Goal: Contribute content: Contribute content

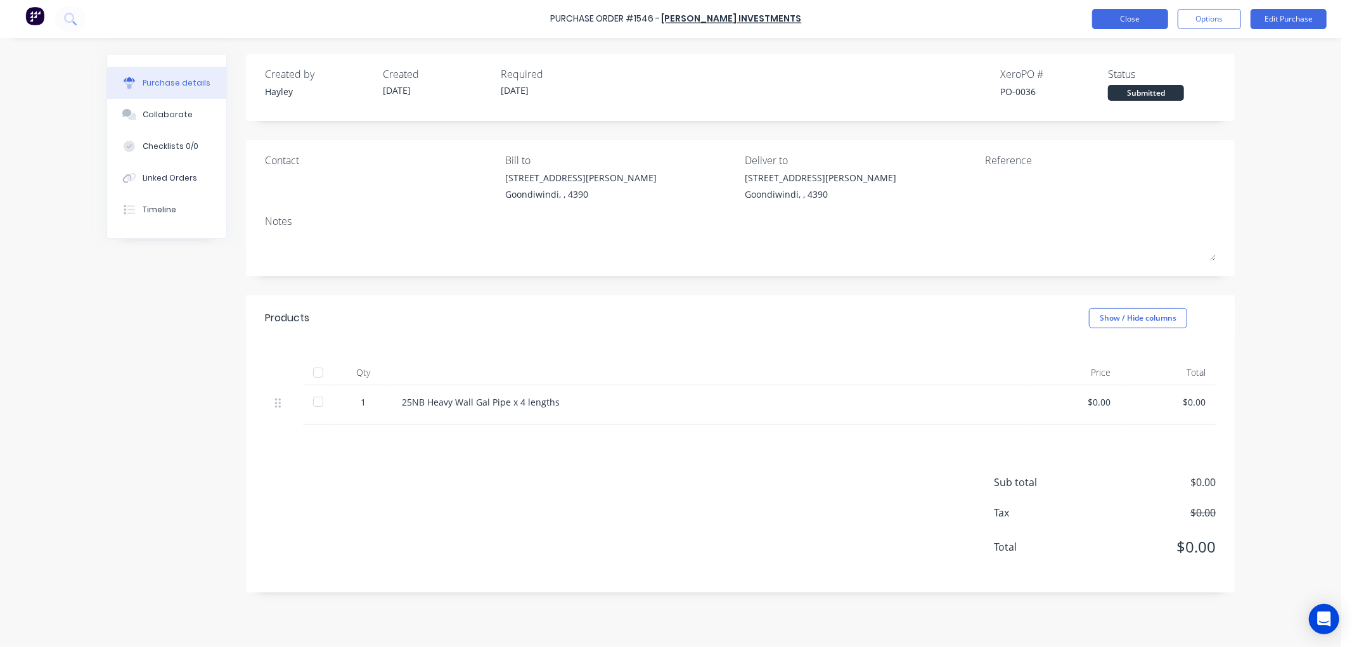
click at [1134, 17] on button "Close" at bounding box center [1130, 19] width 76 height 20
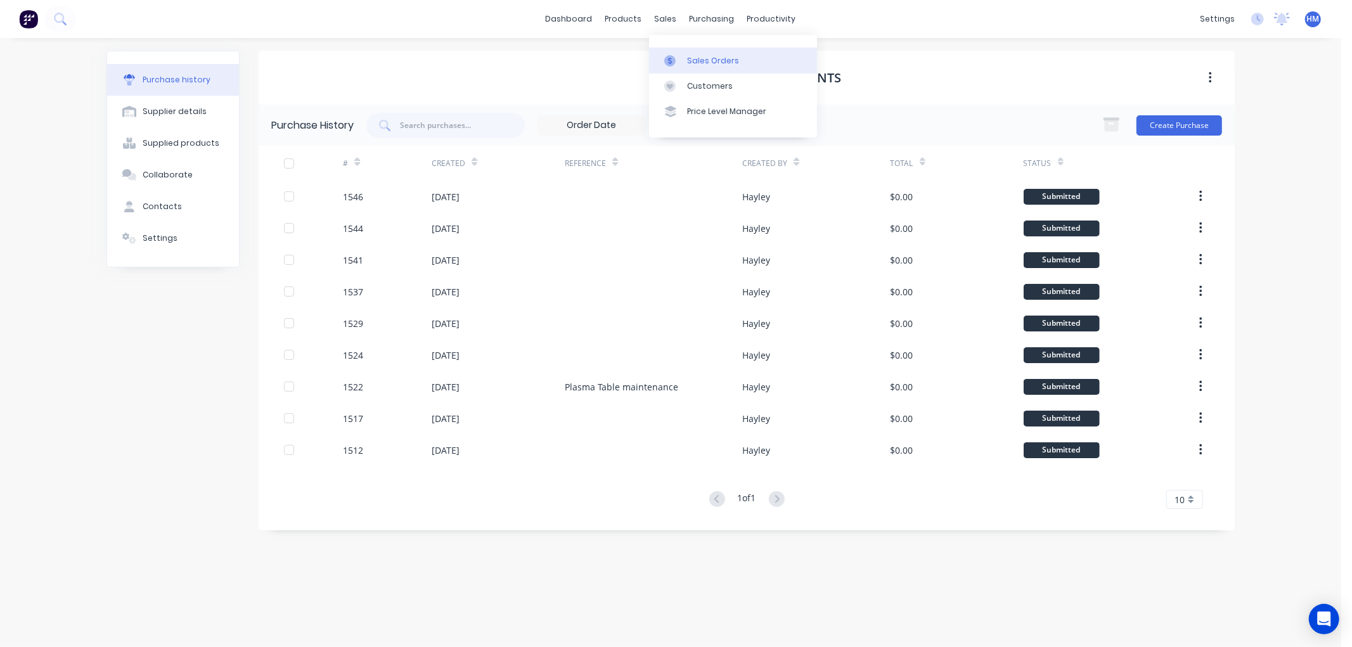
click at [682, 52] on link "Sales Orders" at bounding box center [733, 60] width 168 height 25
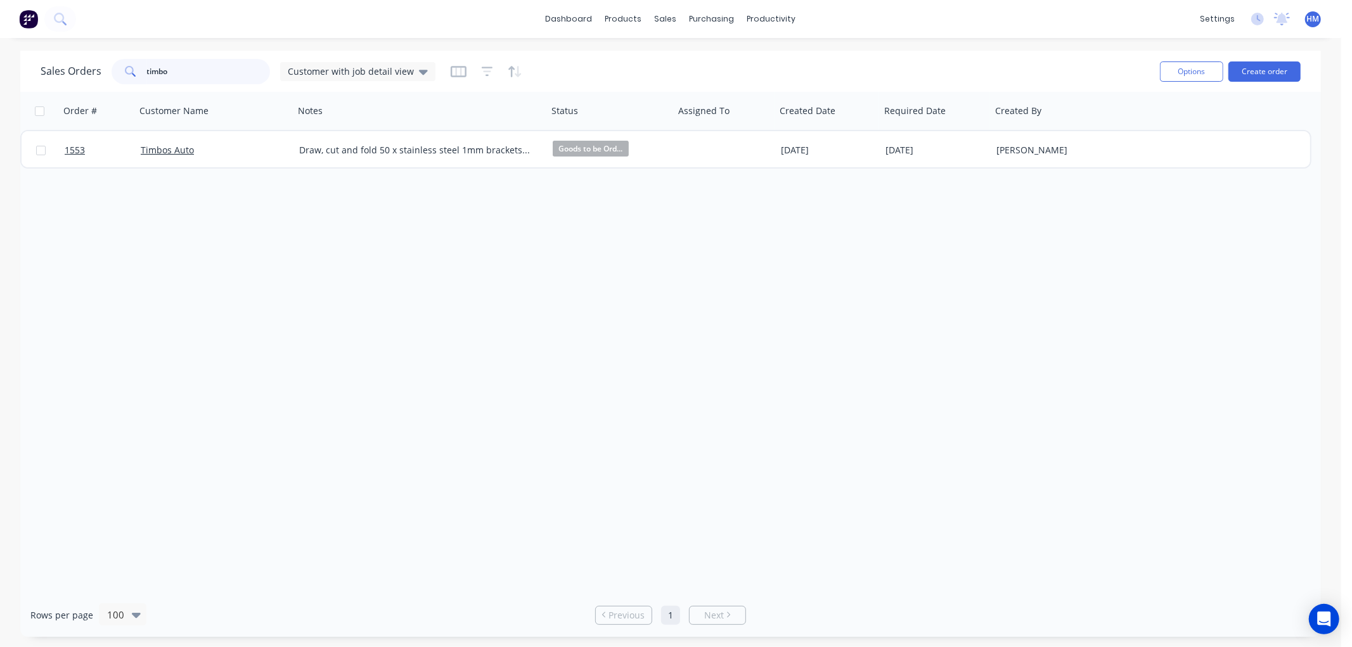
drag, startPoint x: 199, startPoint y: 78, endPoint x: 112, endPoint y: 76, distance: 86.8
click at [112, 76] on div "timbo" at bounding box center [191, 71] width 158 height 25
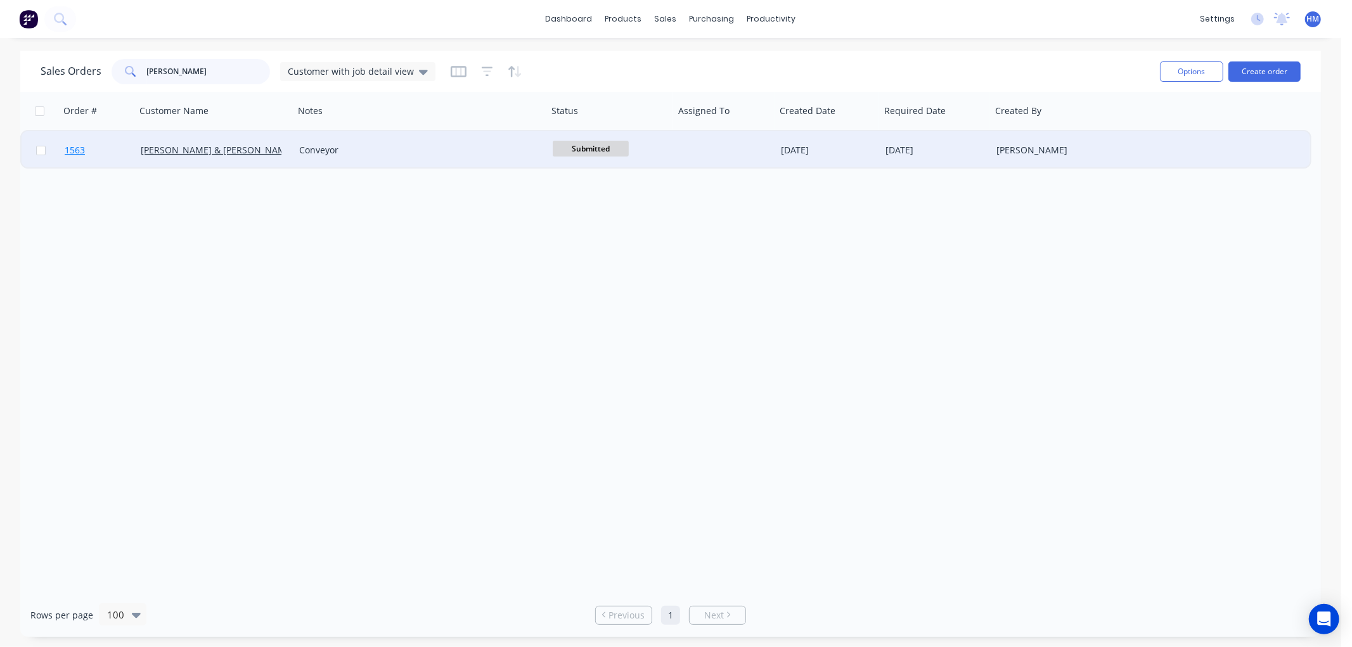
type input "[PERSON_NAME]"
click at [99, 148] on link "1563" at bounding box center [103, 150] width 76 height 38
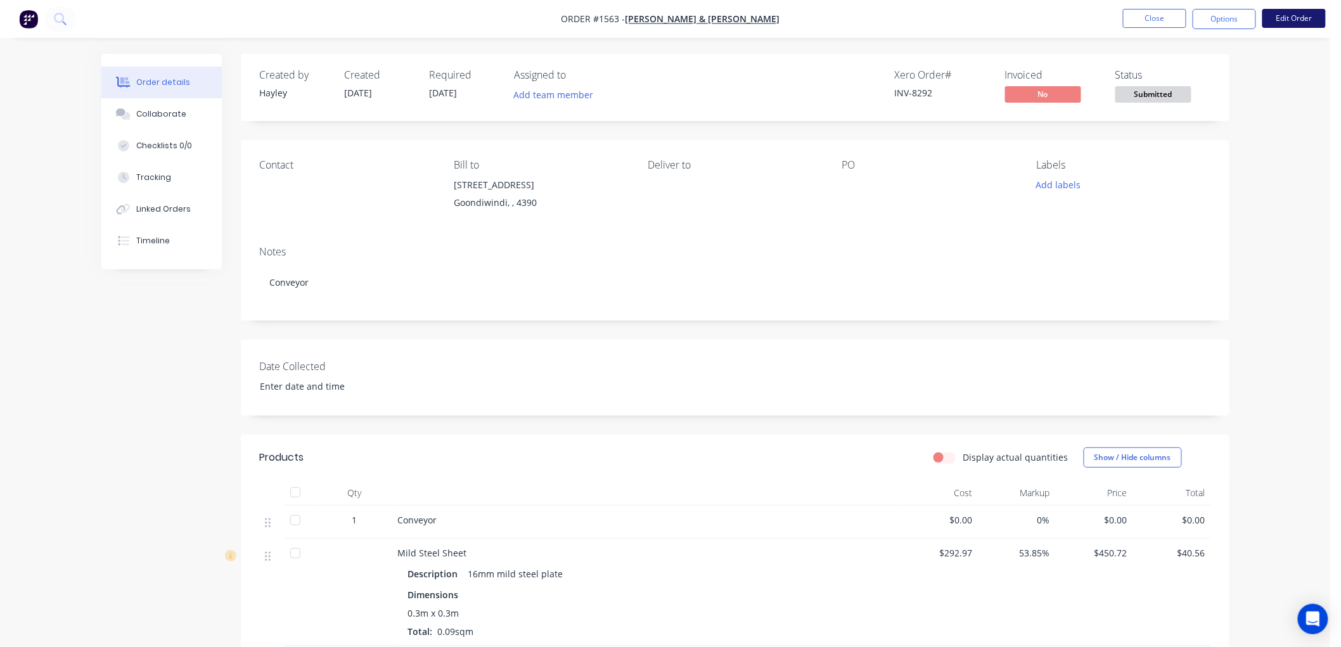
click at [1288, 14] on button "Edit Order" at bounding box center [1293, 18] width 63 height 19
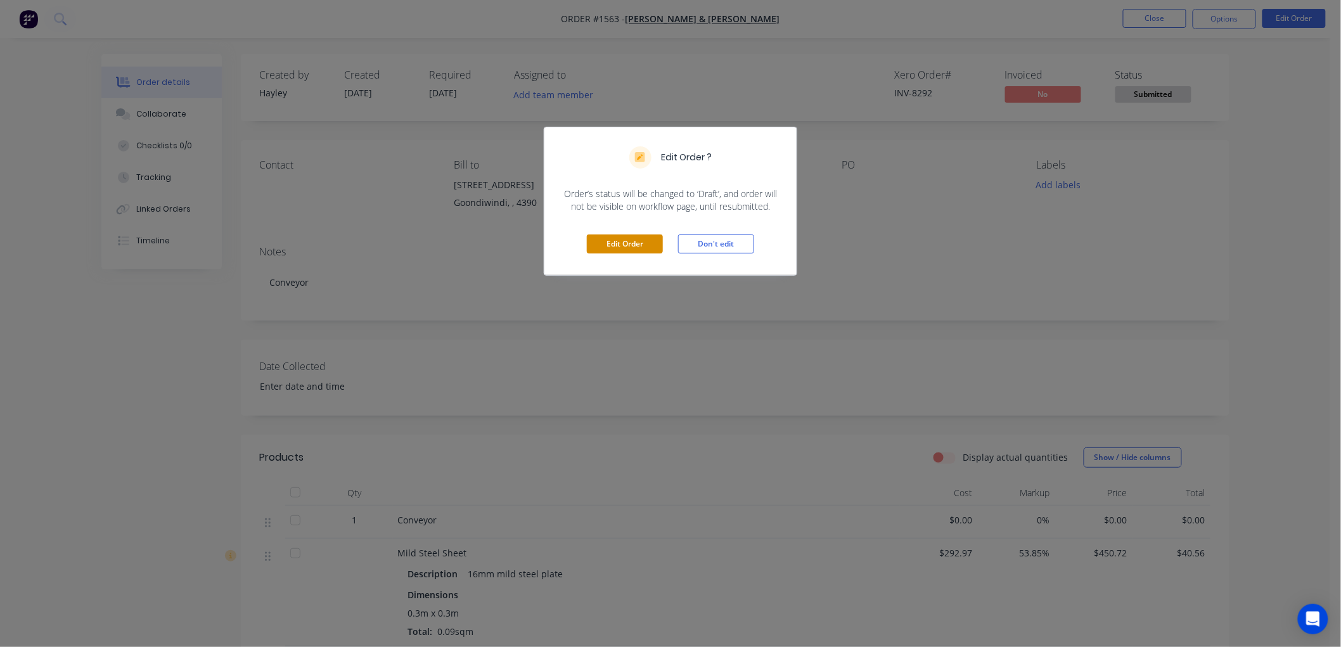
click at [645, 239] on button "Edit Order" at bounding box center [625, 243] width 76 height 19
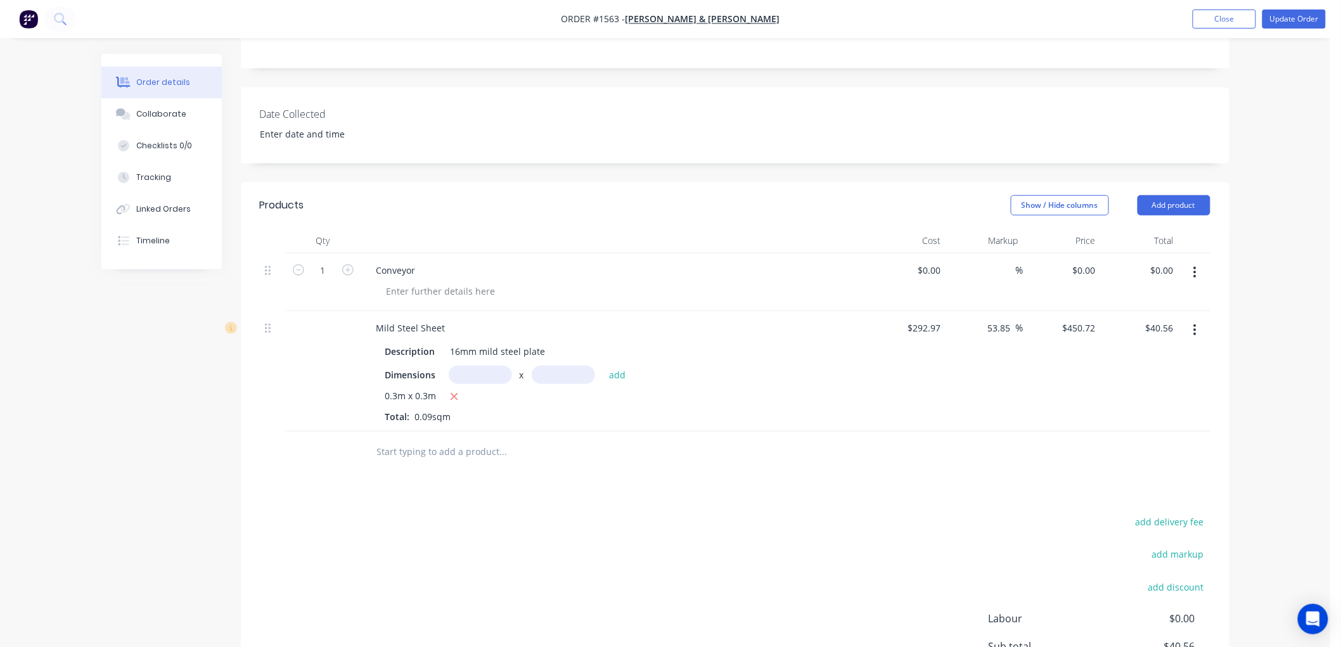
scroll to position [281, 0]
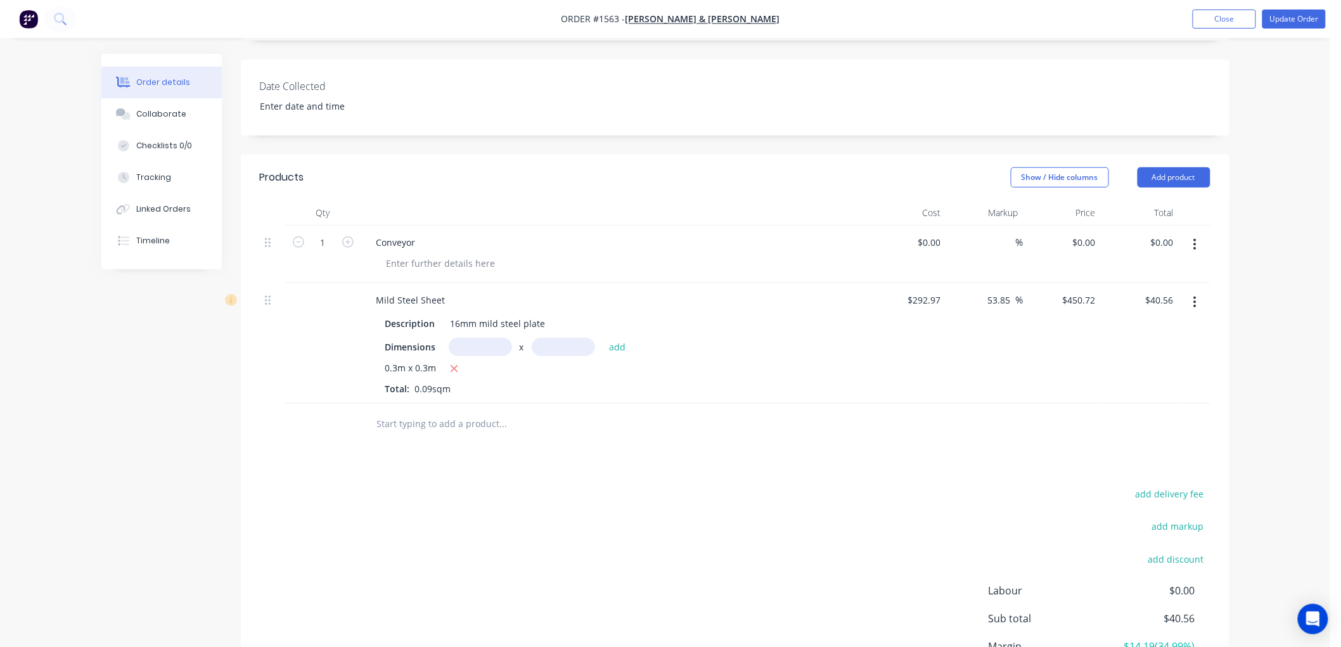
click at [439, 426] on input "text" at bounding box center [502, 423] width 253 height 25
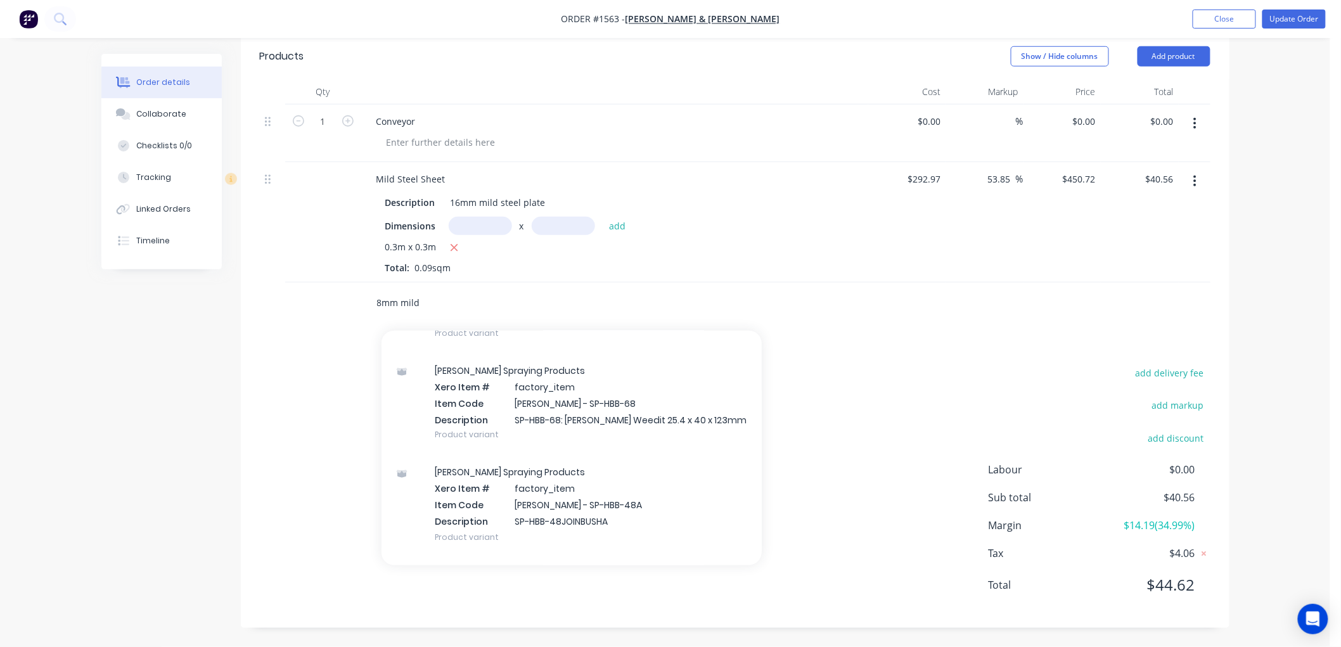
scroll to position [985, 0]
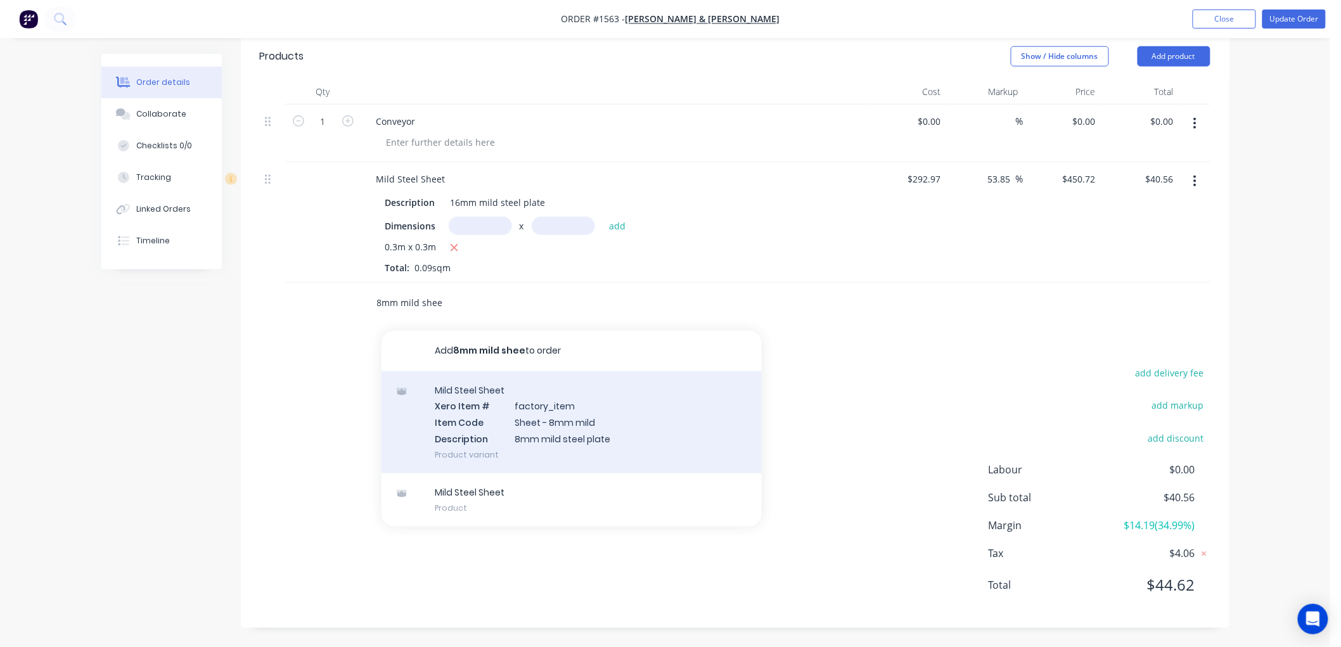
type input "8mm mild shee"
click at [541, 422] on div "Mild Steel Sheet Xero Item # factory_item Item Code Sheet - 8mm mild Descriptio…" at bounding box center [571, 422] width 380 height 102
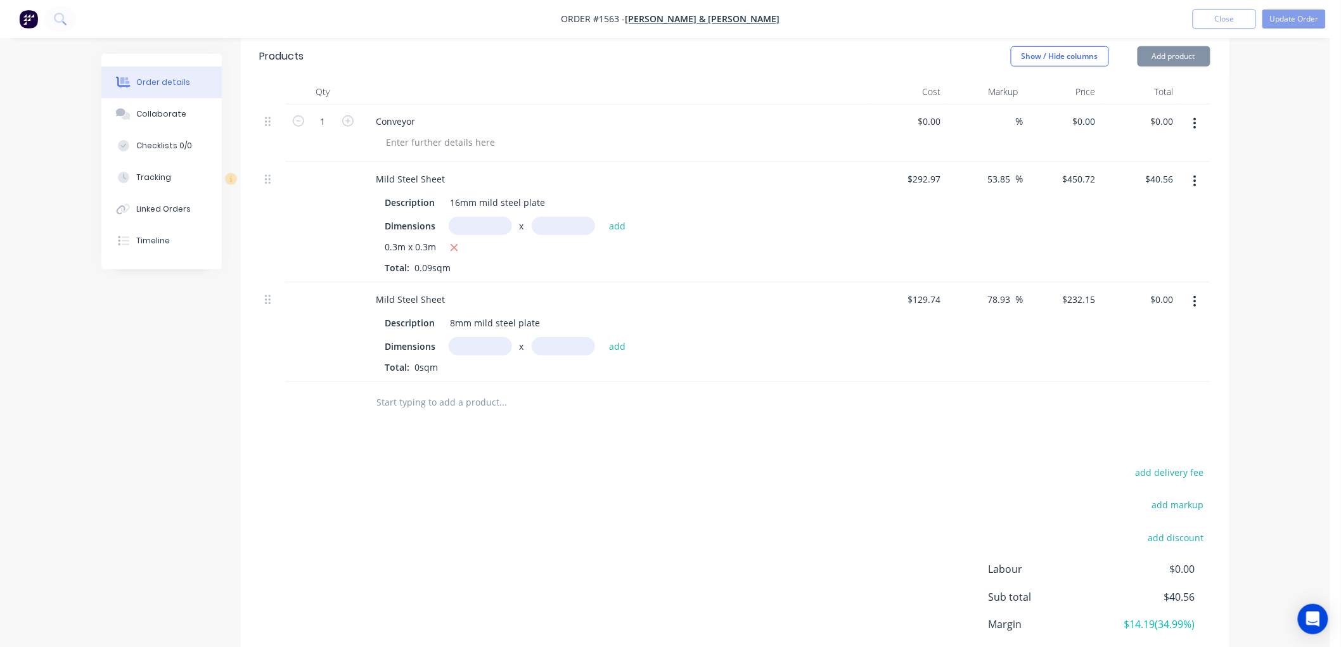
click at [472, 344] on input "text" at bounding box center [480, 346] width 63 height 18
type input "3"
type input "0.32m"
click at [558, 346] on input "text" at bounding box center [563, 346] width 63 height 18
type input ".550"
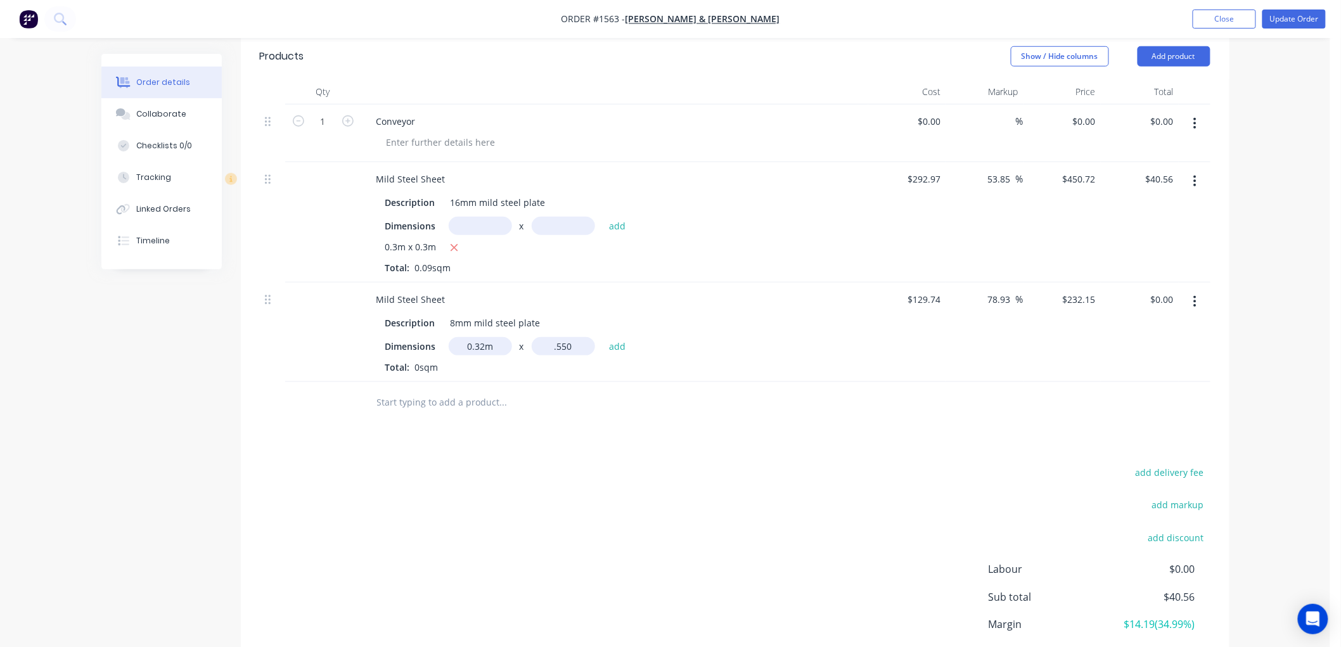
click at [603, 337] on button "add" at bounding box center [618, 345] width 30 height 17
type input "$40.86"
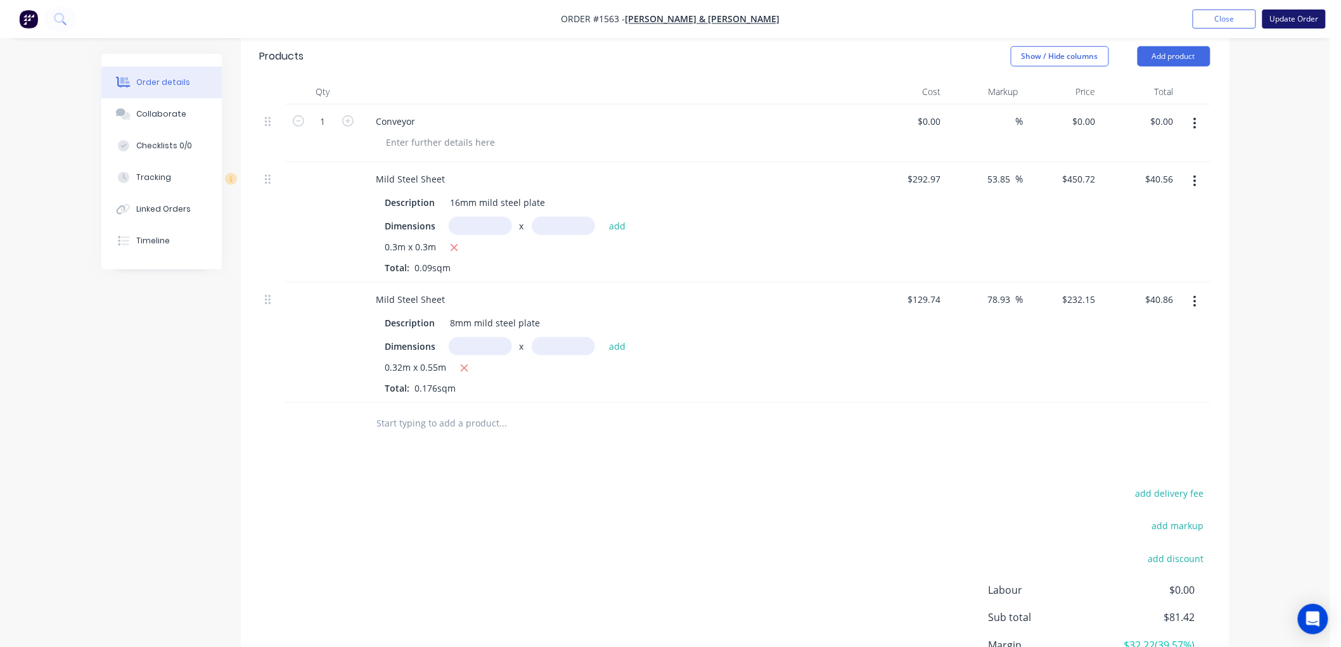
click at [1300, 16] on button "Update Order" at bounding box center [1293, 19] width 63 height 19
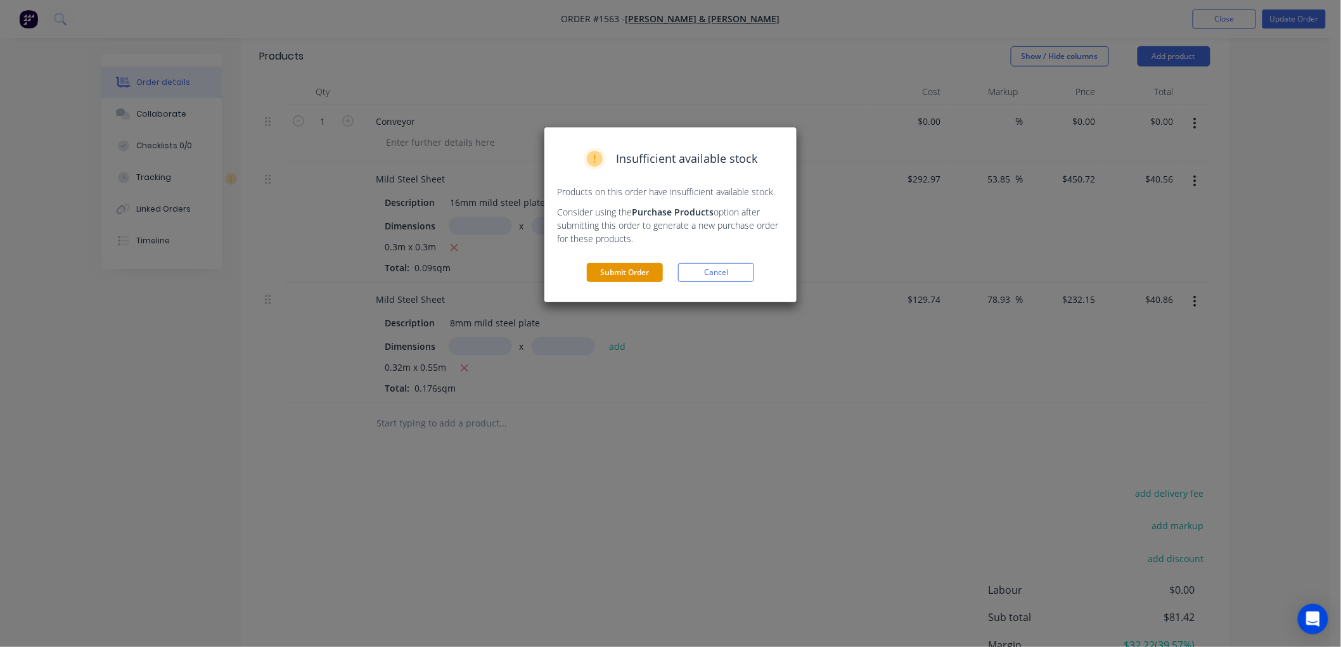
click at [605, 271] on button "Submit Order" at bounding box center [625, 272] width 76 height 19
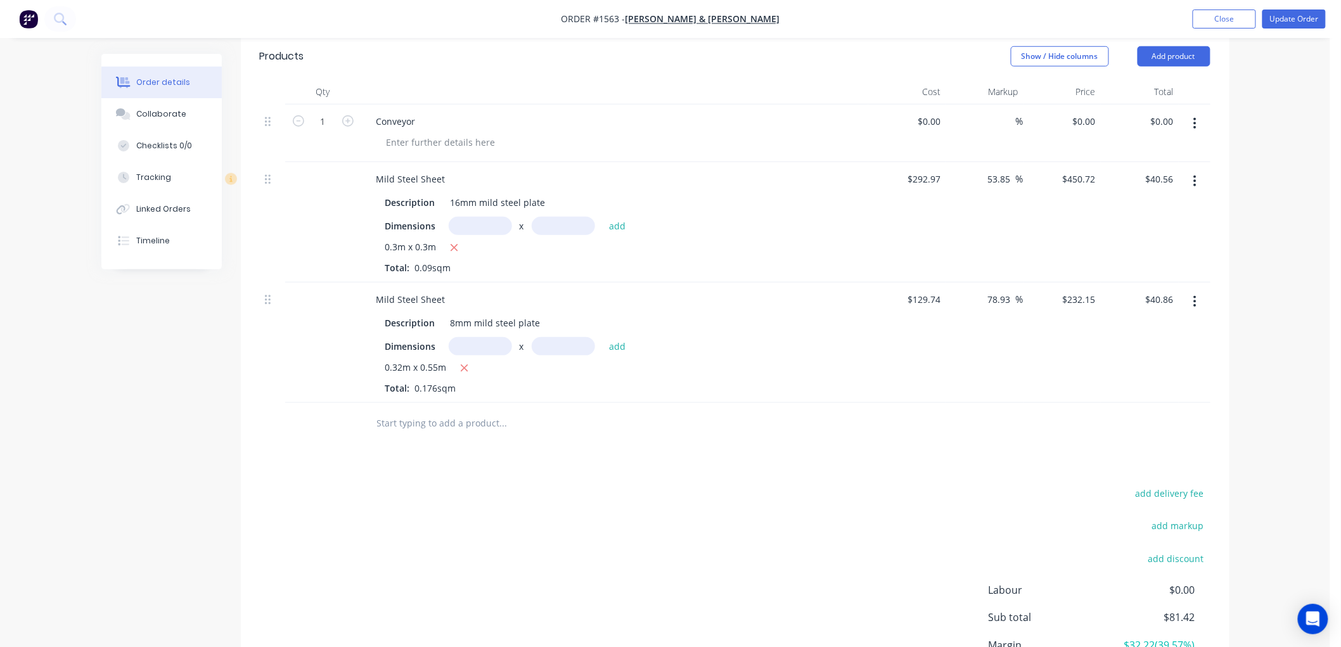
scroll to position [335, 0]
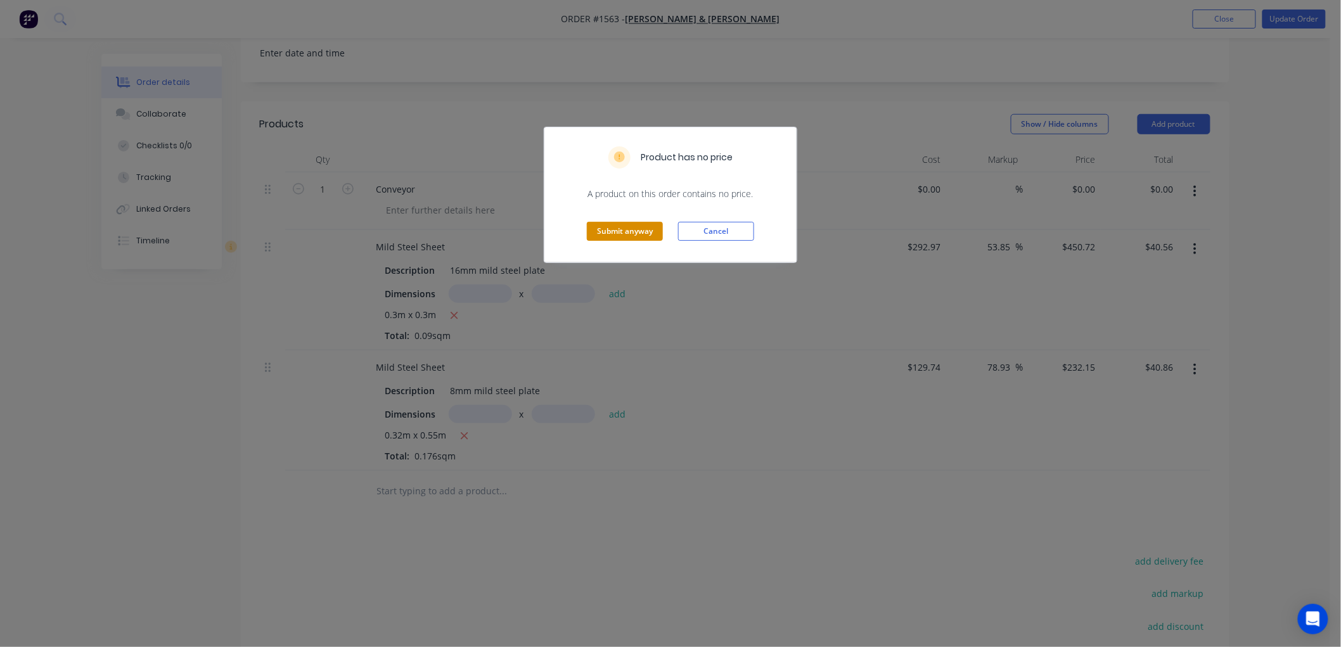
click at [631, 226] on button "Submit anyway" at bounding box center [625, 231] width 76 height 19
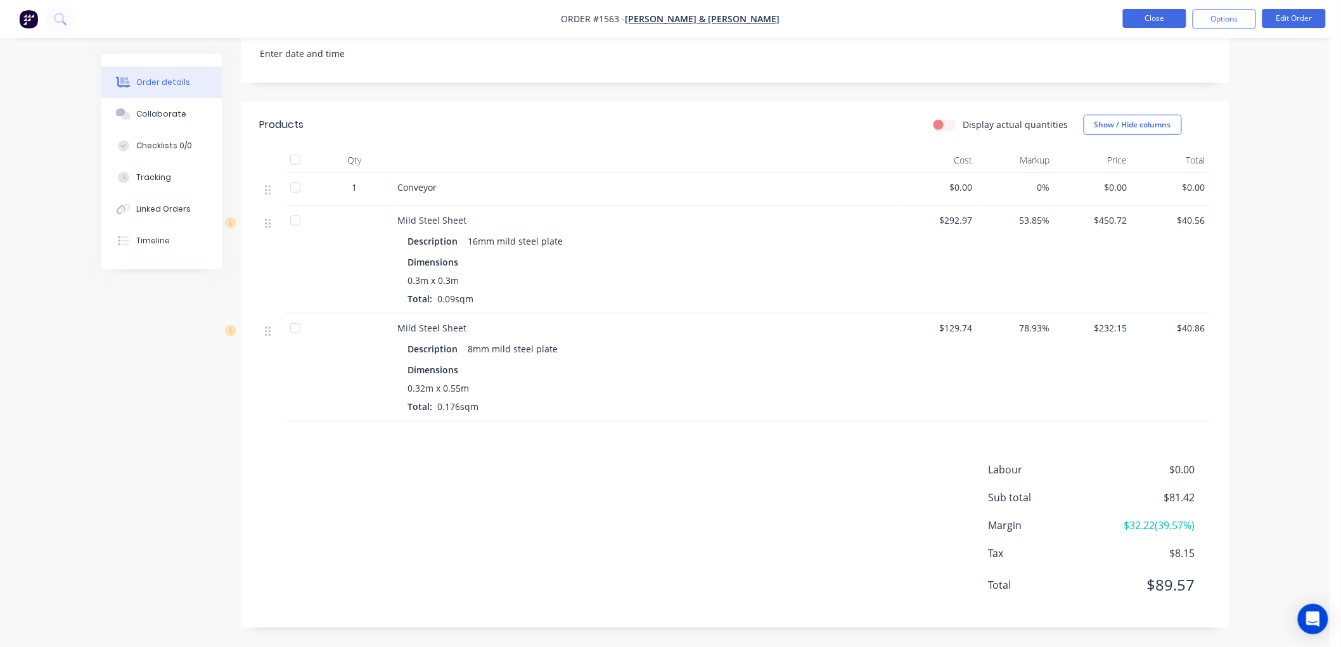
click at [1139, 19] on button "Close" at bounding box center [1154, 18] width 63 height 19
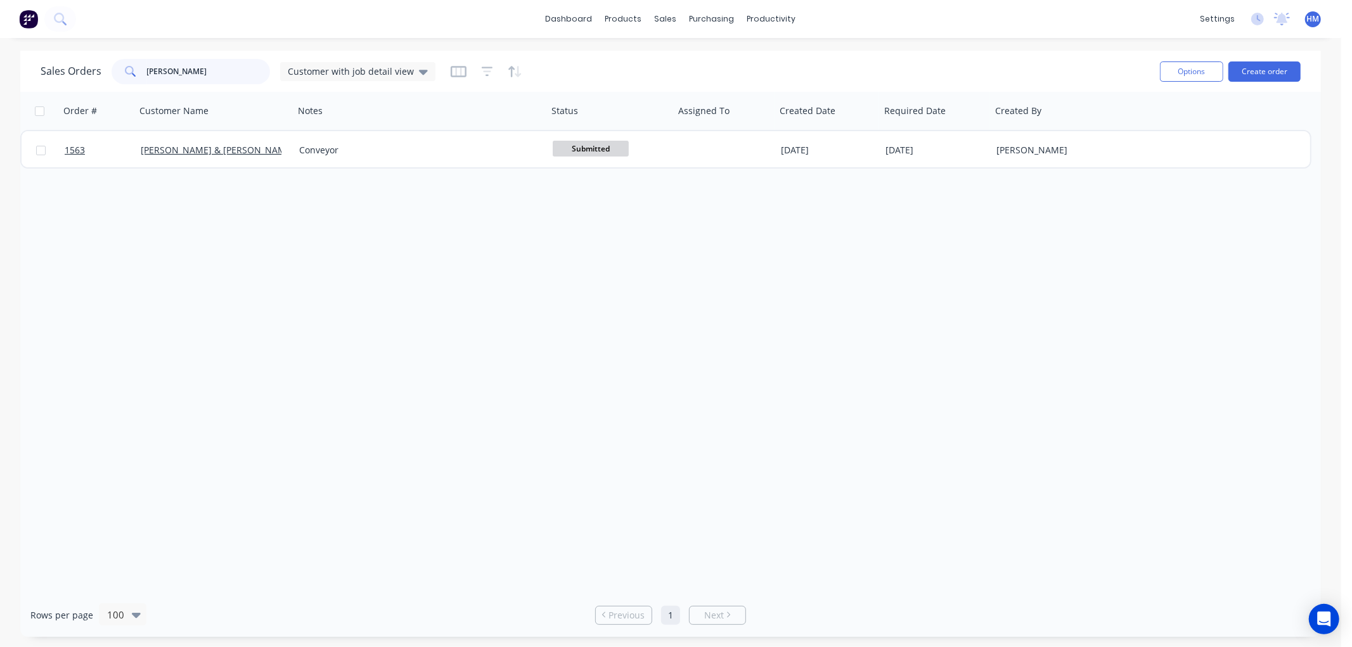
drag, startPoint x: 206, startPoint y: 74, endPoint x: 108, endPoint y: 60, distance: 99.2
click at [108, 60] on div "Sales Orders [PERSON_NAME] Customer with job detail view" at bounding box center [238, 71] width 395 height 25
type input "[PERSON_NAME]"
drag, startPoint x: 115, startPoint y: 65, endPoint x: 80, endPoint y: 65, distance: 35.5
click at [80, 65] on div "Sales Orders [PERSON_NAME] Customer with job detail view" at bounding box center [238, 71] width 395 height 25
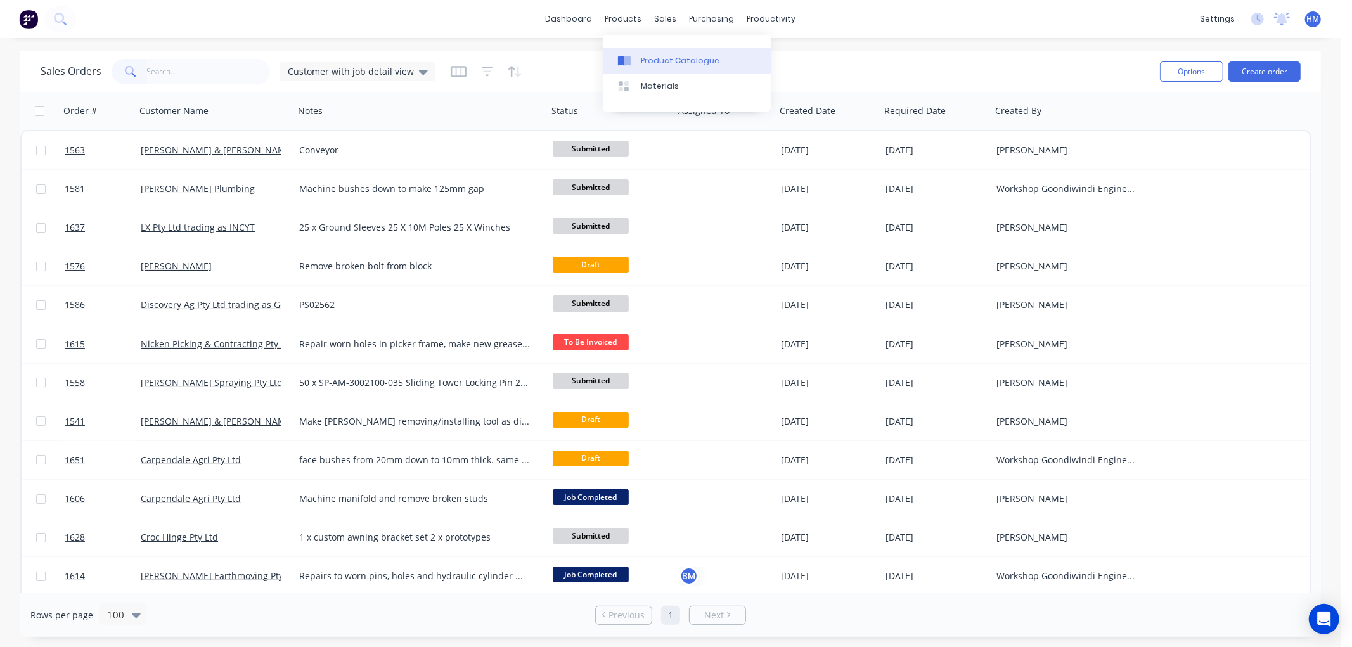
click at [667, 60] on div "Product Catalogue" at bounding box center [680, 60] width 79 height 11
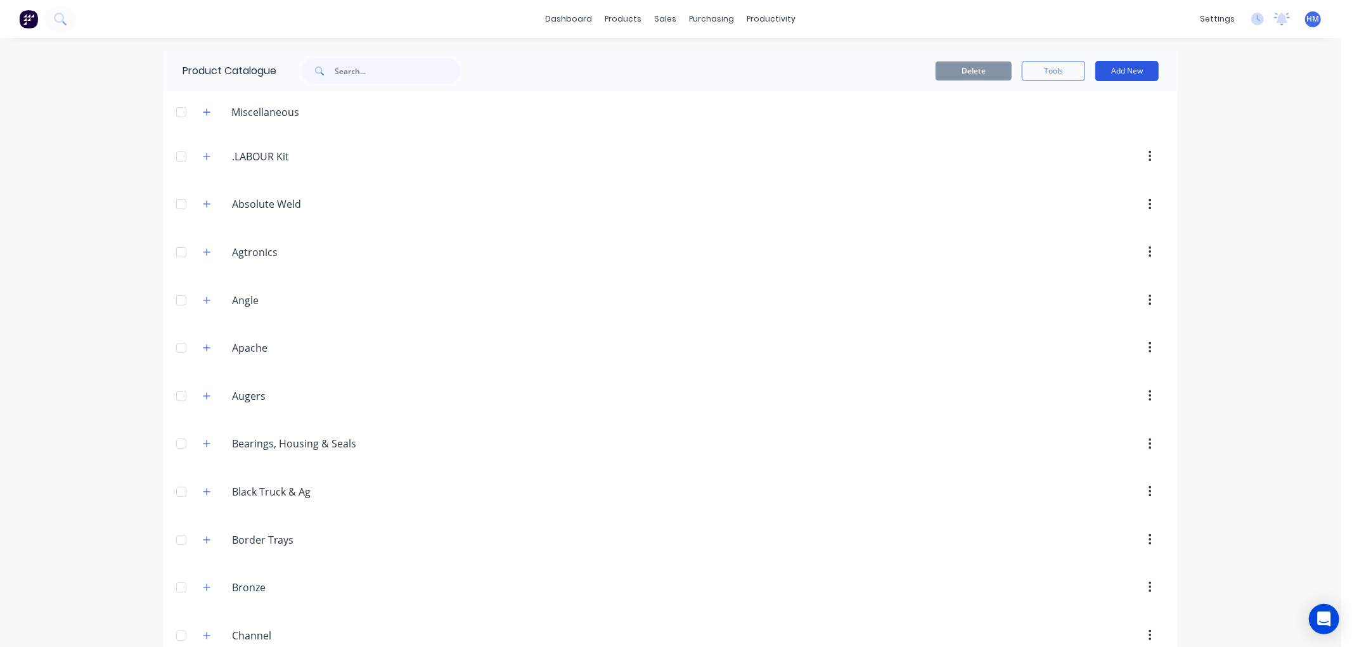
click at [1113, 72] on button "Add New" at bounding box center [1126, 71] width 63 height 20
click at [1080, 146] on div "Product Kit" at bounding box center [1098, 154] width 98 height 18
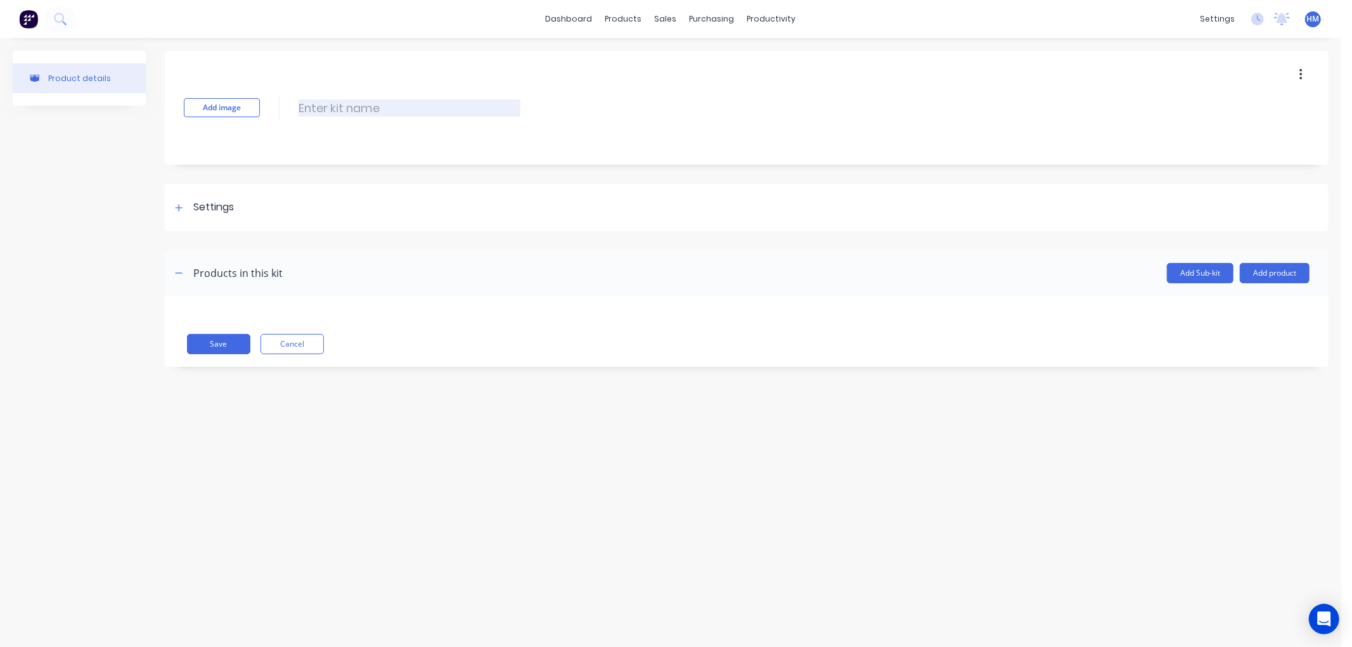
click at [333, 104] on input at bounding box center [409, 107] width 222 height 17
type input "SP-AM-3002100-035"
click at [188, 205] on div "Settings" at bounding box center [202, 208] width 63 height 16
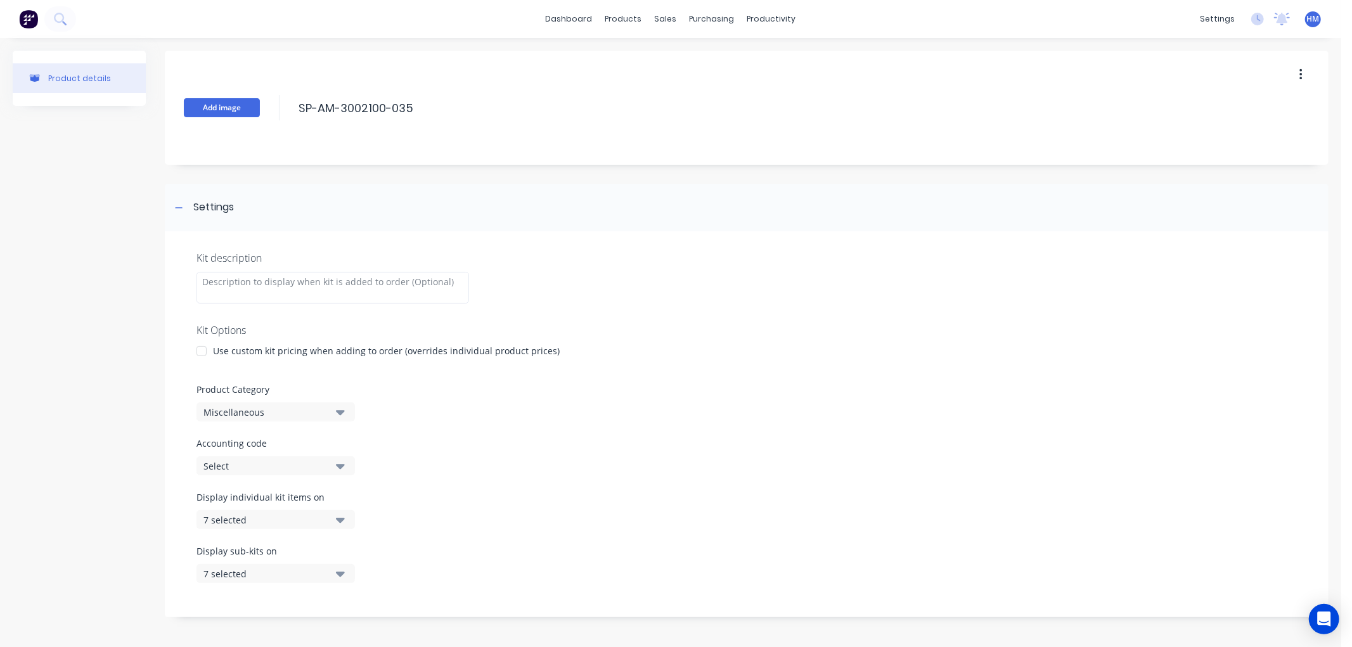
drag, startPoint x: 433, startPoint y: 105, endPoint x: 244, endPoint y: 103, distance: 188.8
click at [244, 103] on div "Add image SP-AM-3002100-035 SP-AM-3002100-035 Enter kit name" at bounding box center [746, 108] width 1163 height 114
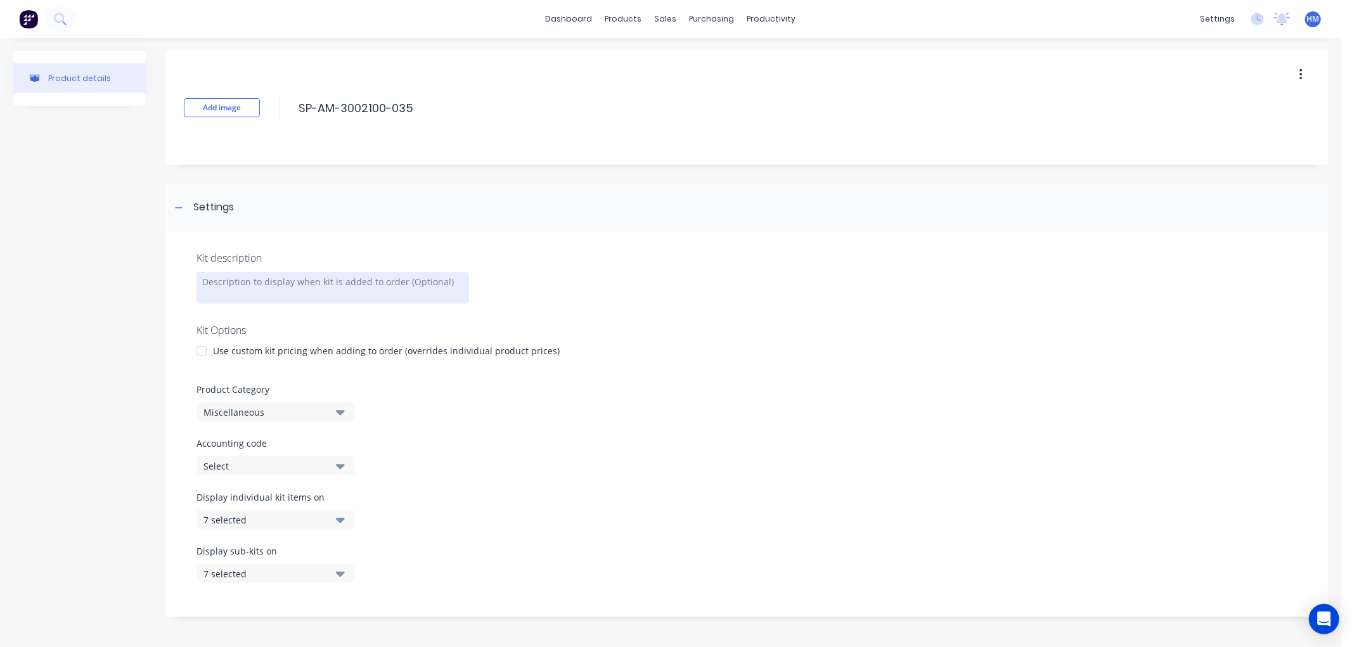
click at [247, 282] on div at bounding box center [332, 288] width 272 height 32
paste div
drag, startPoint x: 416, startPoint y: 281, endPoint x: 448, endPoint y: 274, distance: 32.4
click at [419, 281] on div "SP-AM-3002100-035: Sliding Tower Locking Pin 25.4c170mm zinc" at bounding box center [332, 288] width 272 height 33
click at [455, 284] on div "SP-AM-3002100-035: Sliding Tower Locking Pin 25.4x170mm zinc" at bounding box center [332, 288] width 272 height 33
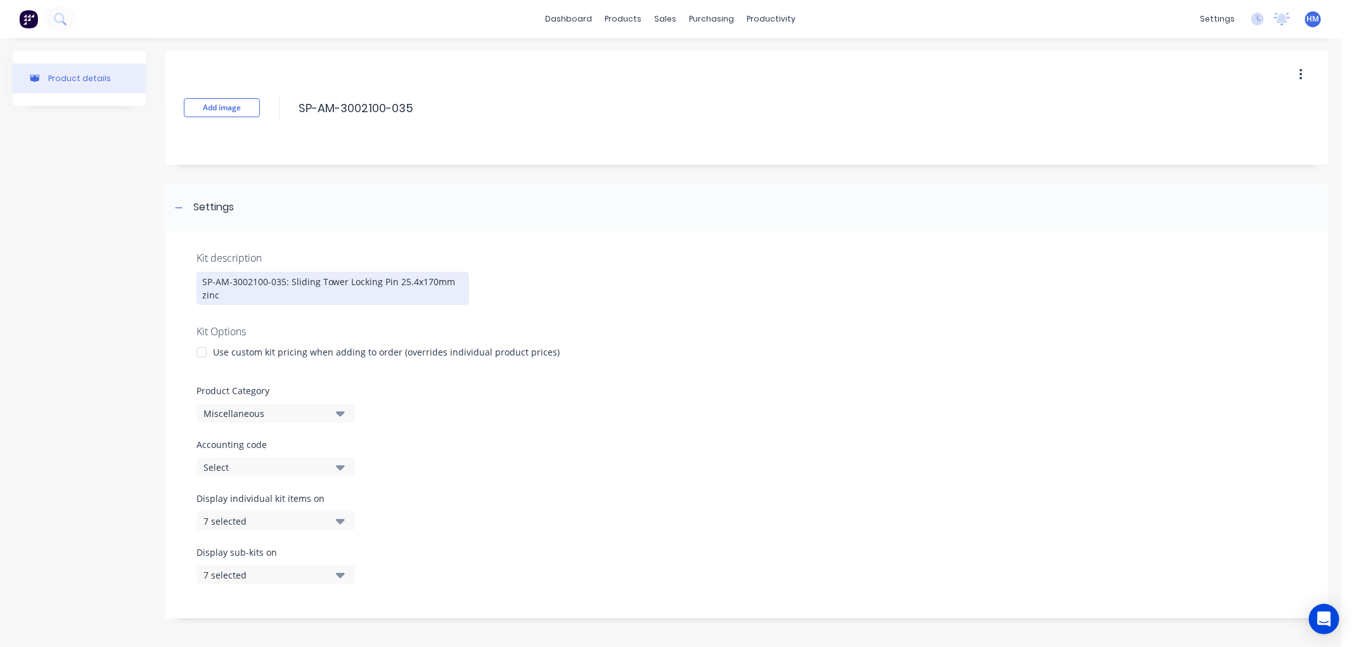
click at [200, 293] on div "SP-AM-3002100-035: Sliding Tower Locking Pin 25.4x170mm zinc" at bounding box center [332, 288] width 272 height 33
click at [200, 351] on div at bounding box center [201, 352] width 25 height 25
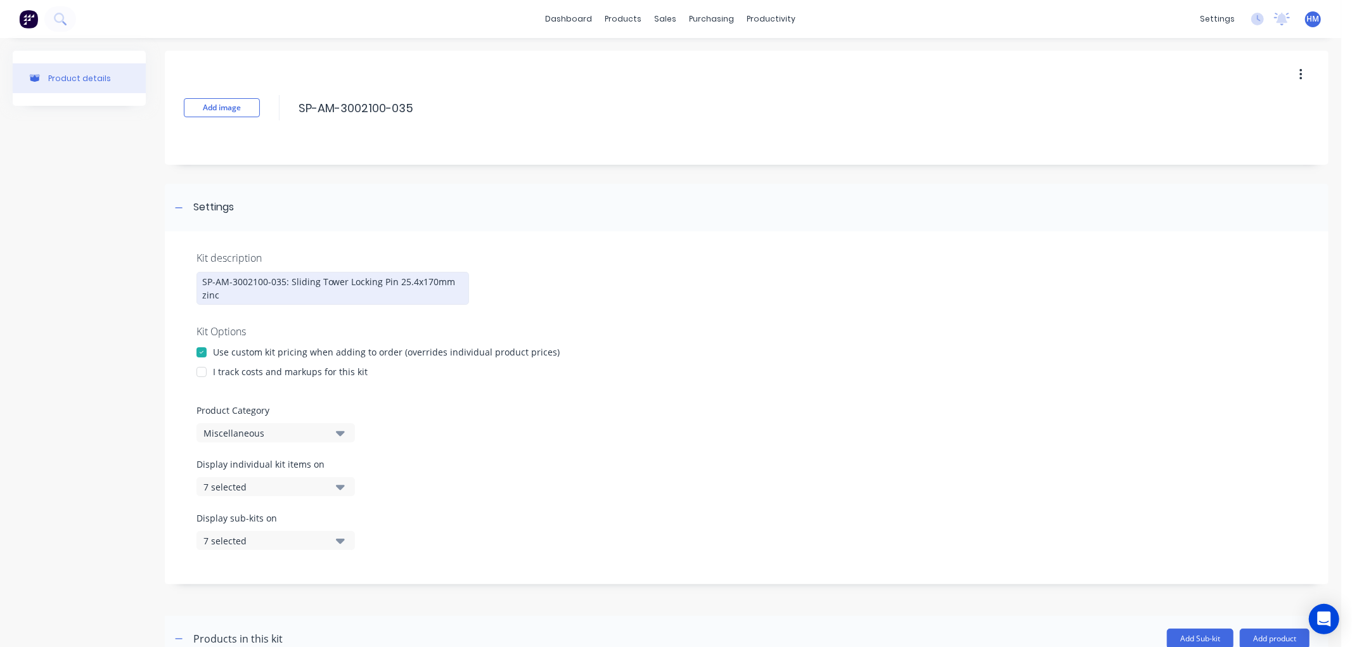
click at [203, 369] on div at bounding box center [201, 371] width 25 height 25
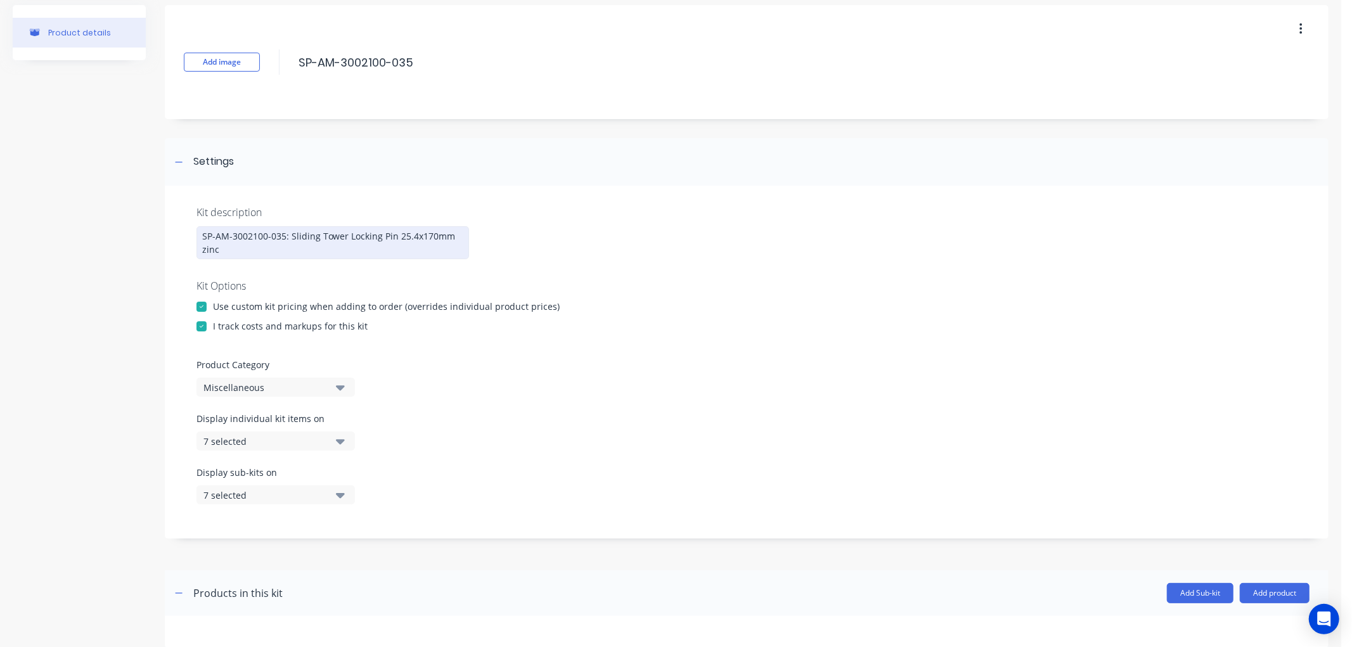
scroll to position [70, 0]
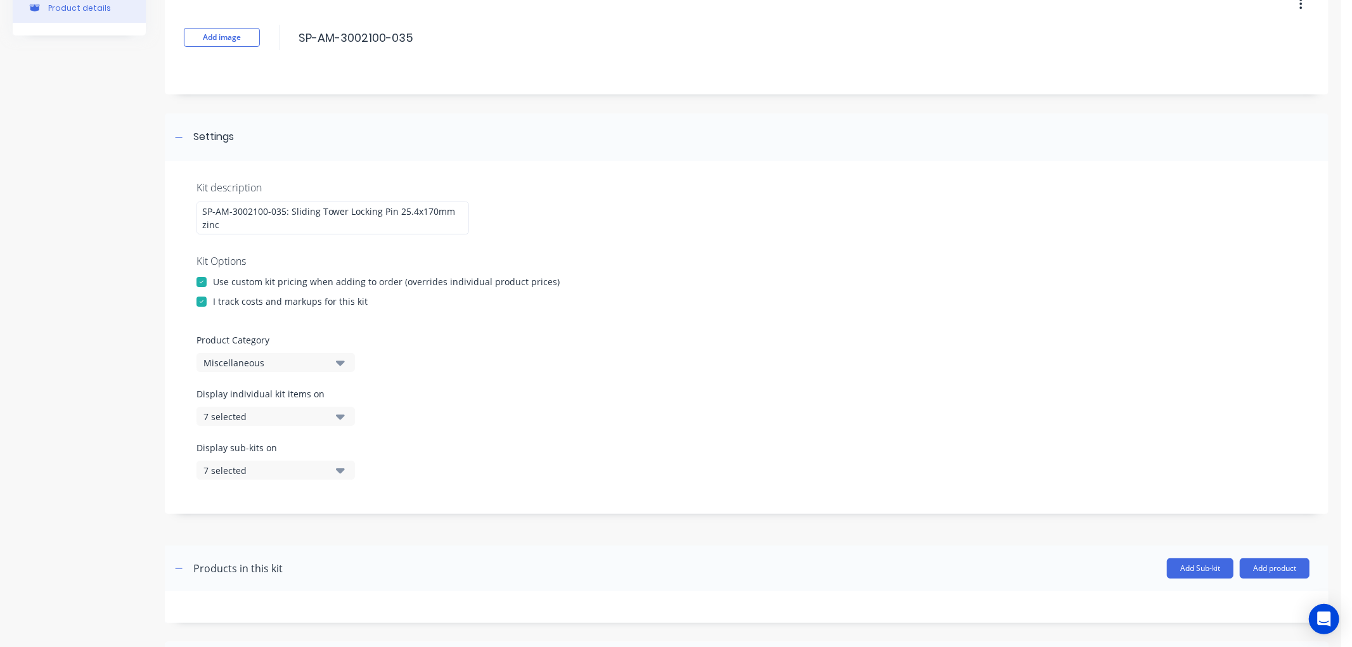
click at [255, 359] on div "Miscellaneous" at bounding box center [264, 362] width 123 height 13
click at [259, 404] on Category "text" at bounding box center [300, 400] width 134 height 25
type Category "ha"
click at [236, 478] on div "[PERSON_NAME] Spraying" at bounding box center [291, 482] width 190 height 25
click at [243, 416] on div "7 selected" at bounding box center [264, 416] width 123 height 13
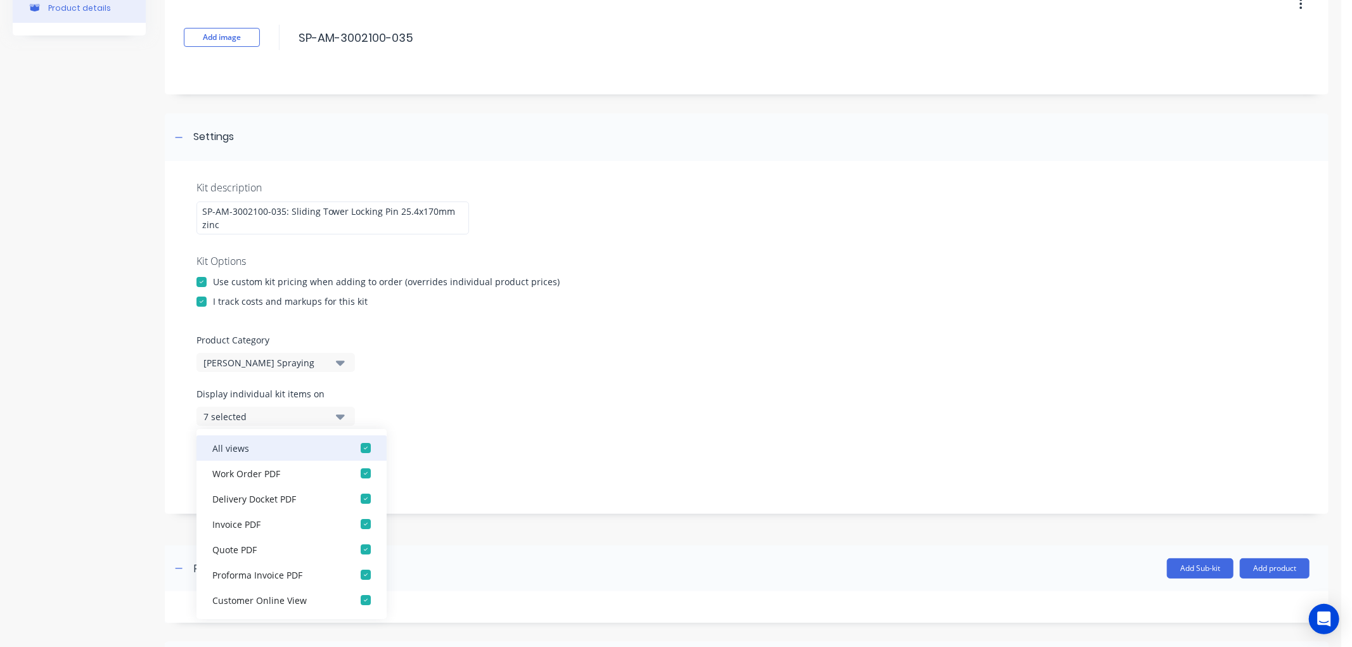
click at [354, 447] on div "button" at bounding box center [365, 447] width 25 height 25
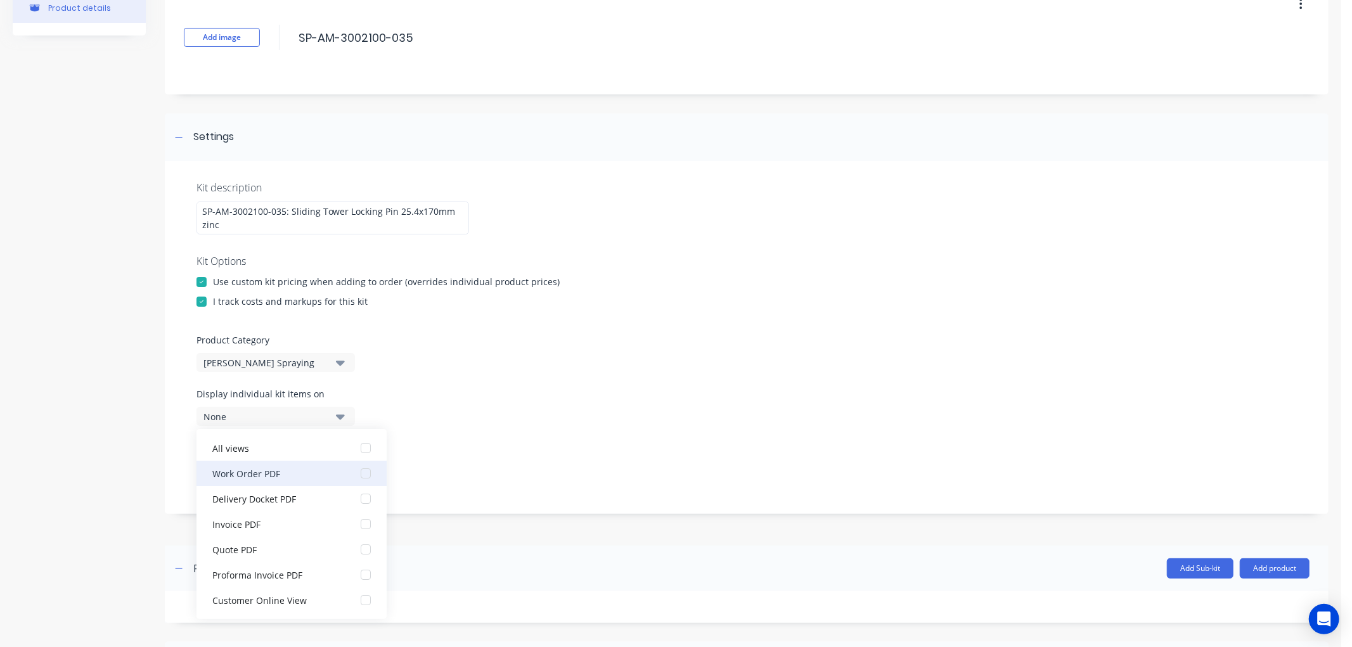
click at [356, 472] on div "button" at bounding box center [365, 473] width 25 height 25
click at [433, 438] on div "Display individual kit items on 1 selected" at bounding box center [746, 414] width 1100 height 54
click at [432, 407] on div "Display individual kit items on 1 selected" at bounding box center [746, 414] width 1100 height 54
click at [441, 454] on div "Display sub-kits on 7 selected" at bounding box center [746, 468] width 1100 height 54
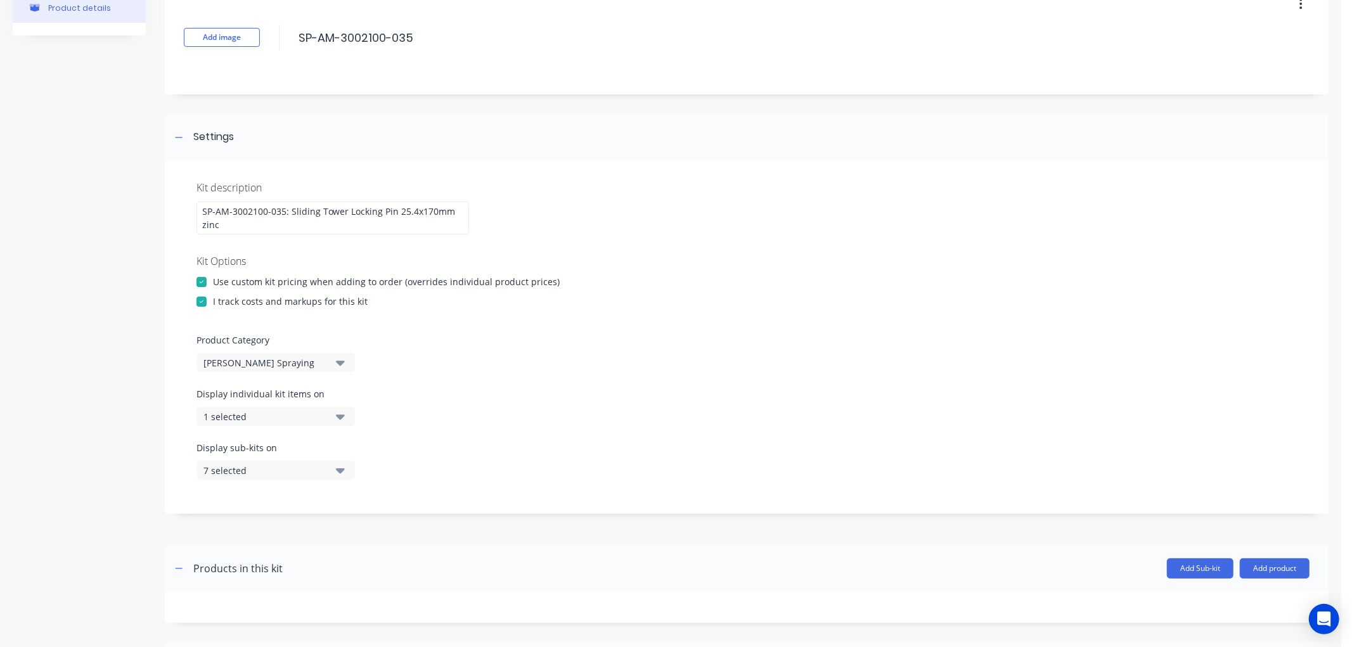
click at [255, 470] on div "7 selected" at bounding box center [264, 470] width 123 height 13
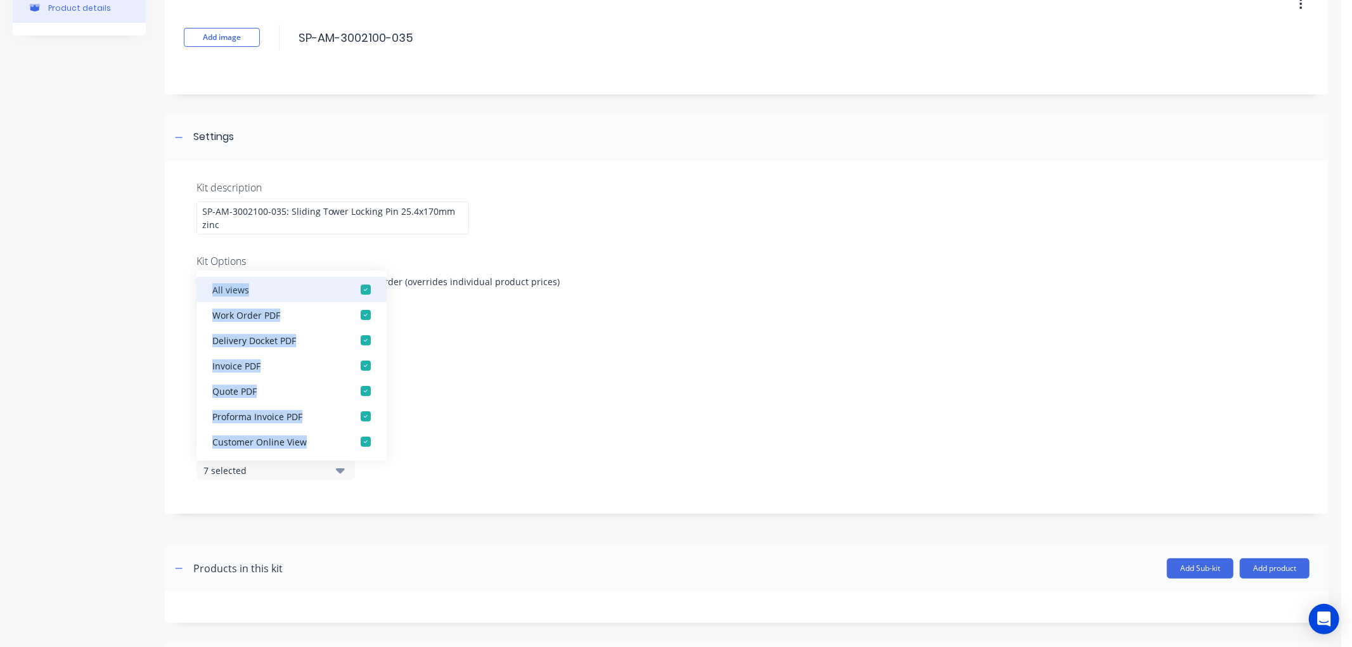
click at [358, 289] on div "button" at bounding box center [365, 289] width 25 height 25
click at [354, 314] on div "button" at bounding box center [365, 314] width 25 height 25
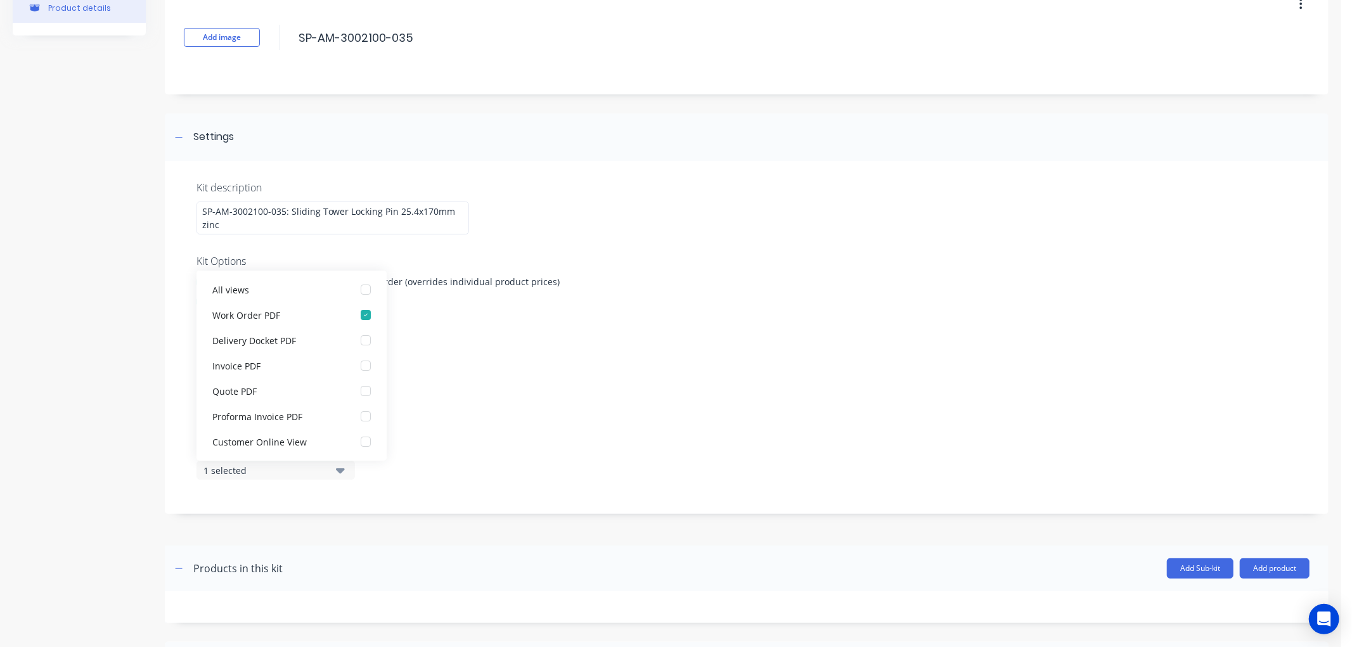
click at [407, 359] on div "Product Category [PERSON_NAME] Spraying" at bounding box center [746, 352] width 1100 height 39
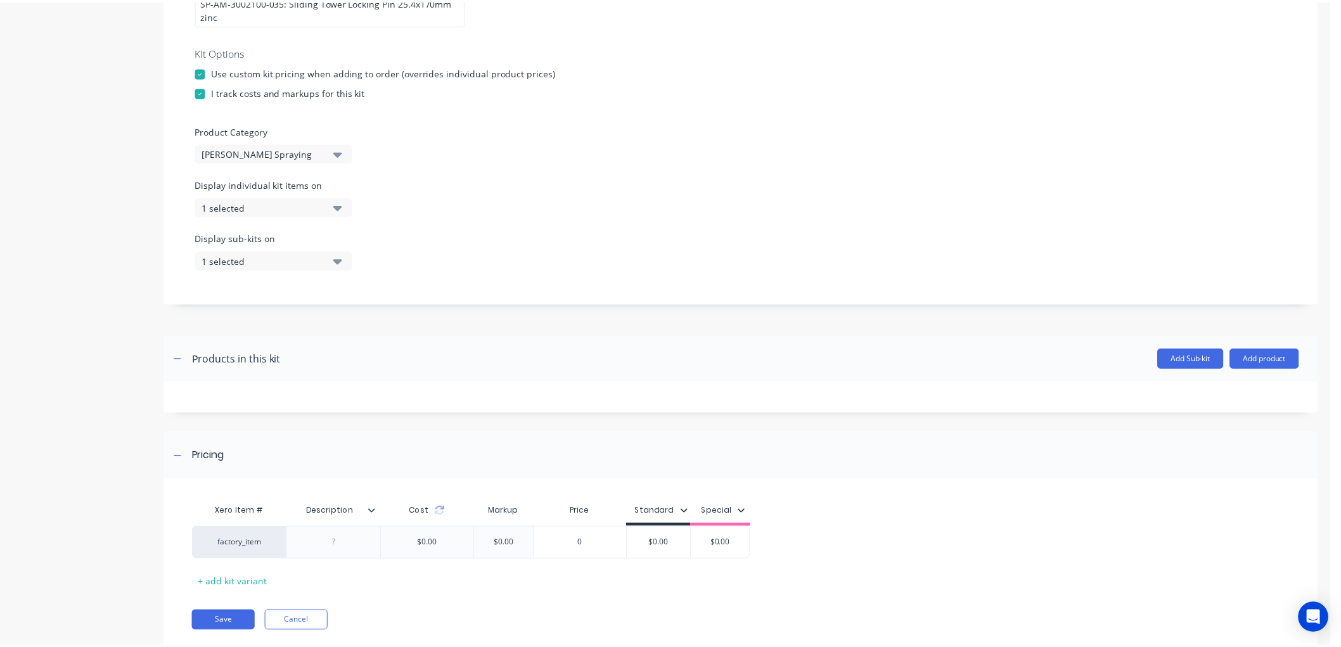
scroll to position [281, 0]
click at [1262, 353] on button "Add product" at bounding box center [1275, 357] width 70 height 20
click at [1243, 385] on div "Product catalogue" at bounding box center [1249, 390] width 98 height 18
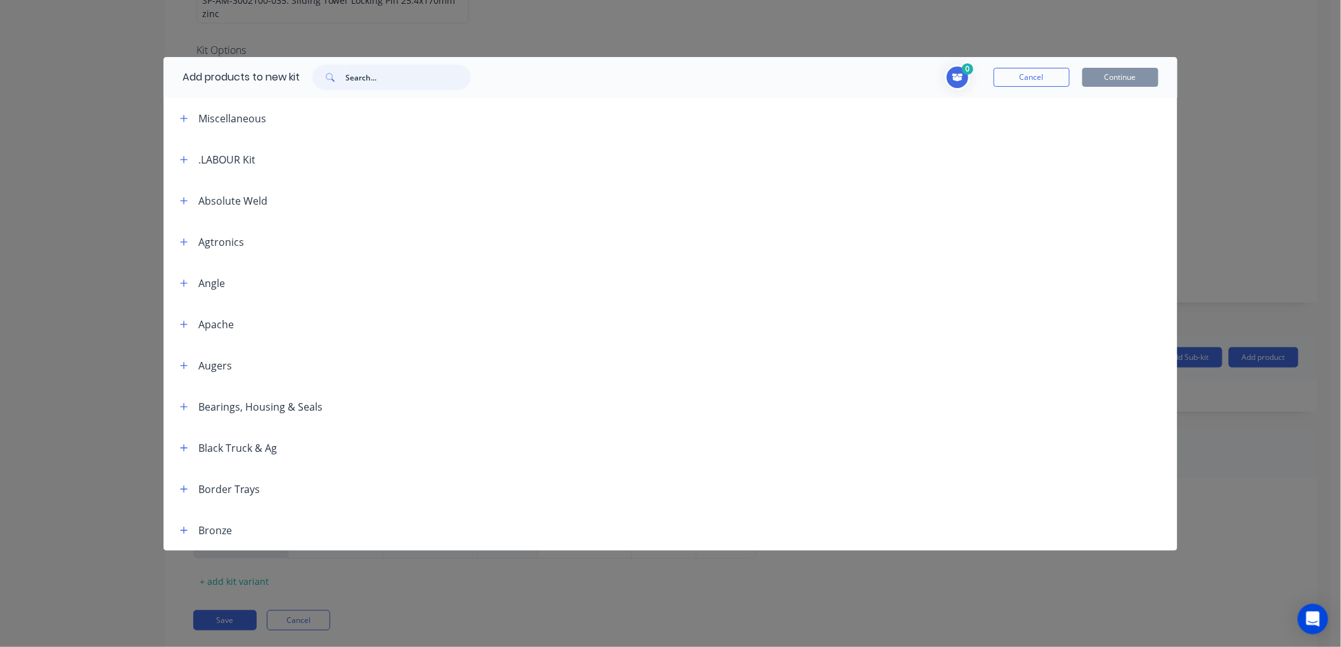
click at [371, 72] on input "text" at bounding box center [407, 77] width 125 height 25
type input "bms -"
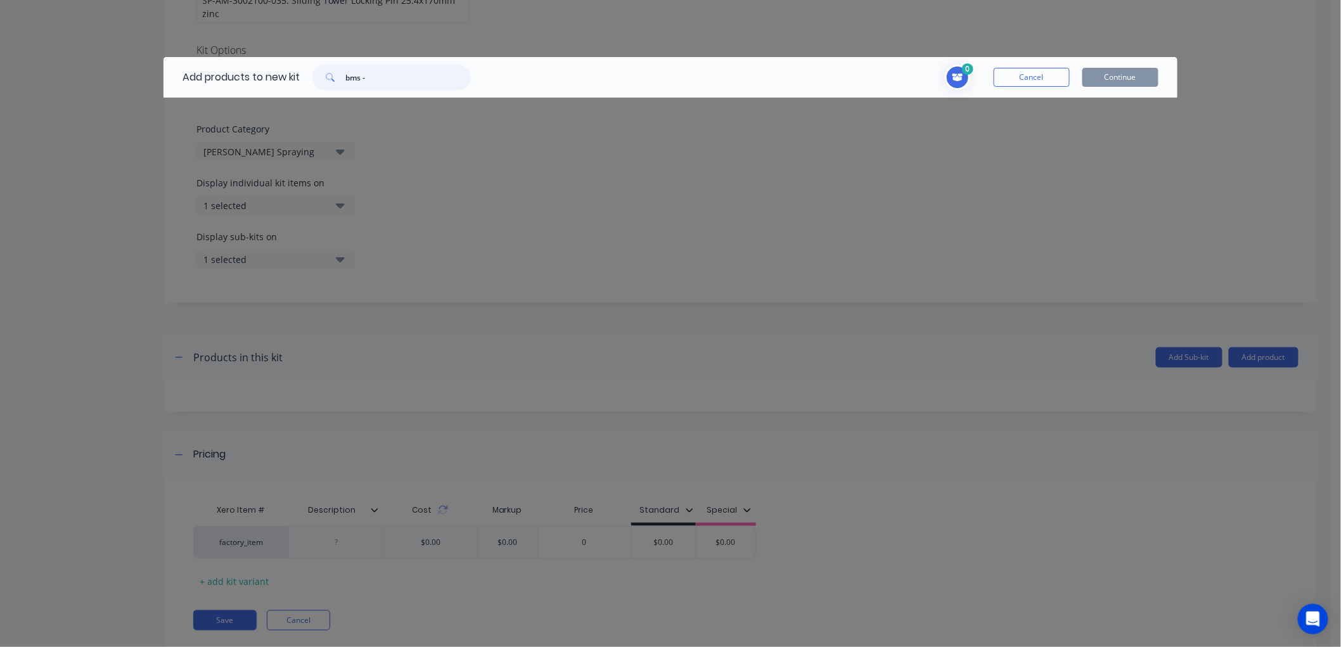
drag, startPoint x: 442, startPoint y: 74, endPoint x: 283, endPoint y: 74, distance: 159.1
click at [283, 74] on div "Add products to new kit bms -" at bounding box center [323, 77] width 320 height 41
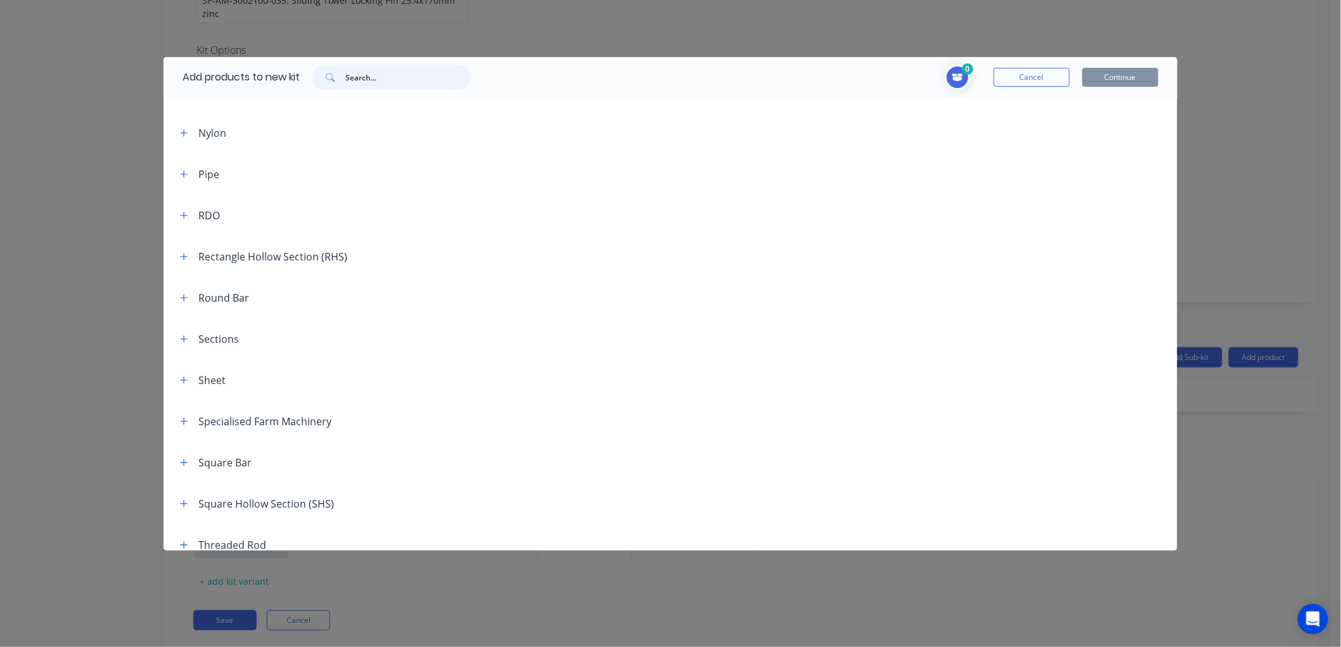
scroll to position [1267, 0]
click at [184, 290] on icon "button" at bounding box center [184, 292] width 7 height 7
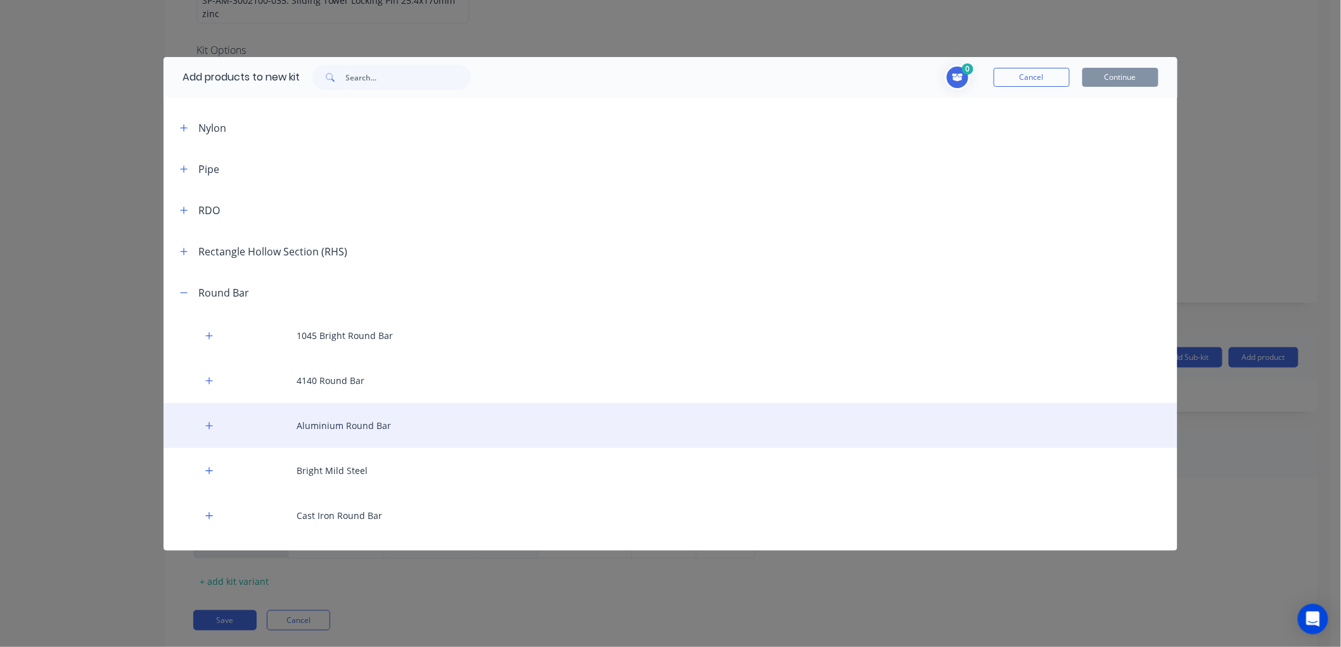
scroll to position [1338, 0]
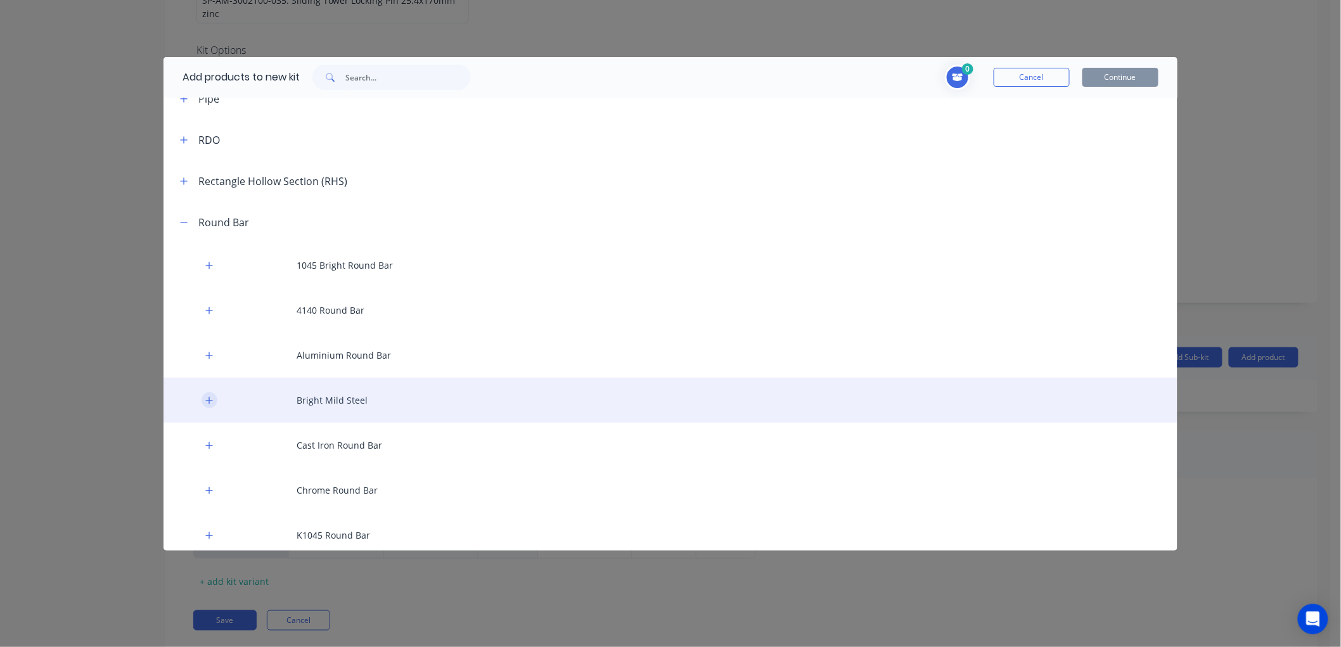
click at [205, 399] on icon "button" at bounding box center [209, 400] width 8 height 9
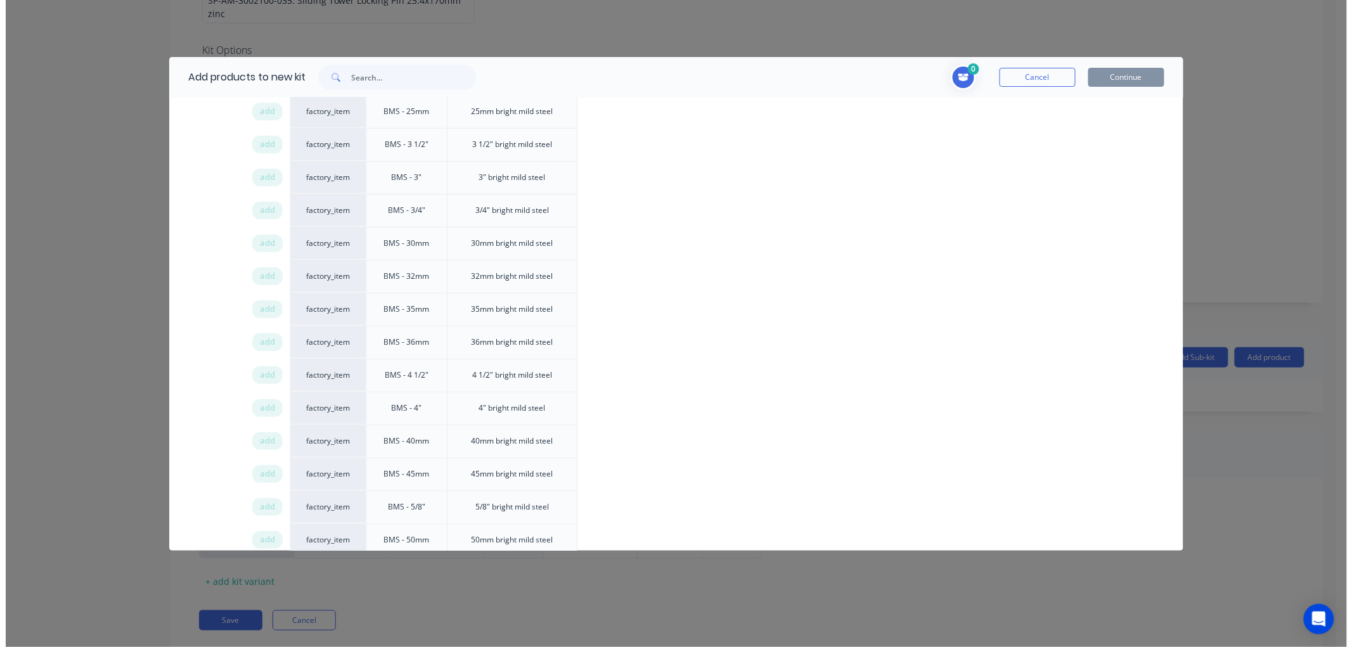
scroll to position [2253, 0]
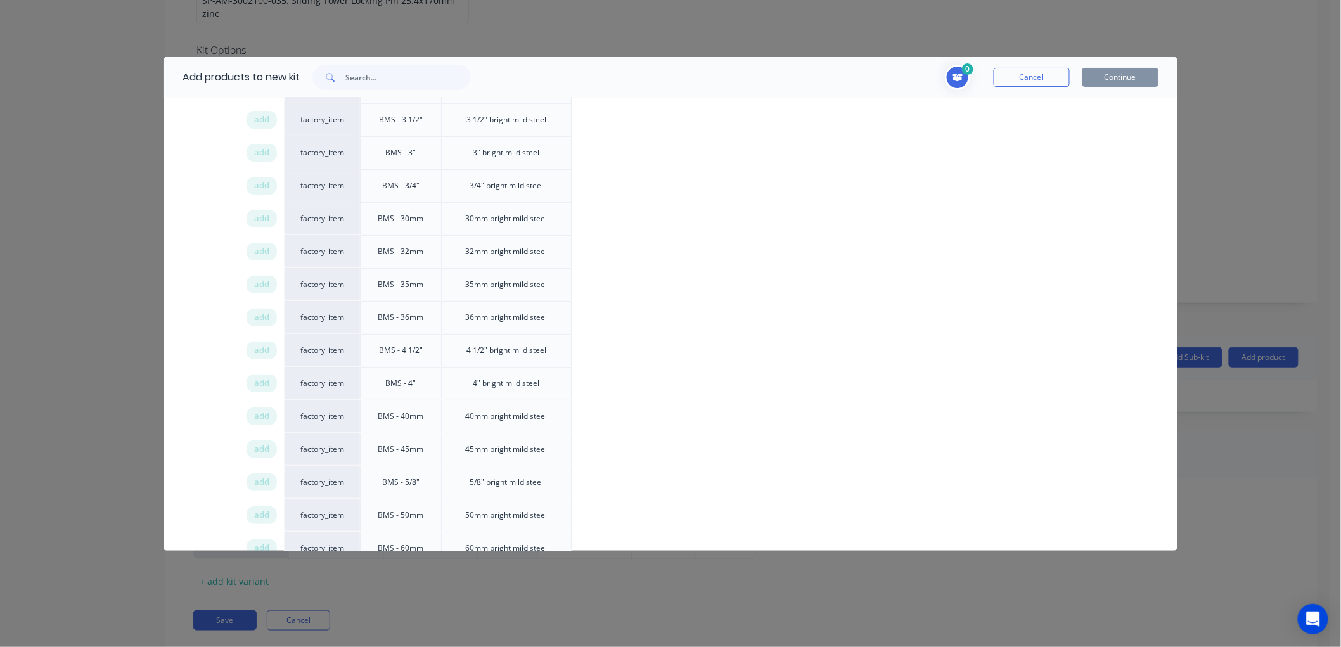
click at [516, 420] on div "40mm bright mild steel" at bounding box center [507, 416] width 102 height 32
click at [267, 416] on span "add" at bounding box center [261, 416] width 15 height 13
click at [1123, 76] on button "Continue" at bounding box center [1120, 77] width 76 height 19
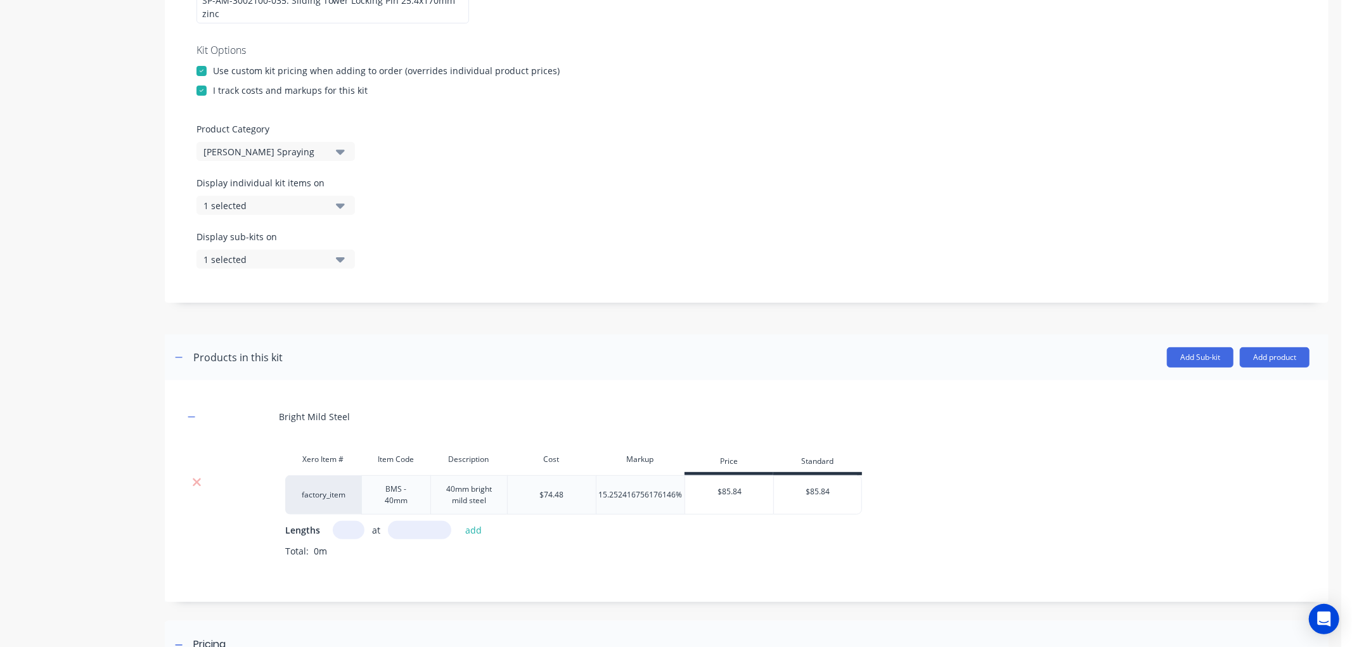
click at [345, 539] on input "text" at bounding box center [349, 530] width 32 height 18
type input "1"
type input "175"
click at [459, 522] on button "add" at bounding box center [474, 530] width 30 height 17
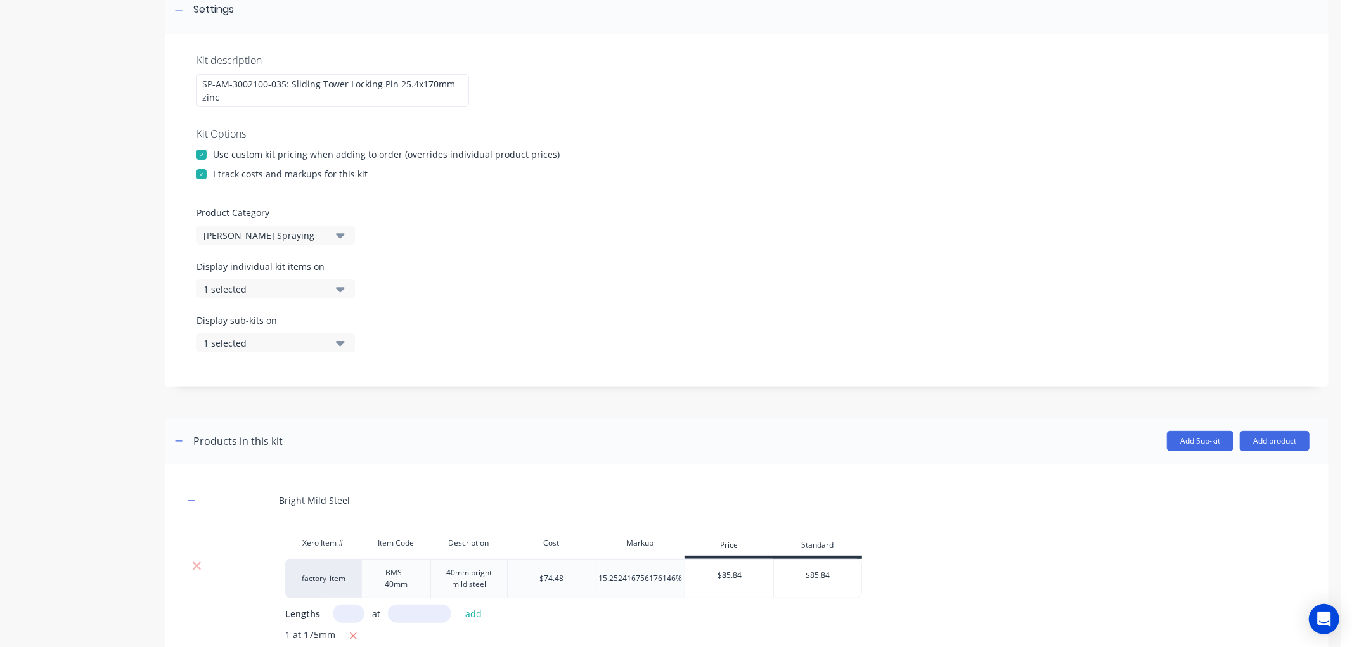
scroll to position [352, 0]
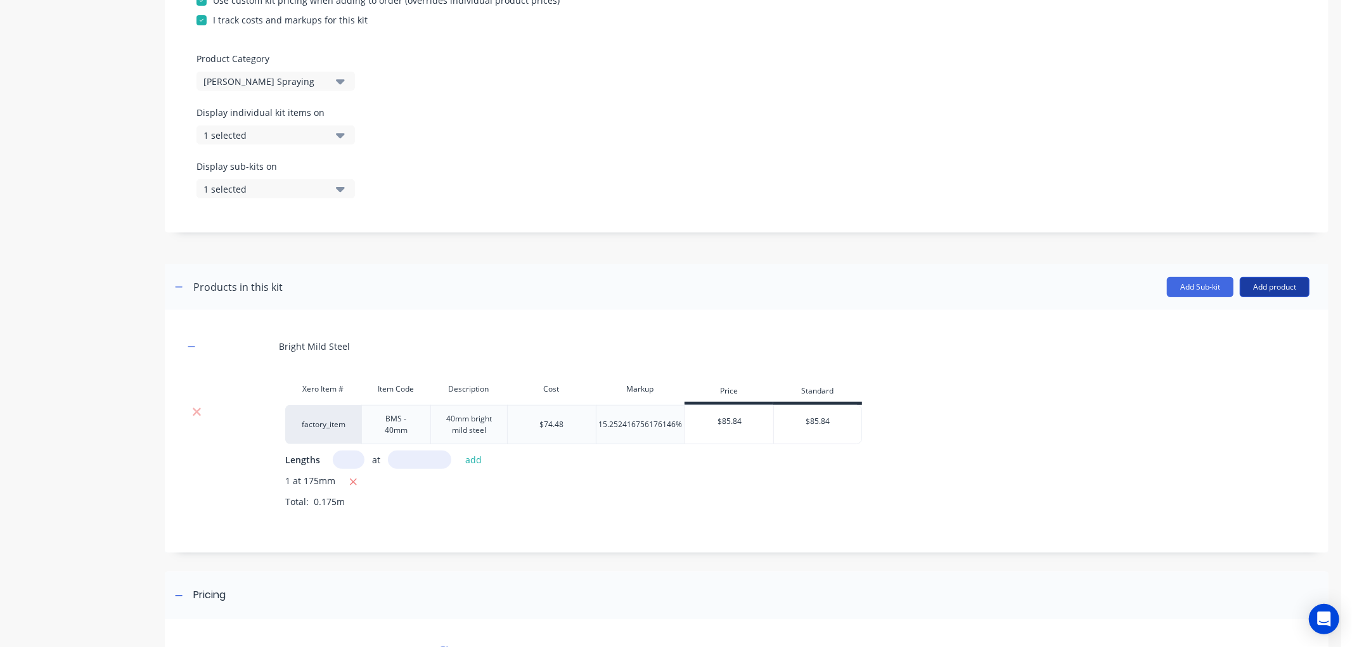
click at [1268, 285] on button "Add product" at bounding box center [1275, 287] width 70 height 20
click at [1236, 345] on div "Labour" at bounding box center [1249, 345] width 98 height 18
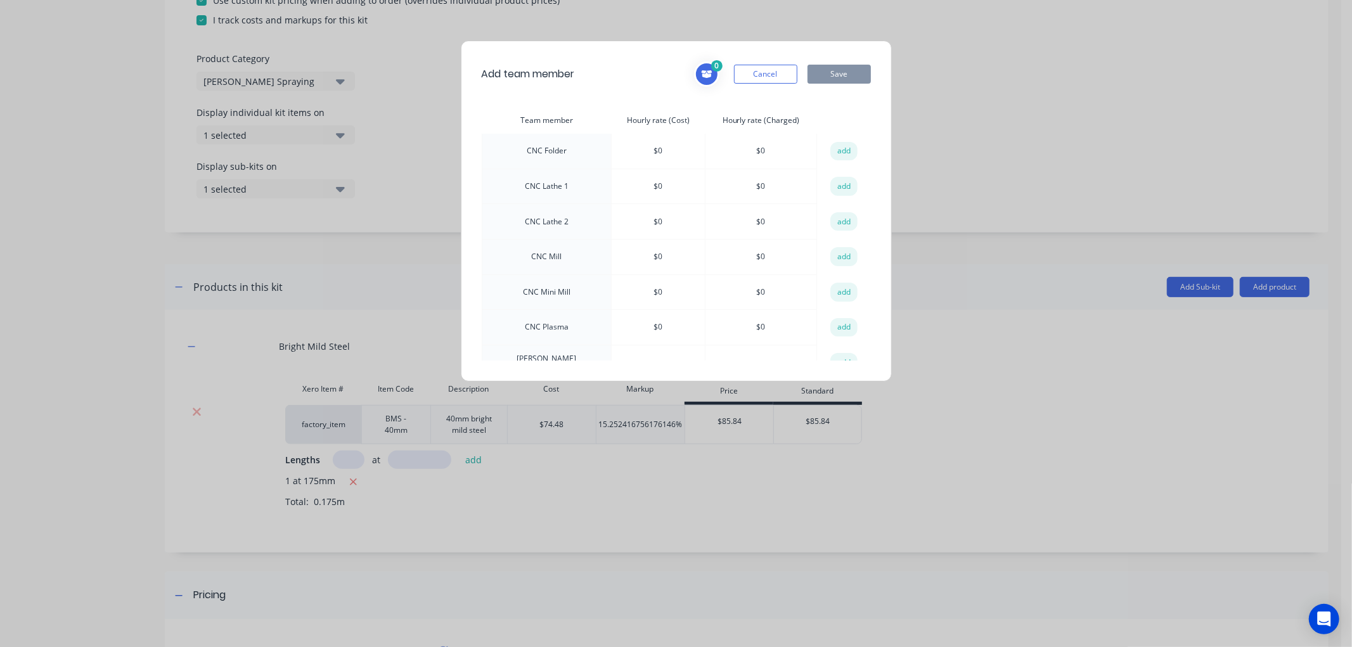
scroll to position [141, 0]
click at [760, 73] on button "Cancel" at bounding box center [765, 74] width 63 height 19
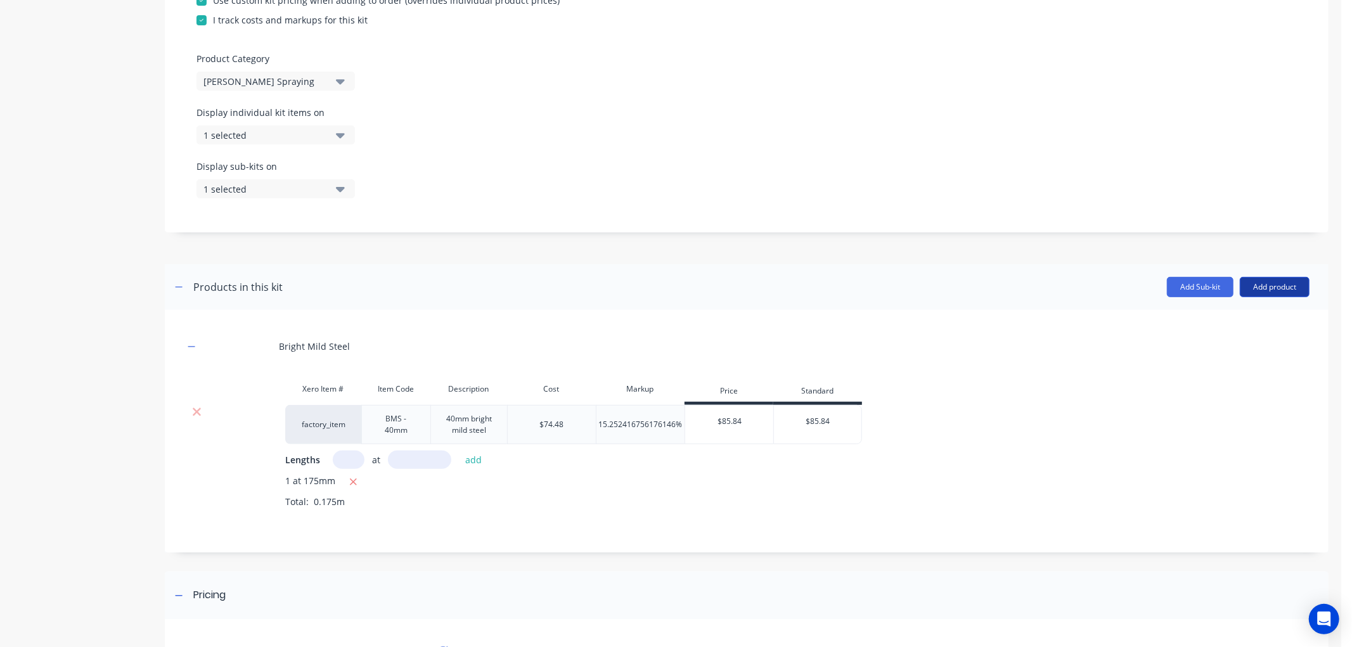
click at [1268, 288] on button "Add product" at bounding box center [1275, 287] width 70 height 20
click at [1238, 312] on div "Product catalogue" at bounding box center [1249, 320] width 98 height 18
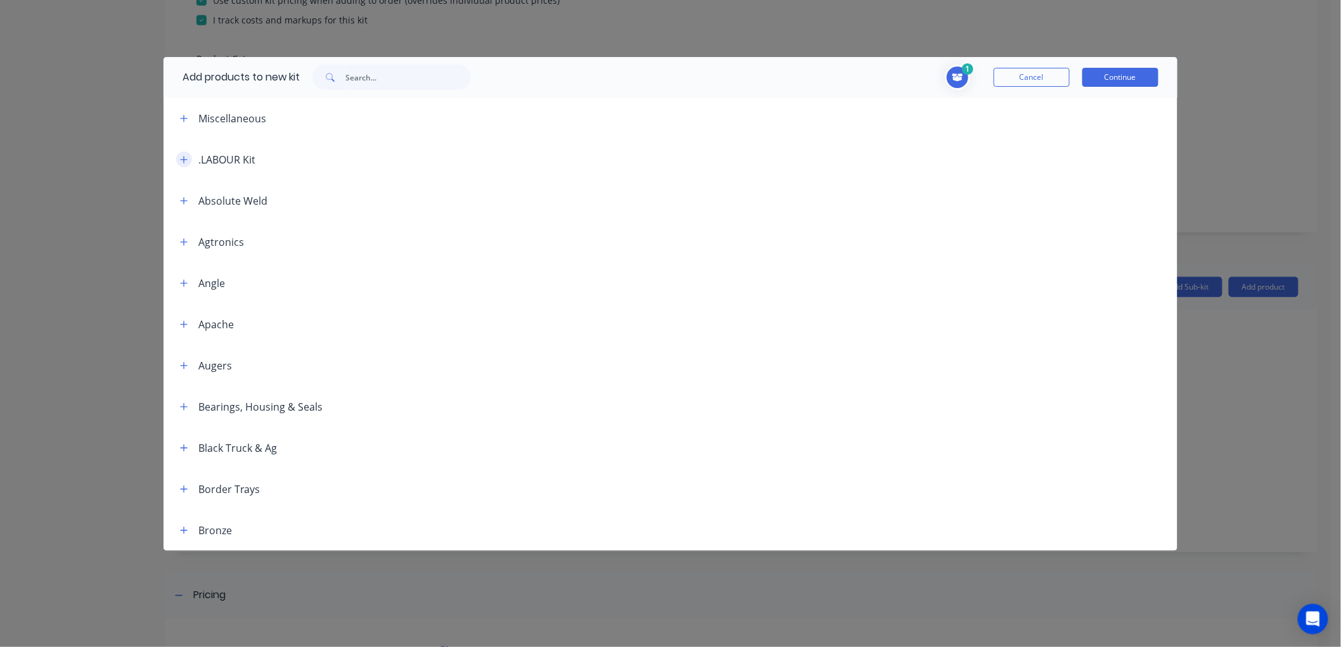
click at [181, 157] on icon "button" at bounding box center [184, 159] width 8 height 9
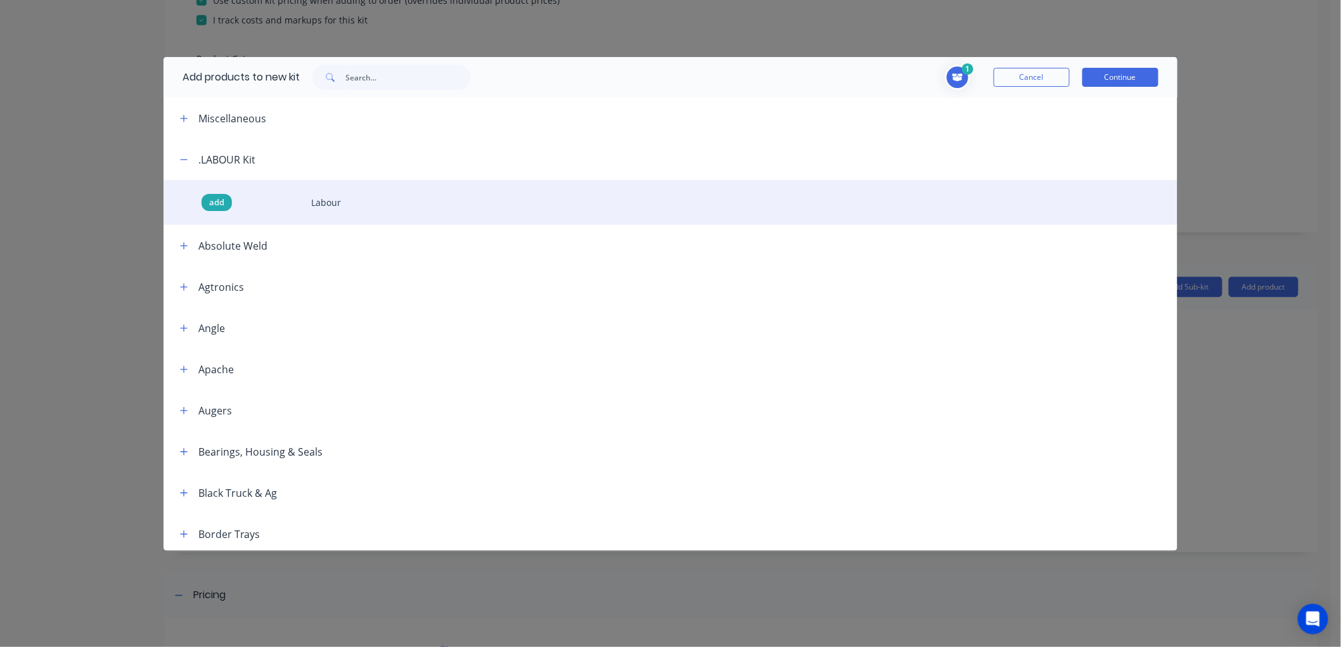
click at [217, 198] on span "add" at bounding box center [216, 202] width 15 height 13
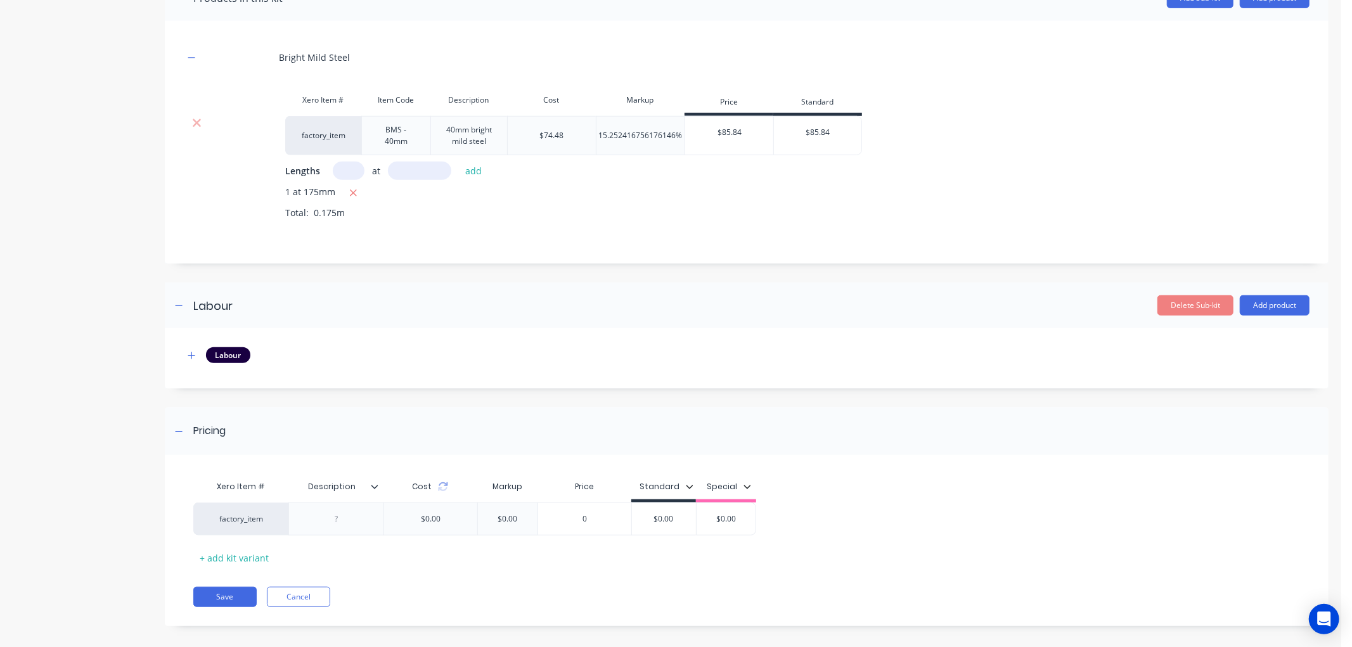
scroll to position [663, 0]
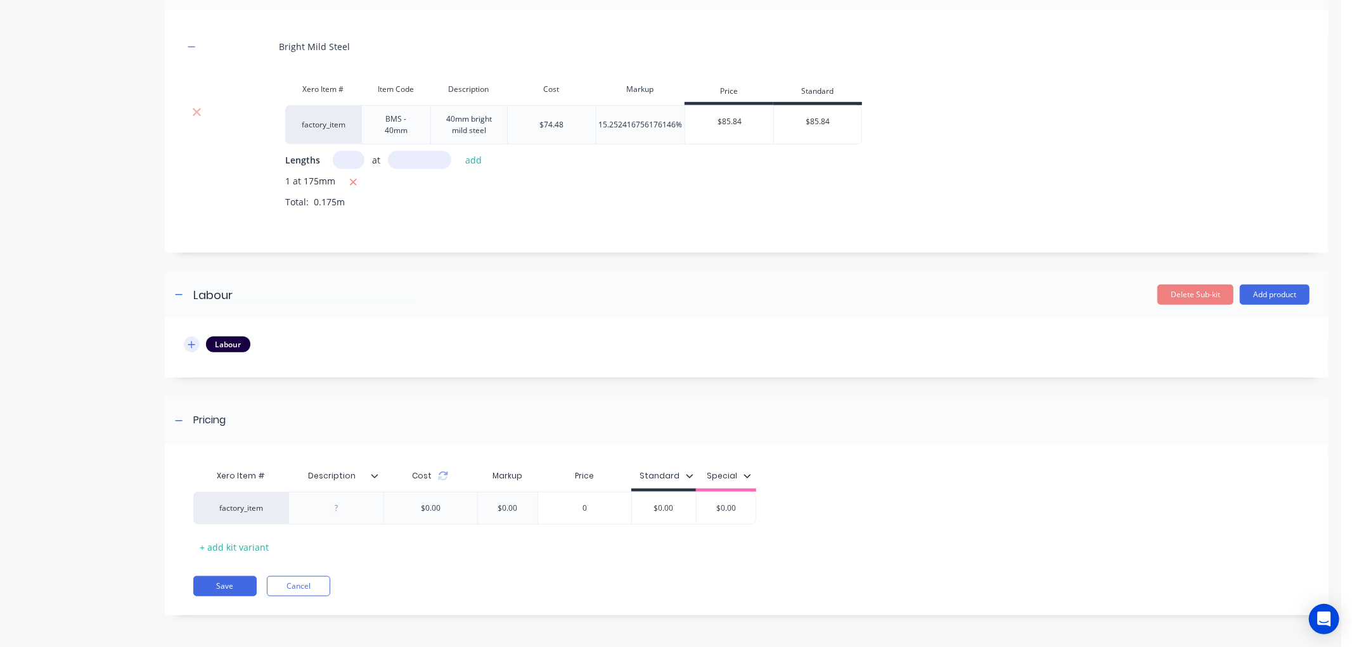
click at [188, 343] on icon "button" at bounding box center [192, 344] width 8 height 9
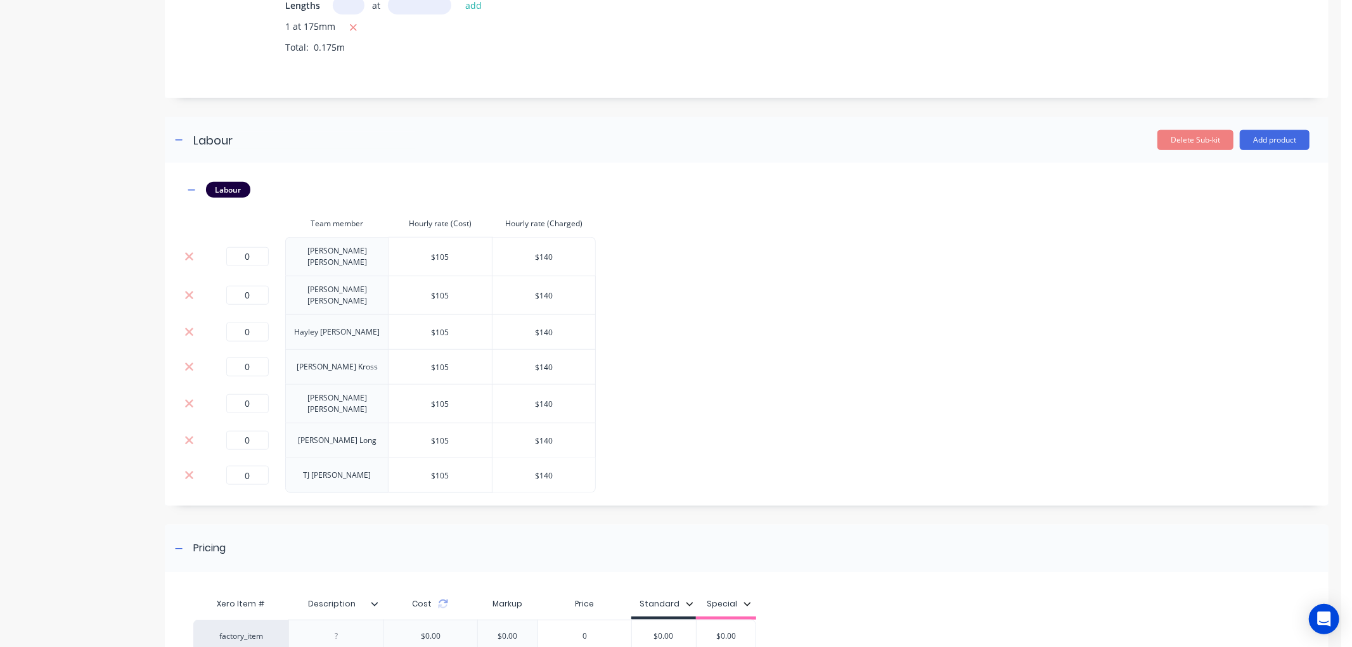
scroll to position [874, 0]
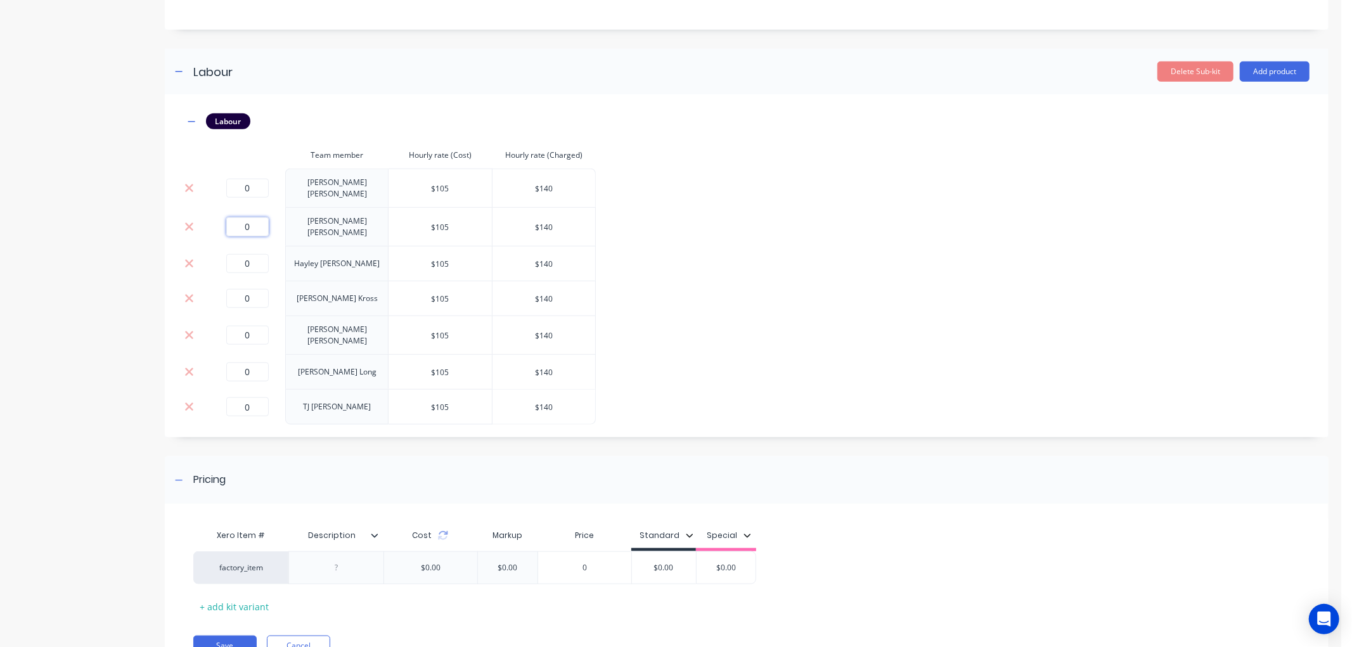
drag, startPoint x: 234, startPoint y: 233, endPoint x: 205, endPoint y: 233, distance: 29.8
click at [205, 233] on tr "0 [PERSON_NAME] $105 $140" at bounding box center [390, 226] width 412 height 39
type input "0.17"
click at [888, 236] on div "Labour Team member Hourly rate (Cost) Hourly rate (Charged) 0 [PERSON_NAME] $10…" at bounding box center [746, 268] width 1125 height 311
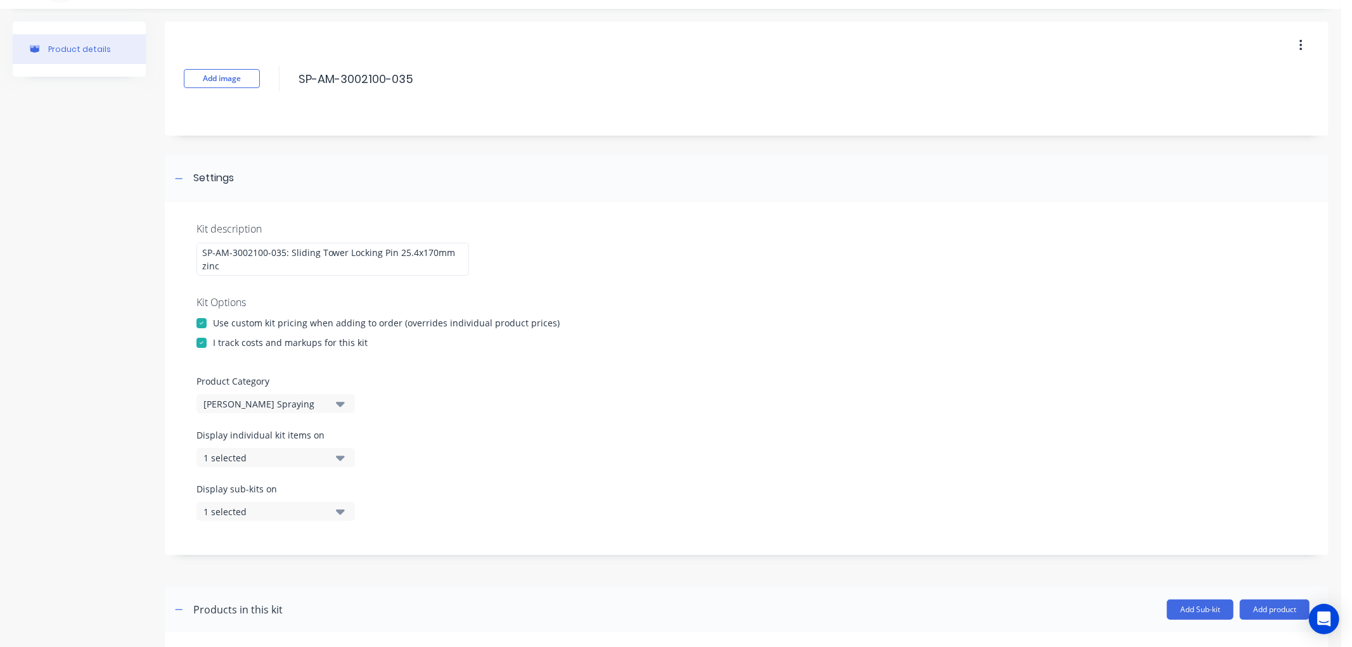
scroll to position [0, 0]
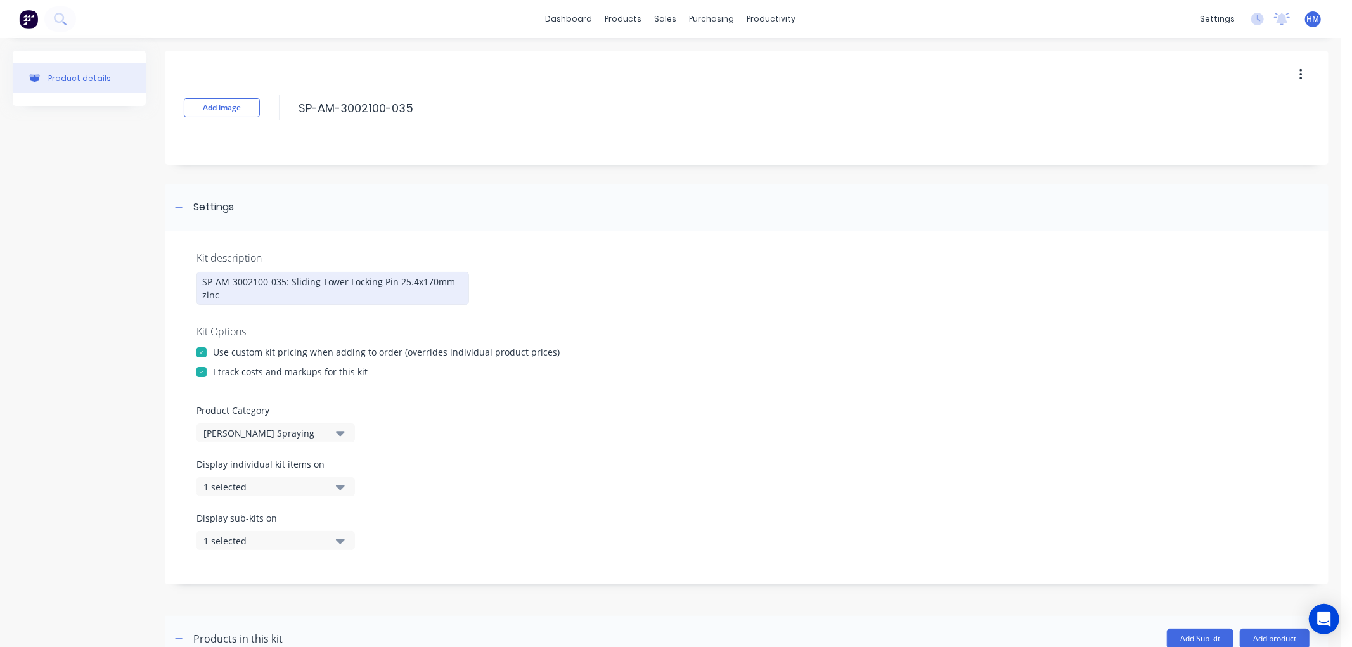
click at [276, 299] on div "SP-AM-3002100-035: Sliding Tower Locking Pin 25.4x170mm zinc" at bounding box center [332, 288] width 272 height 33
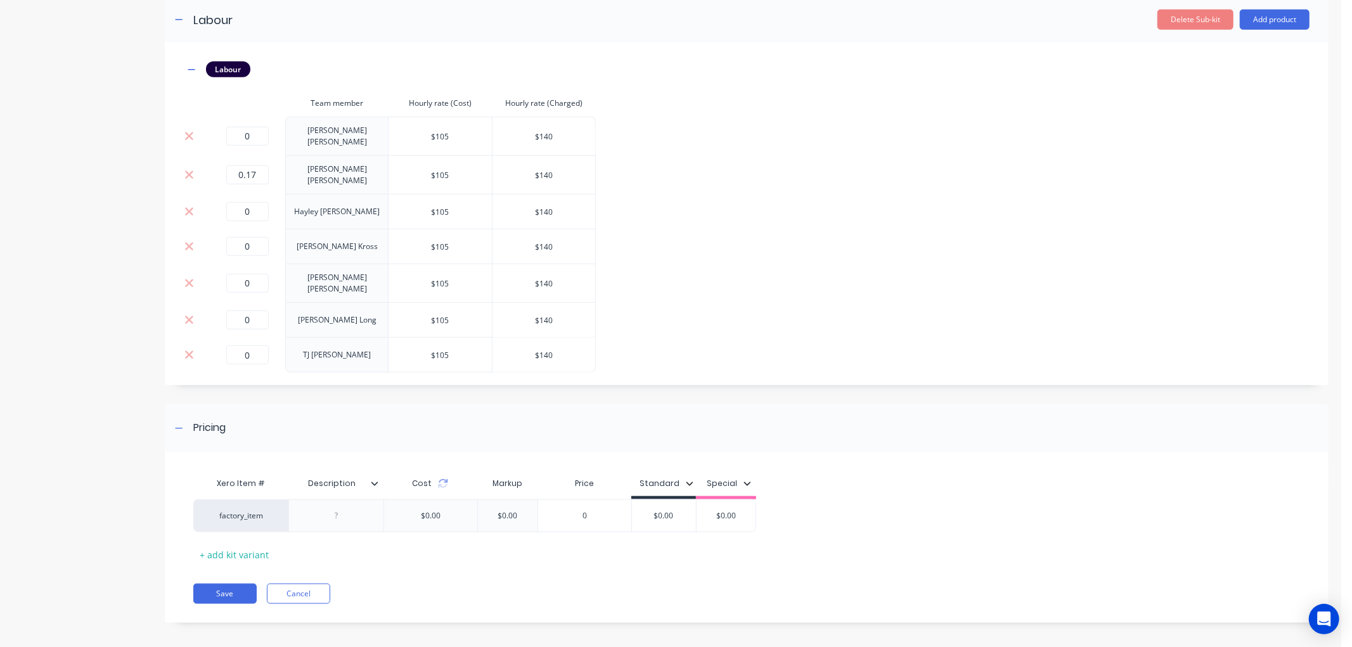
scroll to position [935, 0]
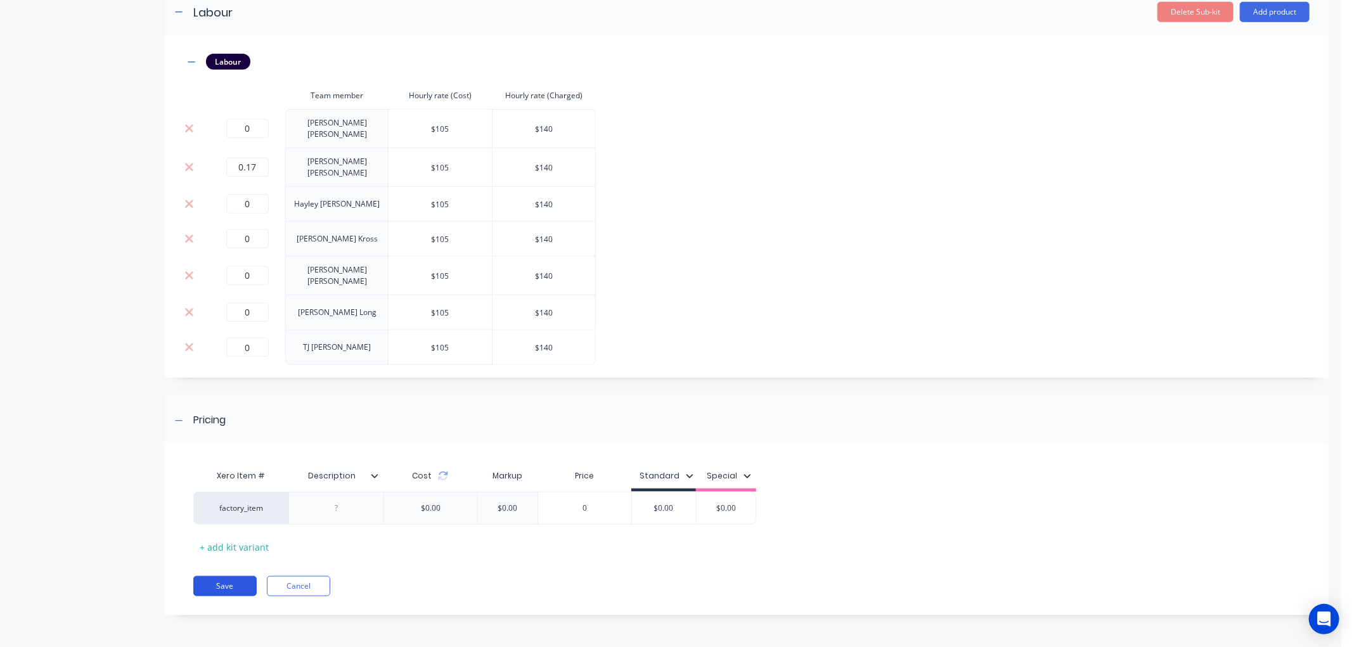
click at [222, 584] on button "Save" at bounding box center [224, 586] width 63 height 20
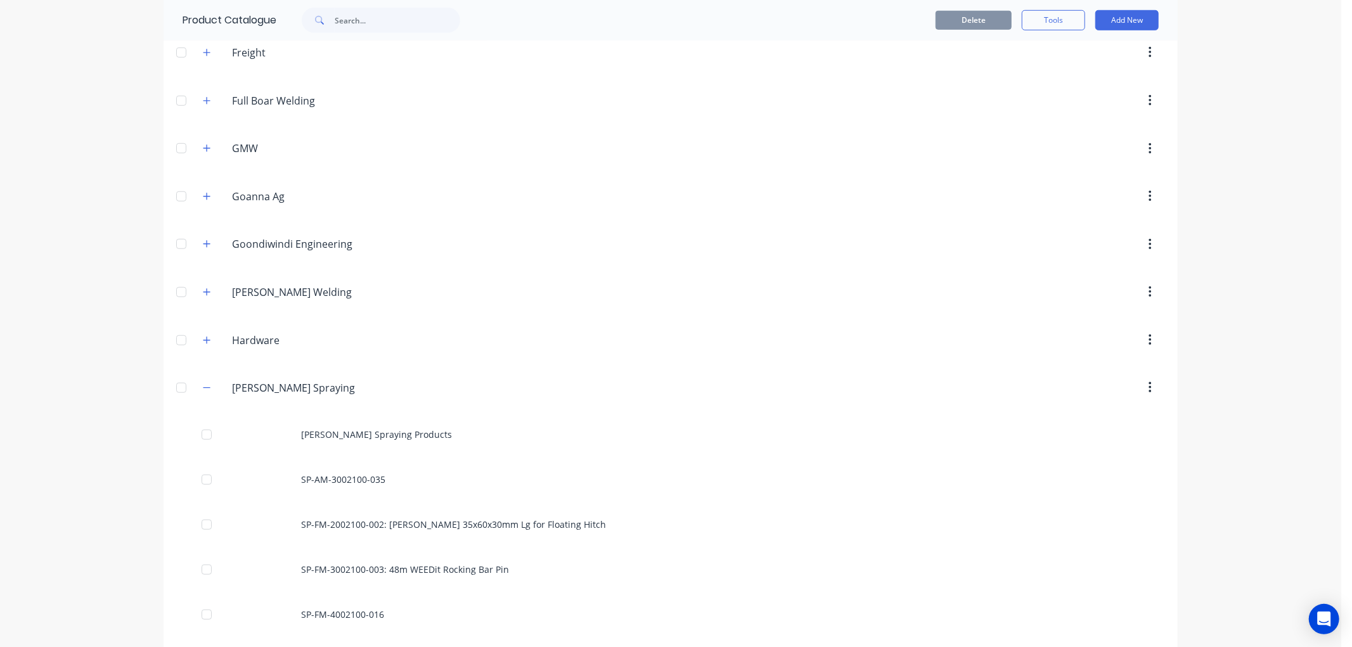
scroll to position [845, 0]
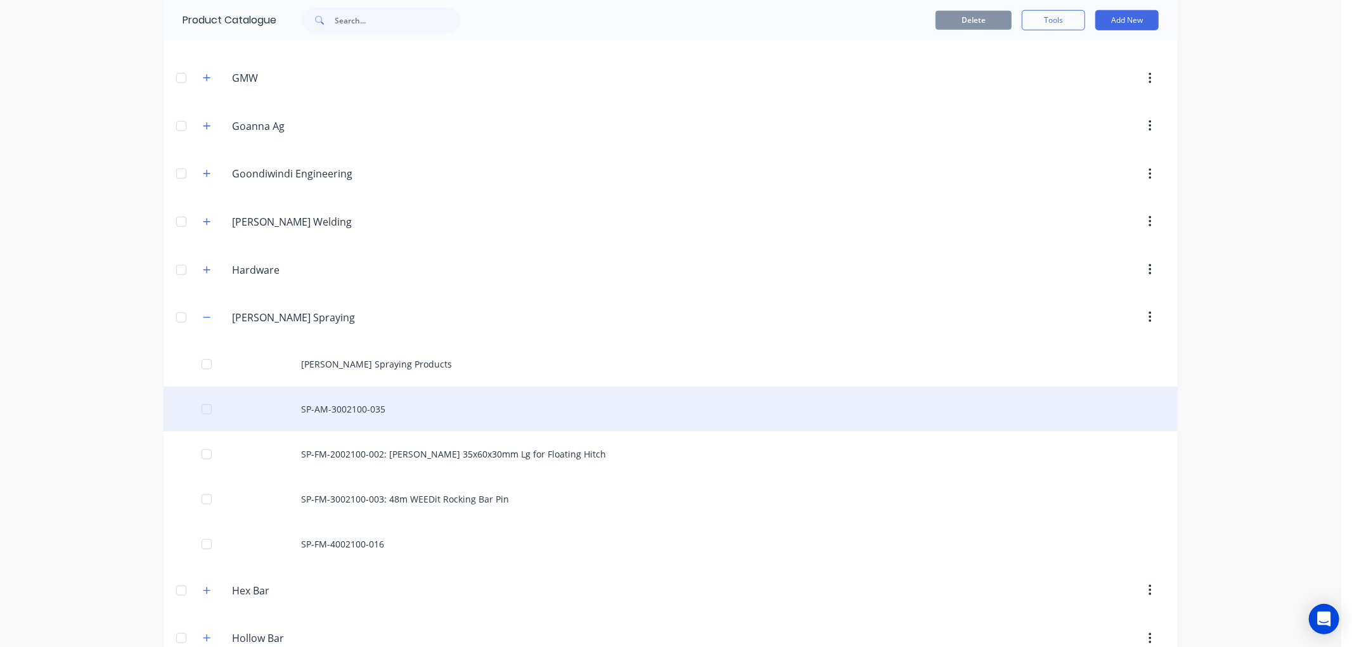
click at [362, 406] on div "SP-AM-3002100-035" at bounding box center [670, 409] width 1014 height 45
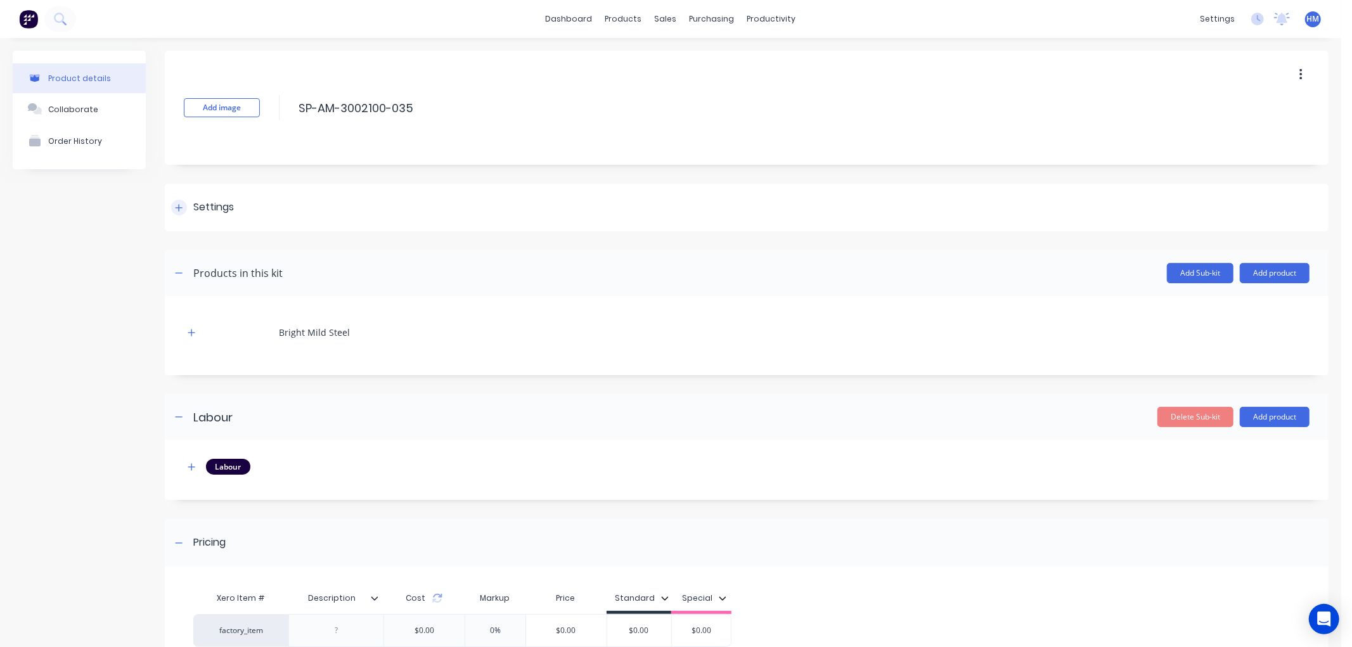
click at [178, 206] on icon at bounding box center [179, 207] width 8 height 9
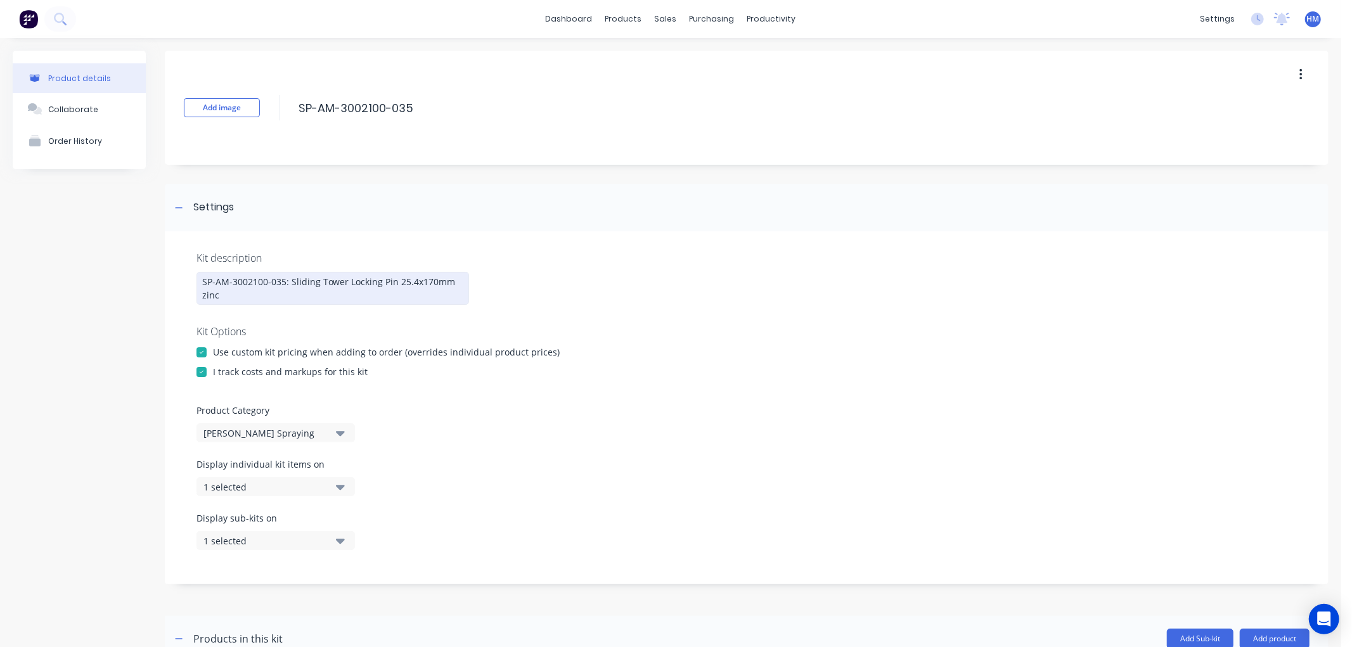
click at [226, 297] on div "SP-AM-3002100-035: Sliding Tower Locking Pin 25.4x170mm zinc" at bounding box center [332, 288] width 272 height 33
drag, startPoint x: 252, startPoint y: 296, endPoint x: 290, endPoint y: 277, distance: 42.5
click at [290, 277] on div "SP-AM-3002100-035: Sliding Tower Locking Pin 25.4x170mm zinc" at bounding box center [332, 288] width 272 height 33
copy div "Sliding Tower Locking Pin 25.4x170mm zinc"
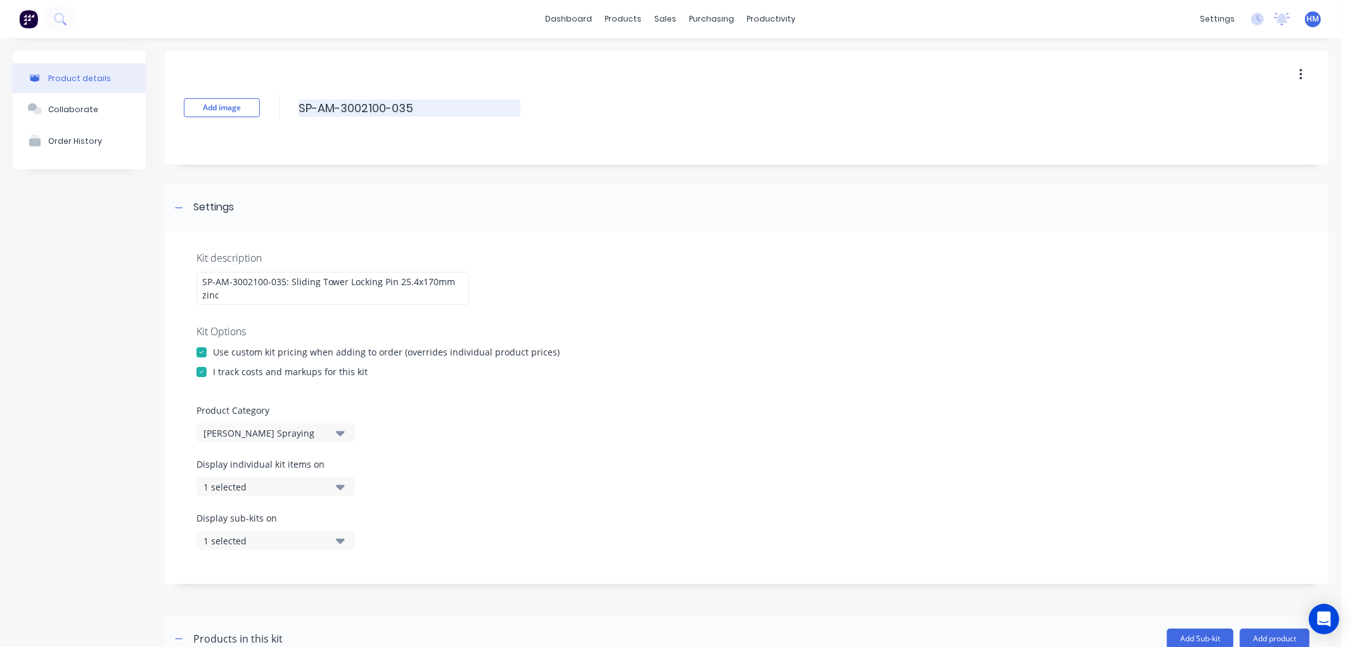
click at [439, 105] on input "SP-AM-3002100-035" at bounding box center [409, 107] width 222 height 17
paste input "Sliding Tower Locking Pin 25.4x170mm zinc"
type input "SP-AM-3002100-035: Sliding Tower Locking Pin 25.4x170mm zinc"
click at [449, 147] on div "Add image SP-AM-3002100-035: Sliding Tower Locking Pin 25.4x170mm zinc SP-AM-30…" at bounding box center [746, 108] width 1163 height 114
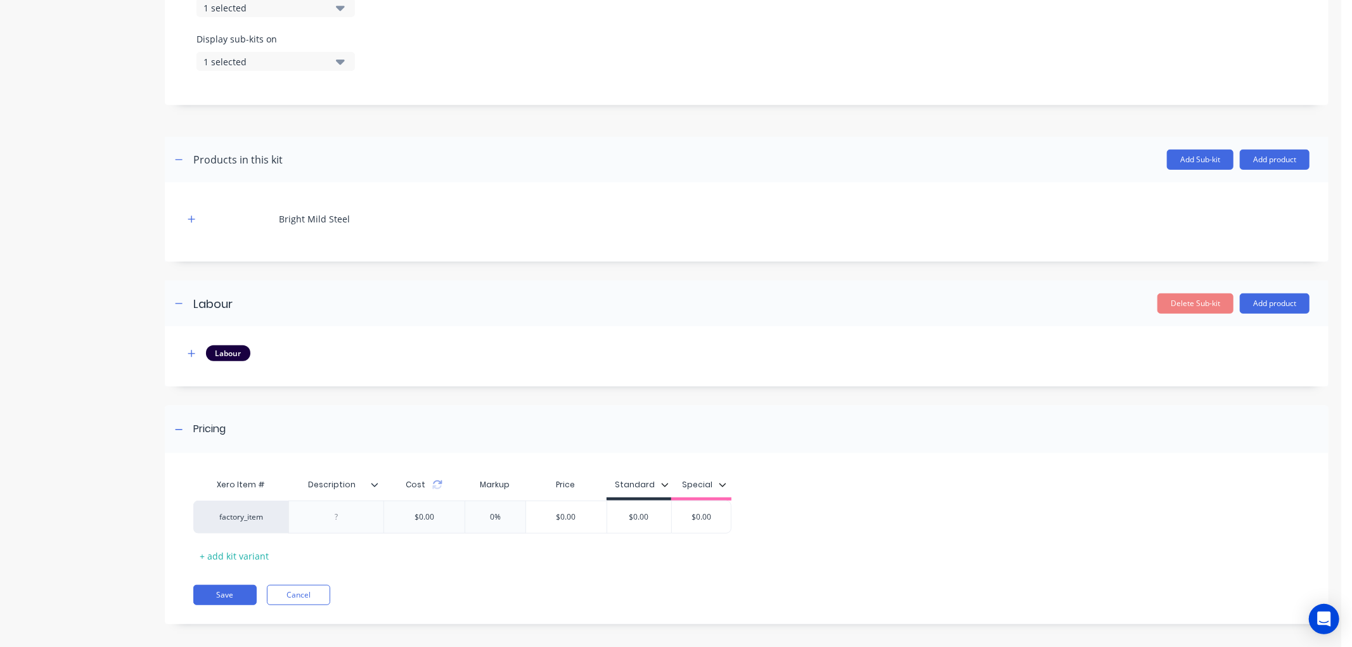
scroll to position [489, 0]
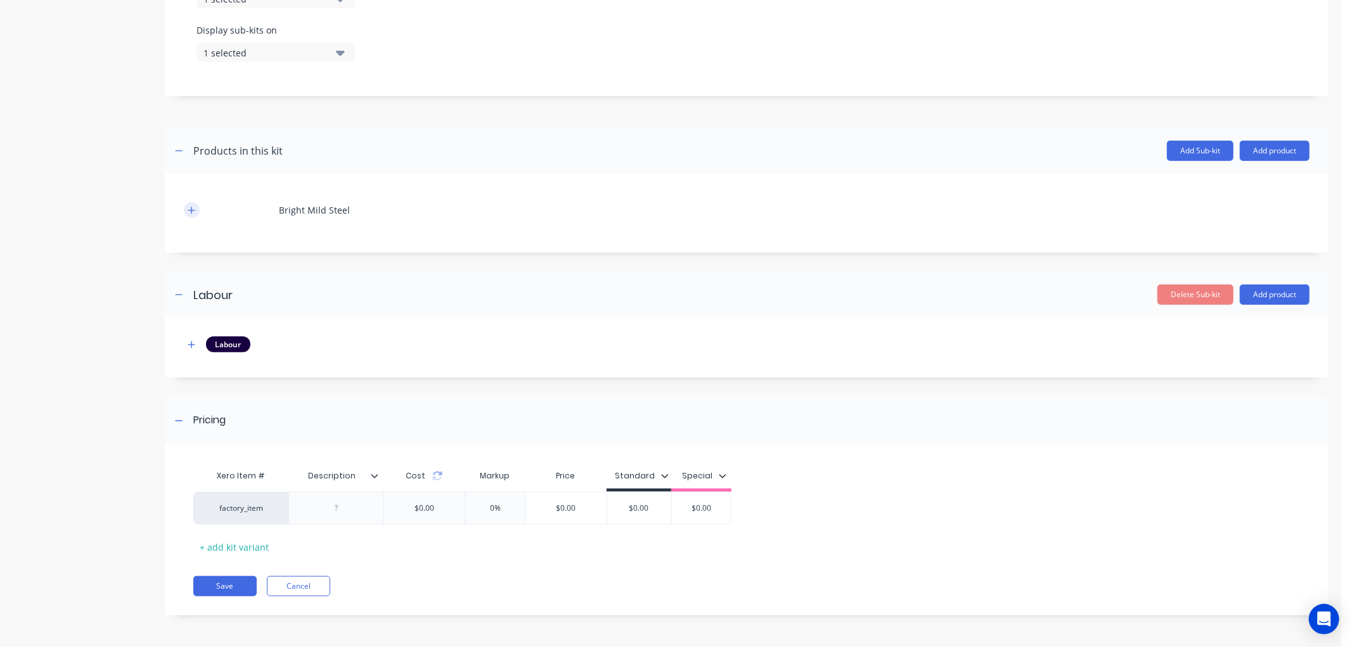
click at [189, 204] on button "button" at bounding box center [192, 210] width 16 height 16
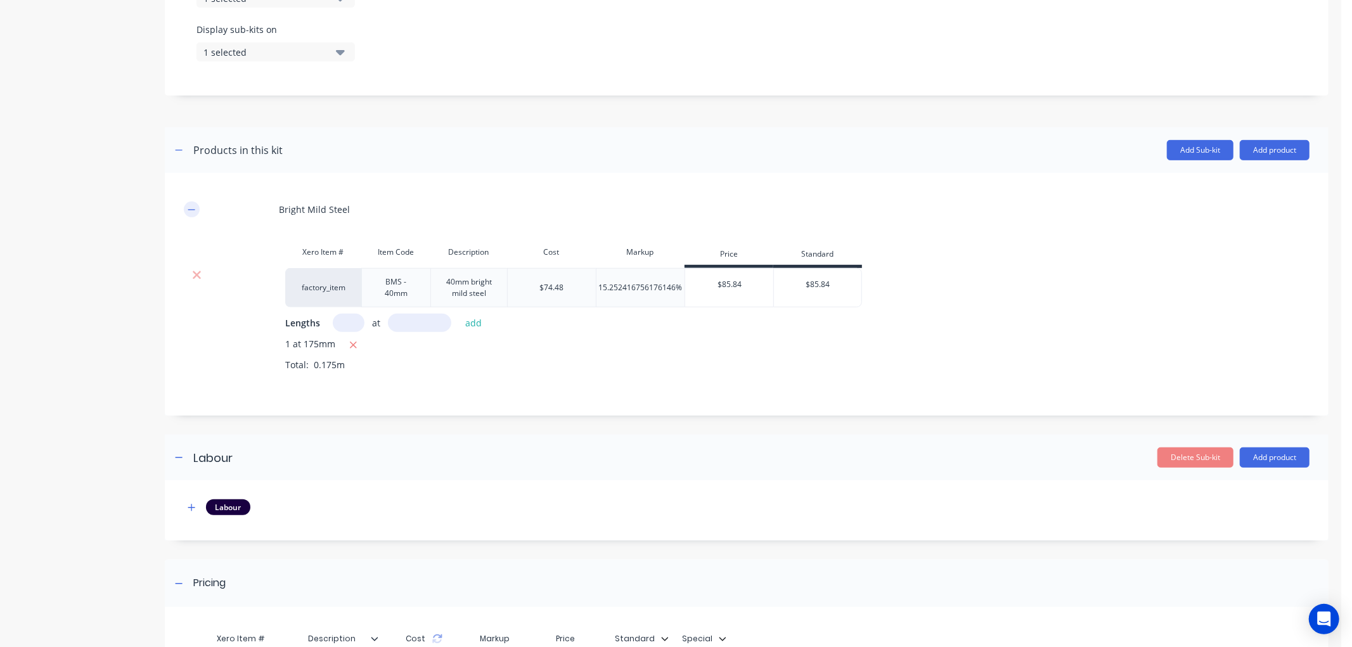
click at [189, 204] on button "button" at bounding box center [192, 210] width 16 height 16
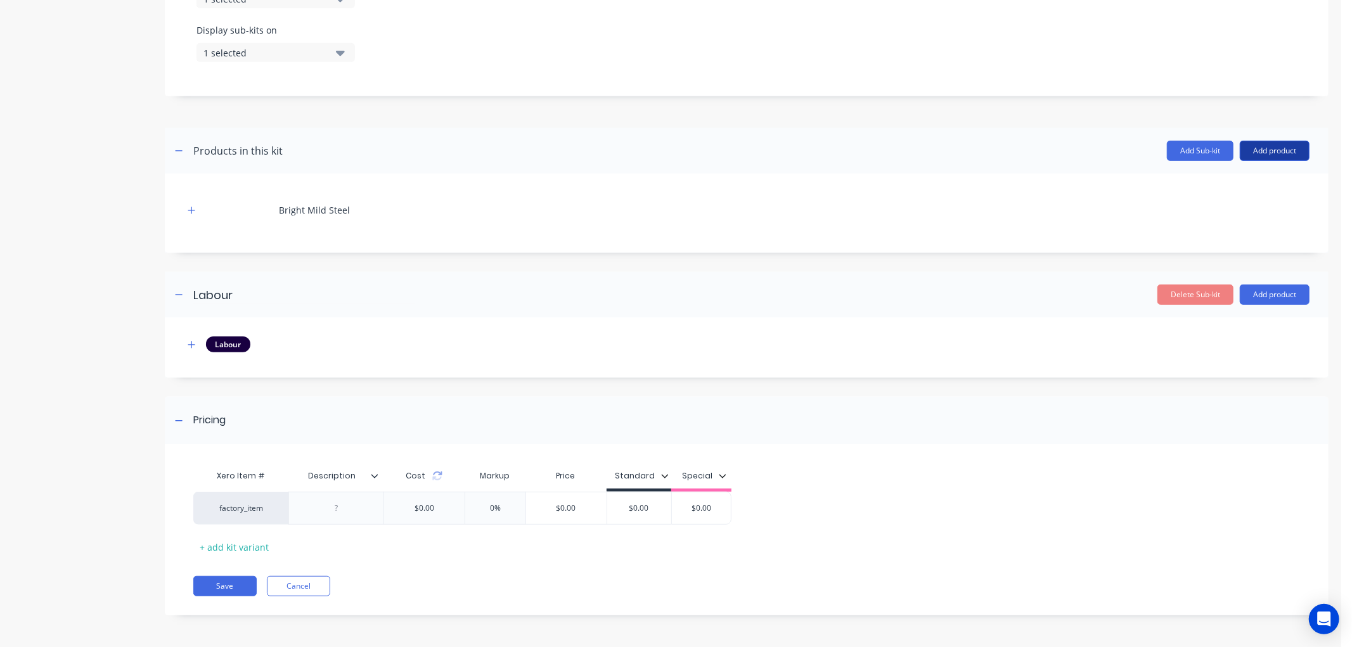
click at [1287, 148] on button "Add product" at bounding box center [1275, 151] width 70 height 20
click at [1234, 184] on div "Product catalogue" at bounding box center [1249, 183] width 98 height 18
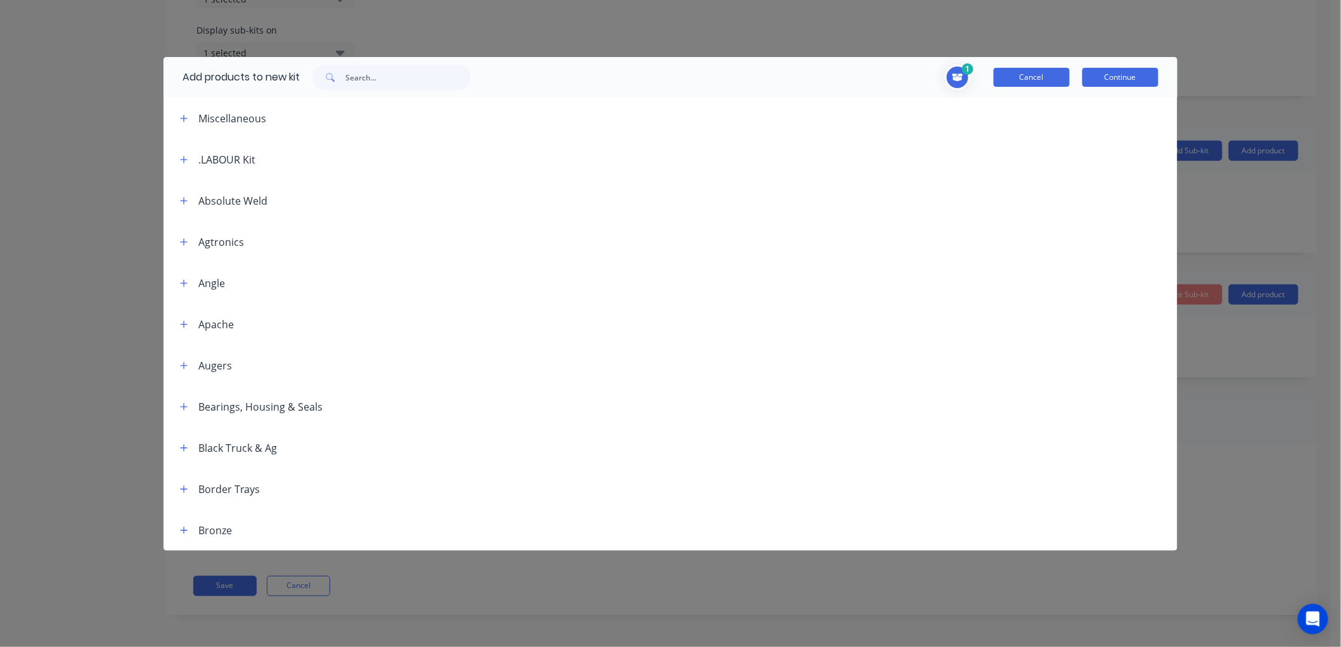
click at [1027, 74] on button "Cancel" at bounding box center [1032, 77] width 76 height 19
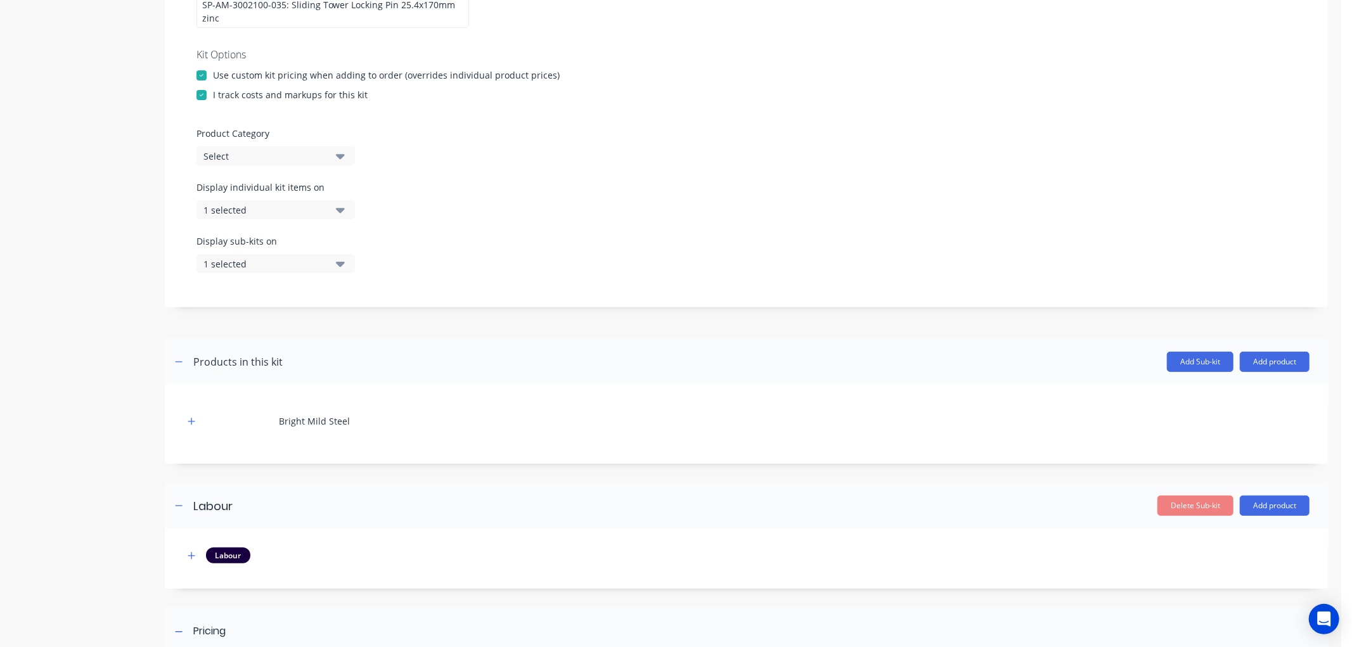
scroll to position [0, 0]
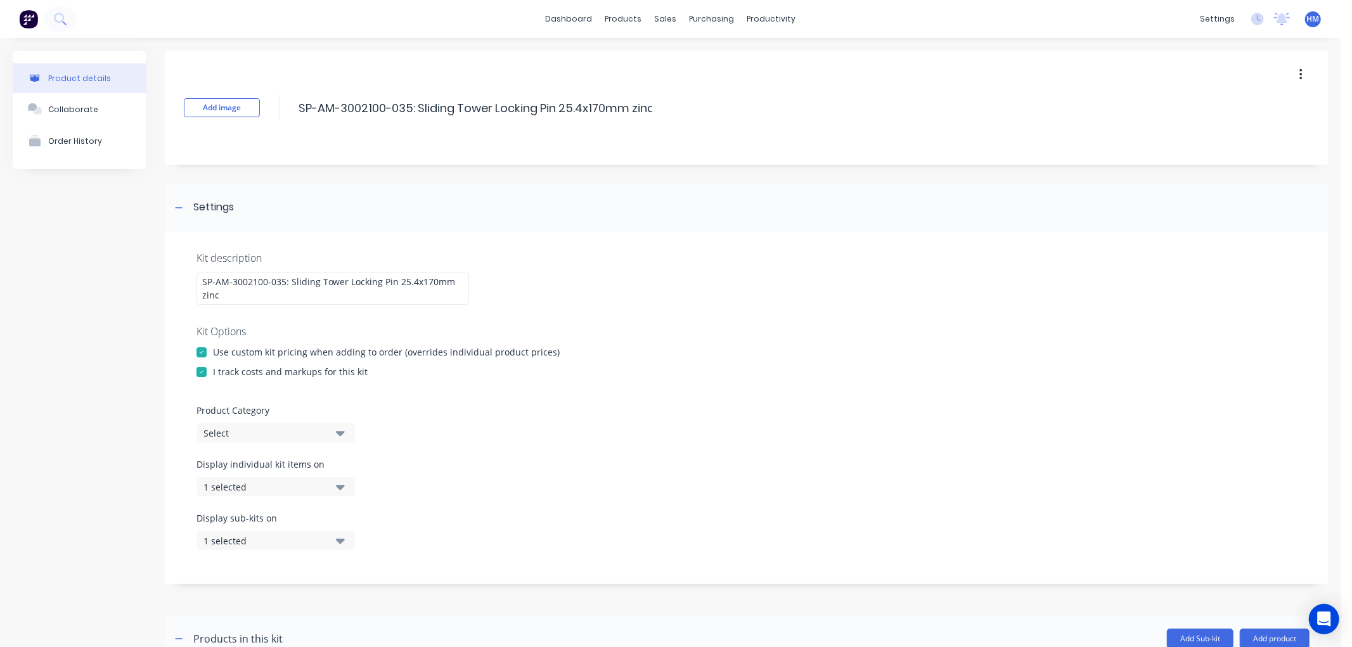
drag, startPoint x: 650, startPoint y: 109, endPoint x: 264, endPoint y: 106, distance: 385.9
click at [264, 106] on div "Add image SP-AM-3002100-035: Sliding Tower Locking Pin 25.4x170mm zinc SP-AM-30…" at bounding box center [746, 108] width 1163 height 114
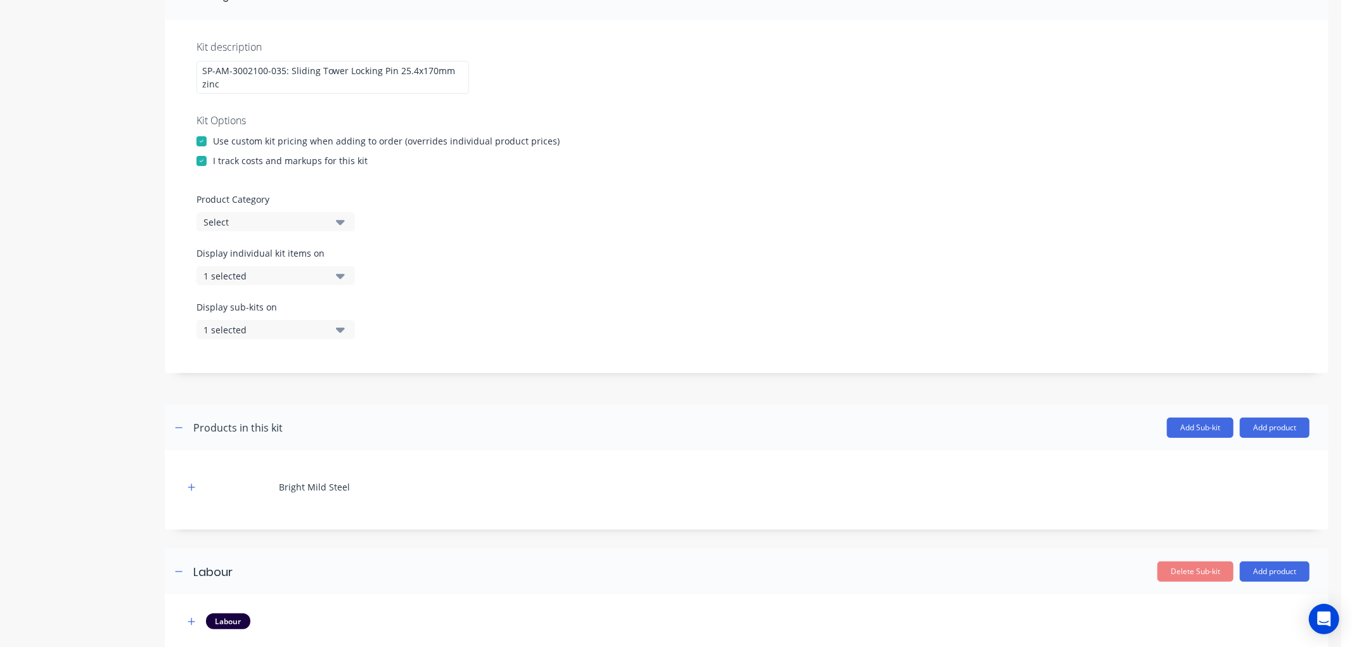
scroll to position [489, 0]
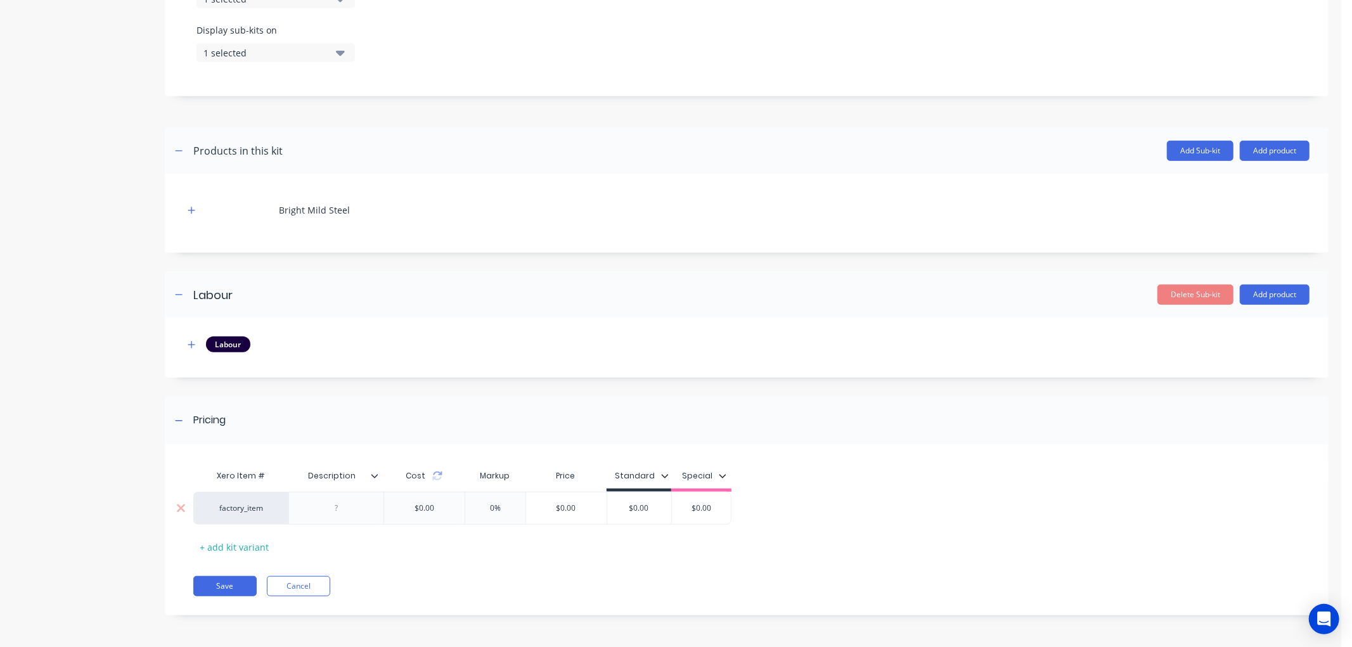
click at [337, 506] on div at bounding box center [336, 508] width 63 height 16
paste div
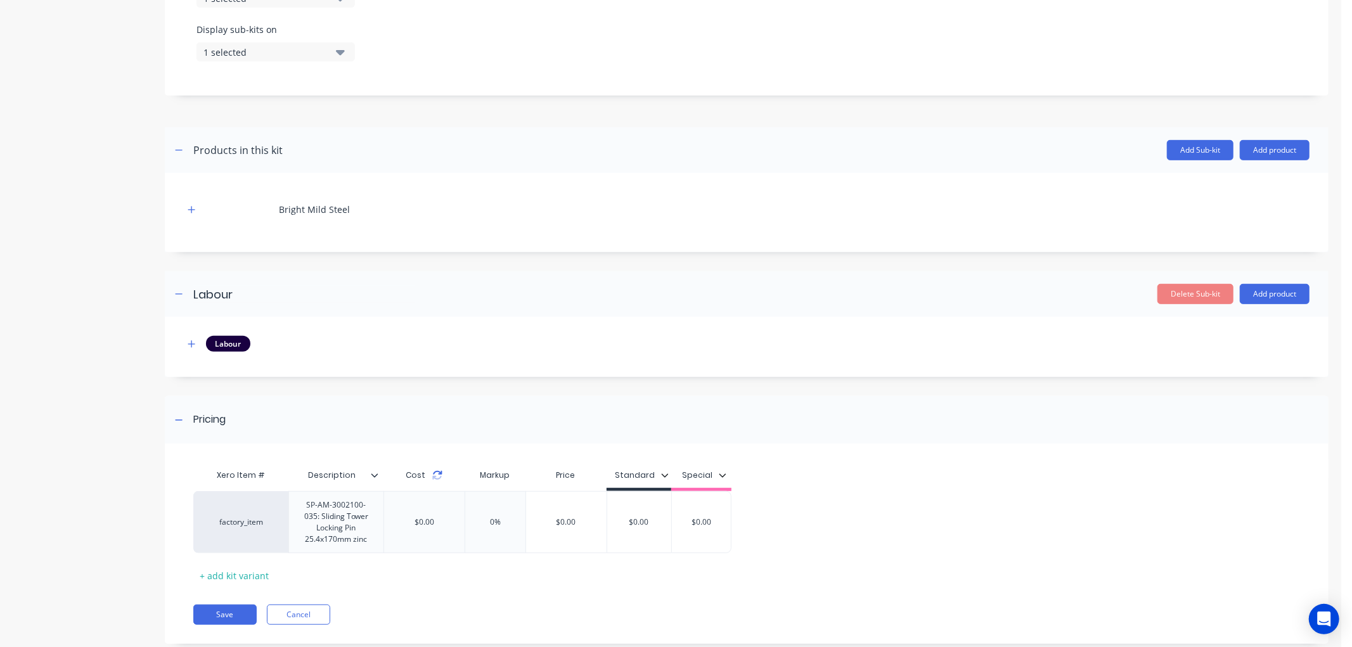
click at [435, 476] on icon at bounding box center [437, 475] width 10 height 10
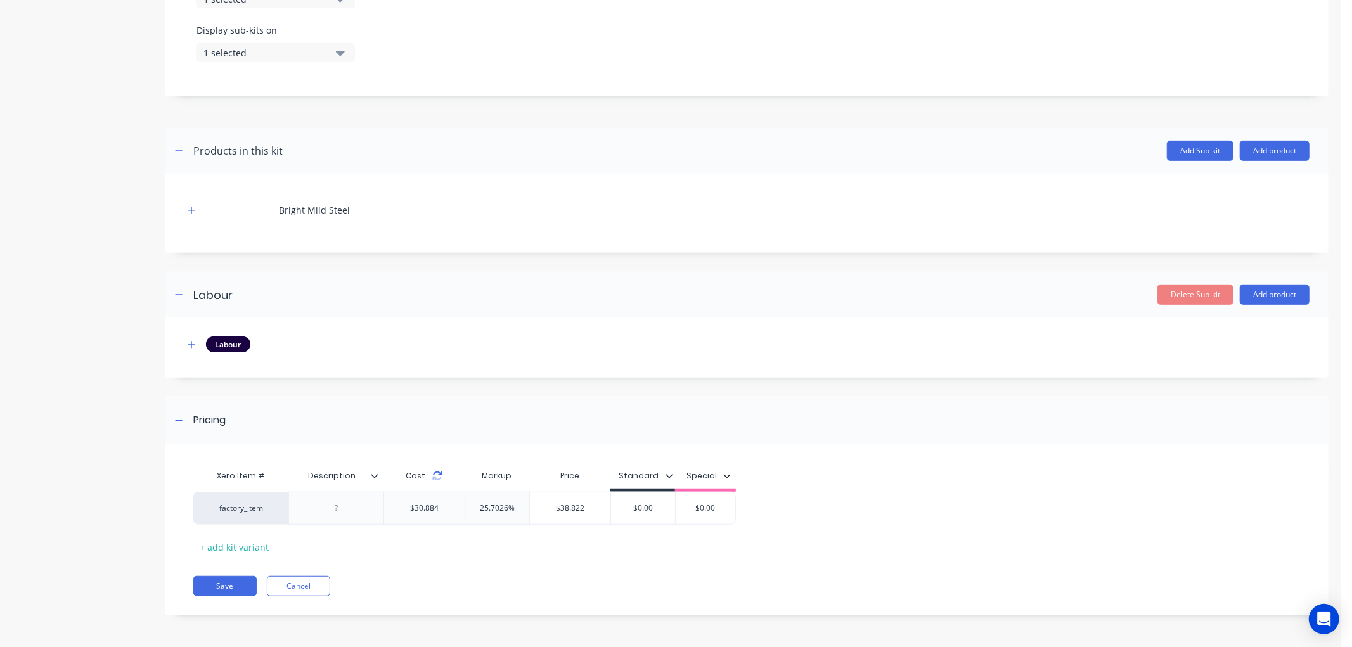
click at [440, 471] on icon at bounding box center [437, 476] width 10 height 10
click at [368, 507] on div at bounding box center [335, 508] width 95 height 33
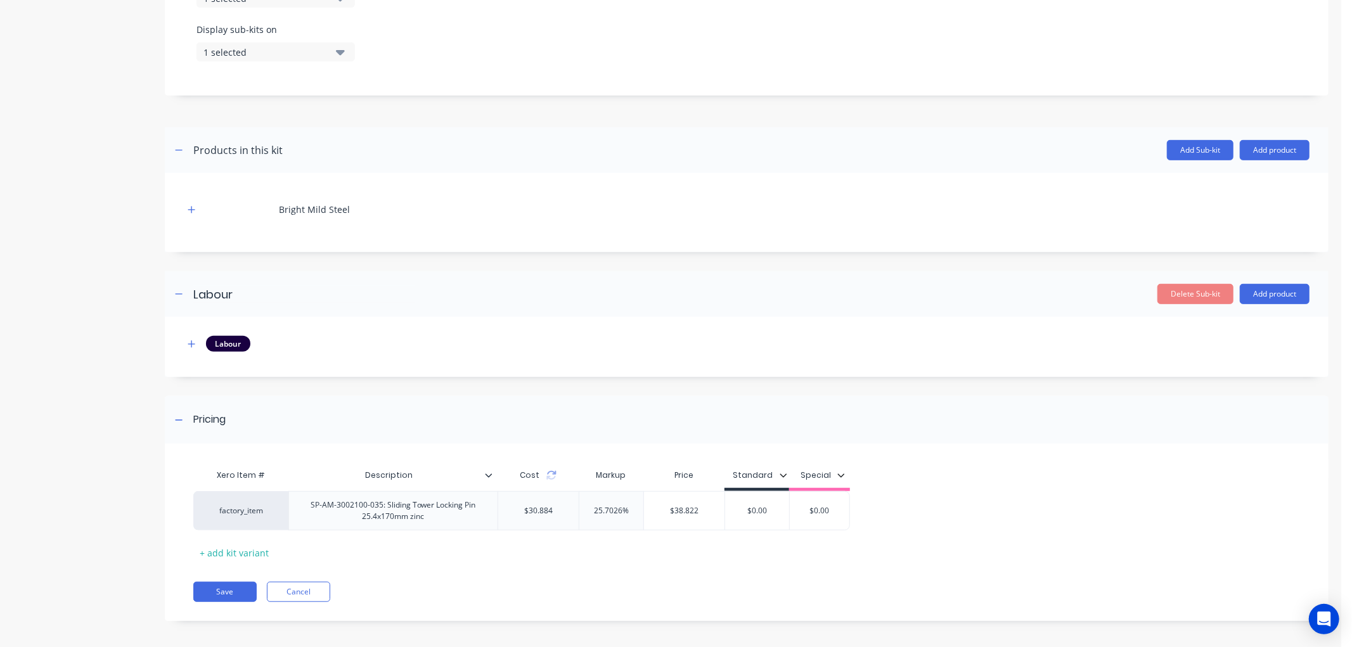
click at [439, 586] on div "Xero Item # Description Cost Markup Price Standard Special factory_item SP-AM-3…" at bounding box center [746, 538] width 1163 height 165
drag, startPoint x: 773, startPoint y: 511, endPoint x: 713, endPoint y: 501, distance: 61.0
click at [713, 501] on div "factory_item SP-AM-3002100-035: Sliding Tower Locking Pin 25.4x170mm zinc $30.8…" at bounding box center [521, 510] width 657 height 39
type input "38.822"
drag, startPoint x: 836, startPoint y: 514, endPoint x: 783, endPoint y: 510, distance: 53.4
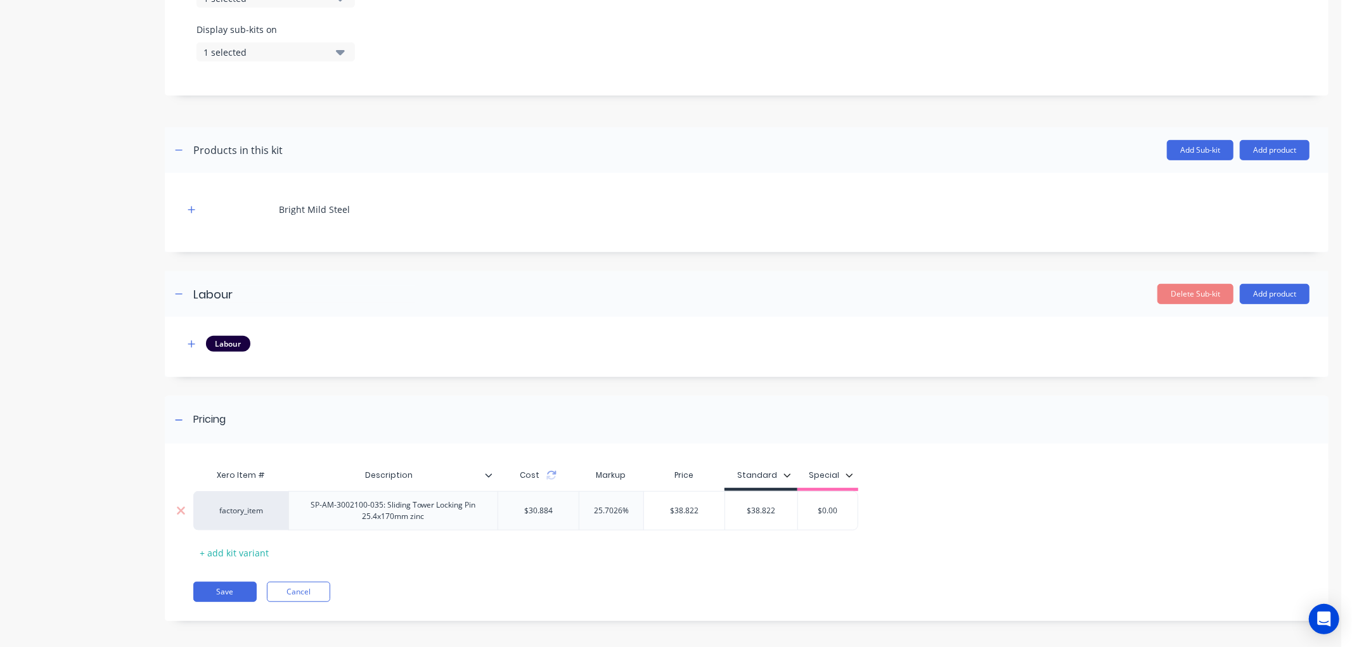
click at [783, 510] on div "factory_item SP-AM-3002100-035: Sliding Tower Locking Pin 25.4x170mm zinc $30.8…" at bounding box center [525, 510] width 665 height 39
type input "38.822"
click at [942, 496] on div "factory_item SP-AM-3002100-035: Sliding Tower Locking Pin 25.4x170mm zinc $30.8…" at bounding box center [740, 510] width 1095 height 39
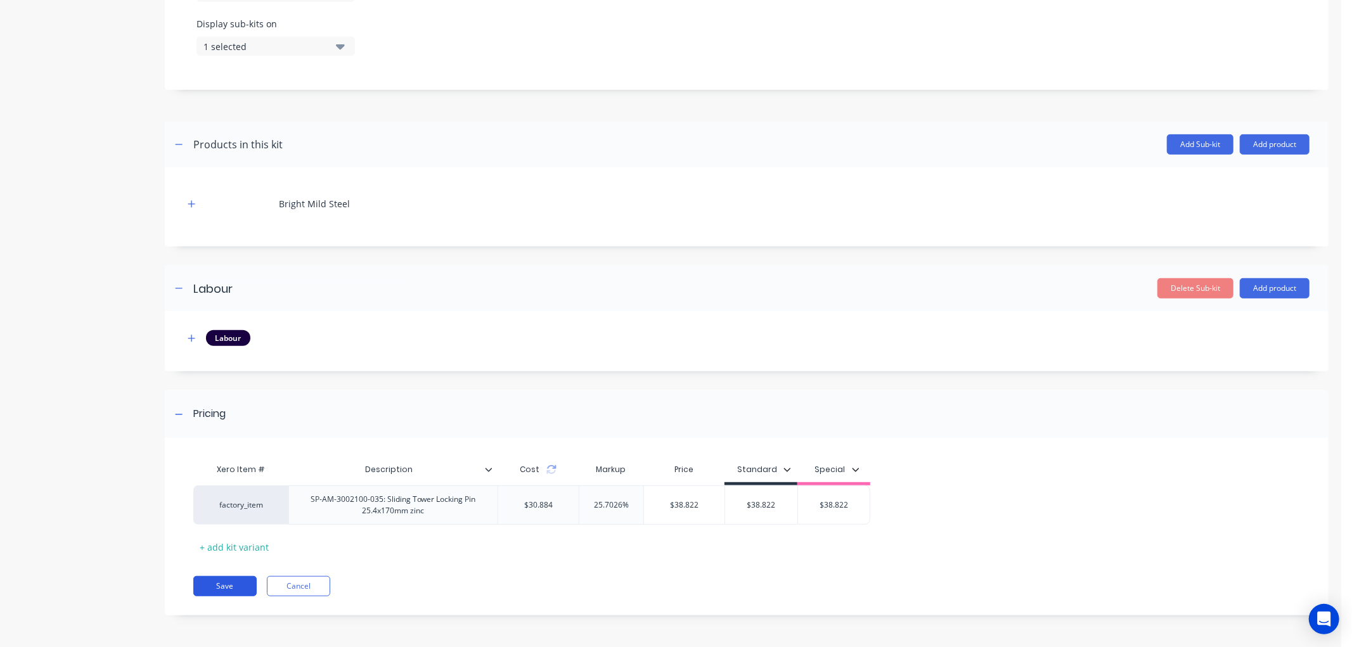
click at [224, 579] on button "Save" at bounding box center [224, 586] width 63 height 20
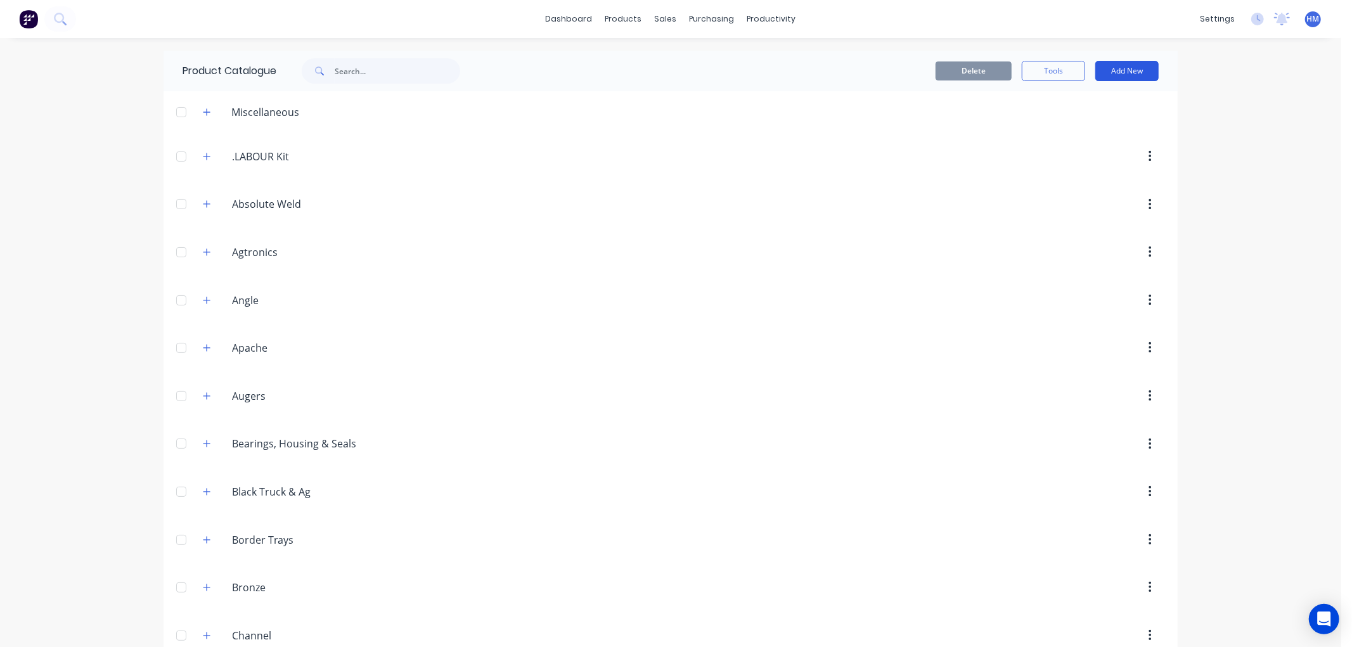
click at [1120, 71] on button "Add New" at bounding box center [1126, 71] width 63 height 20
click at [1084, 105] on div "Category" at bounding box center [1098, 103] width 98 height 18
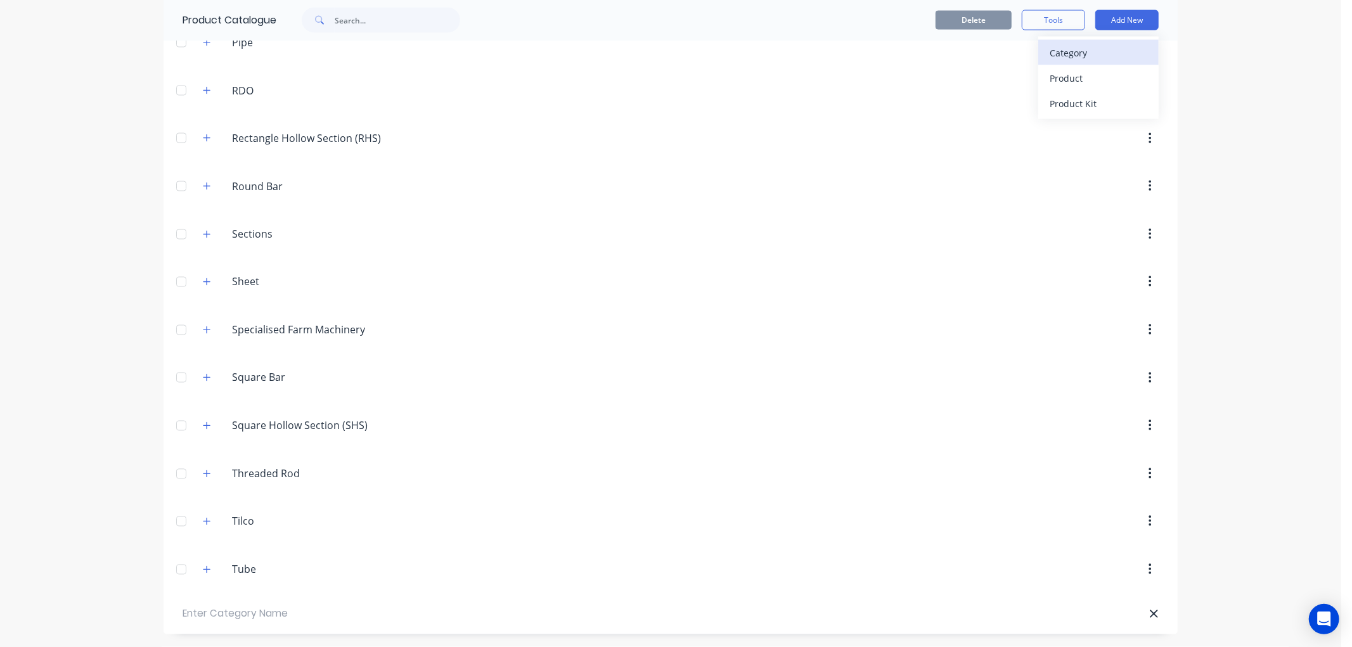
click at [1116, 56] on div "Category" at bounding box center [1098, 53] width 98 height 18
click at [1067, 48] on div "Category" at bounding box center [1098, 53] width 98 height 18
drag, startPoint x: 241, startPoint y: 611, endPoint x: 124, endPoint y: 602, distance: 117.6
click at [124, 602] on div "dashboard products sales purchasing productivity dashboard products Product Cat…" at bounding box center [670, 323] width 1341 height 647
click at [235, 615] on input "Coatings" at bounding box center [252, 614] width 138 height 15
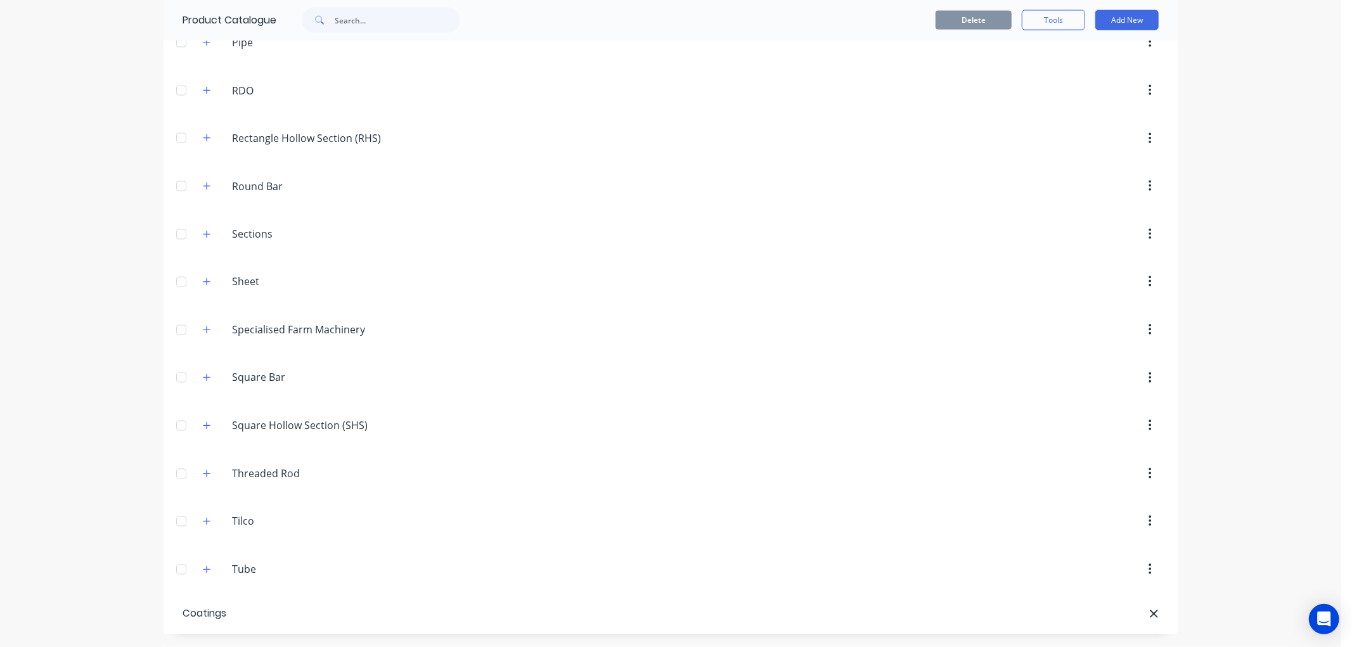
type input "Coatings"
click at [115, 536] on div "dashboard products sales purchasing productivity dashboard products Product Cat…" at bounding box center [670, 323] width 1341 height 647
click at [230, 620] on input "Coatings" at bounding box center [252, 614] width 138 height 15
drag, startPoint x: 1281, startPoint y: 41, endPoint x: 1144, endPoint y: 33, distance: 137.1
click at [1252, 49] on div "dashboard products sales purchasing productivity dashboard products Product Cat…" at bounding box center [670, 323] width 1341 height 647
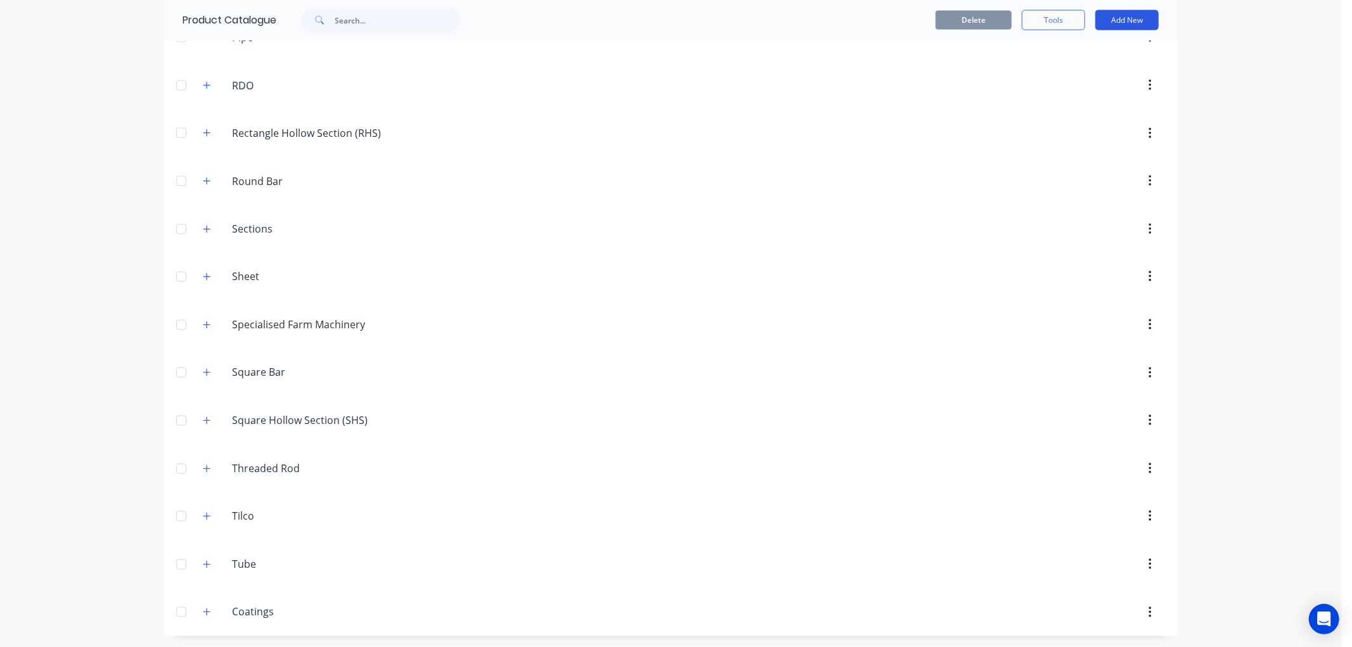
click at [1139, 26] on button "Add New" at bounding box center [1126, 20] width 63 height 20
click at [1098, 74] on div "Product" at bounding box center [1098, 78] width 98 height 18
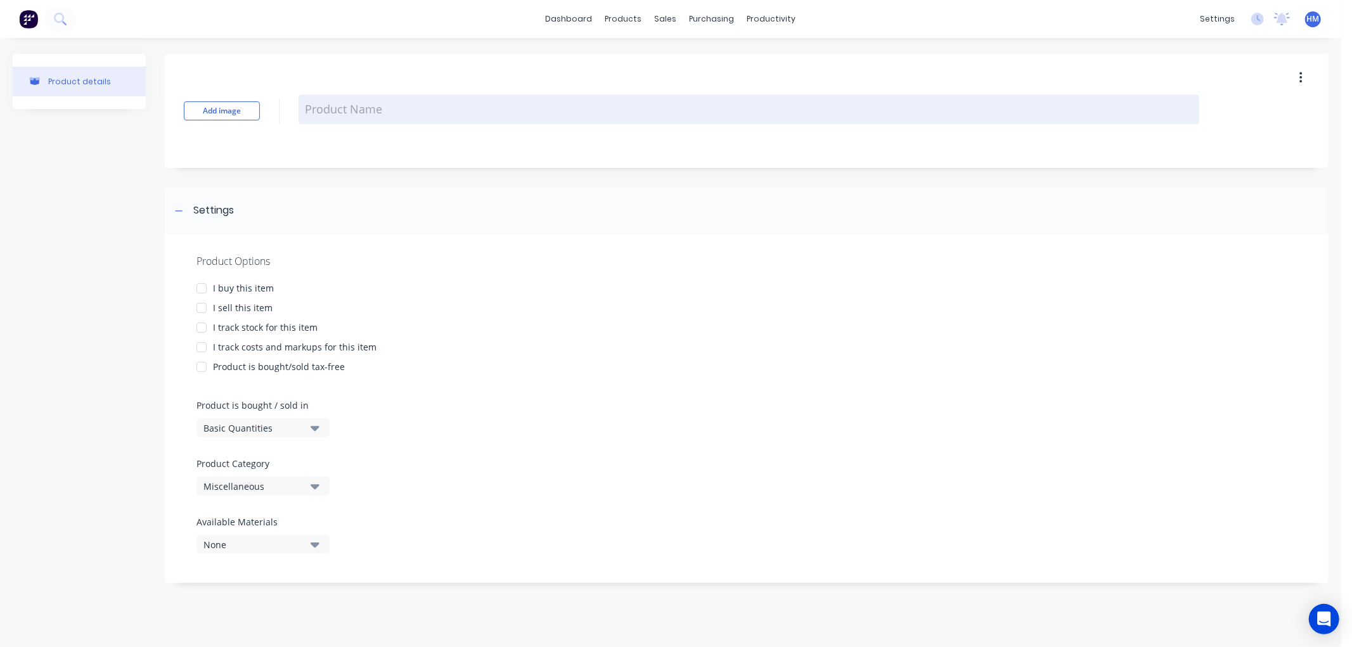
click at [350, 121] on textarea at bounding box center [748, 109] width 900 height 30
type textarea "x"
type textarea "P"
type textarea "x"
type textarea "Po"
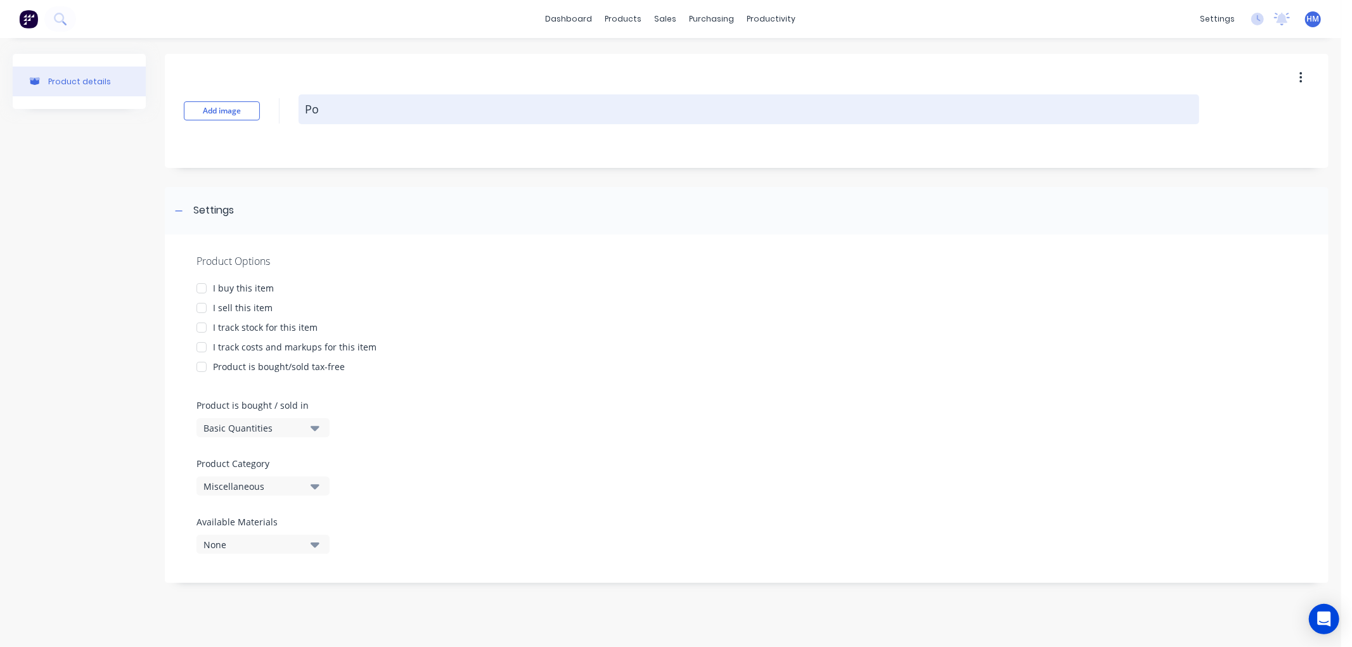
type textarea "x"
type textarea "Pow"
type textarea "x"
type textarea "Powd"
type textarea "x"
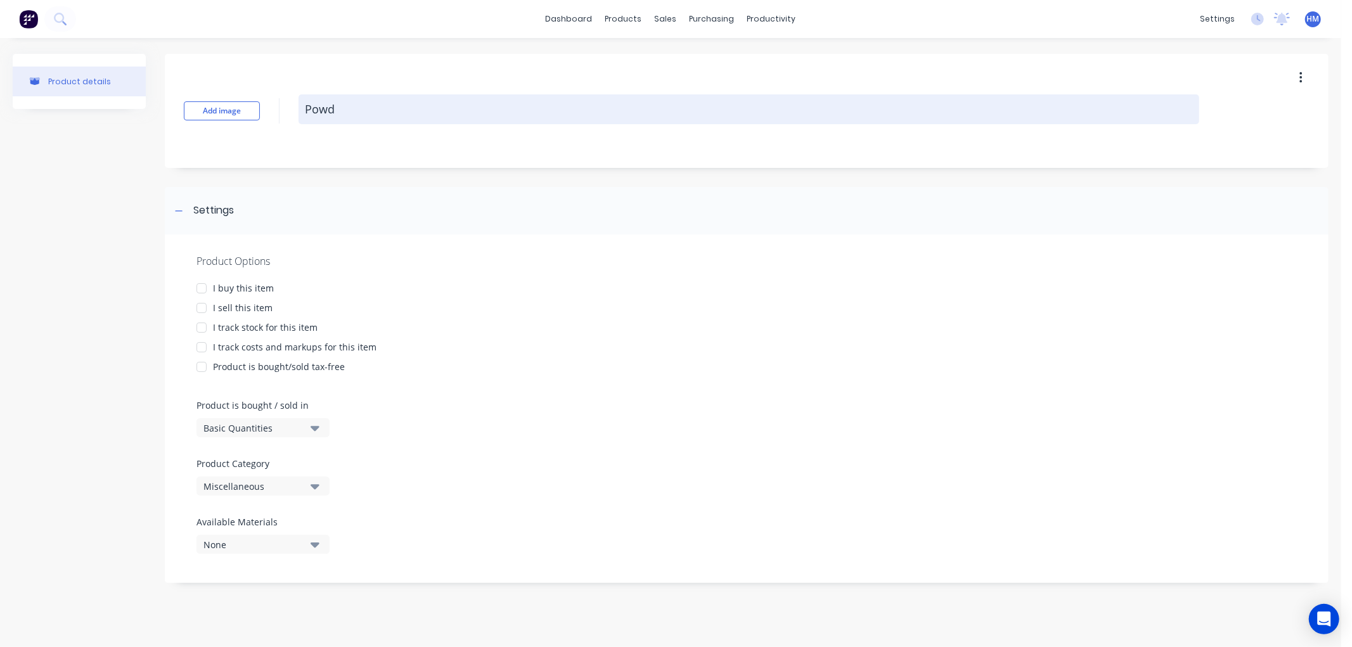
type textarea "Powde"
type textarea "x"
type textarea "Powder"
type textarea "x"
type textarea "Powder"
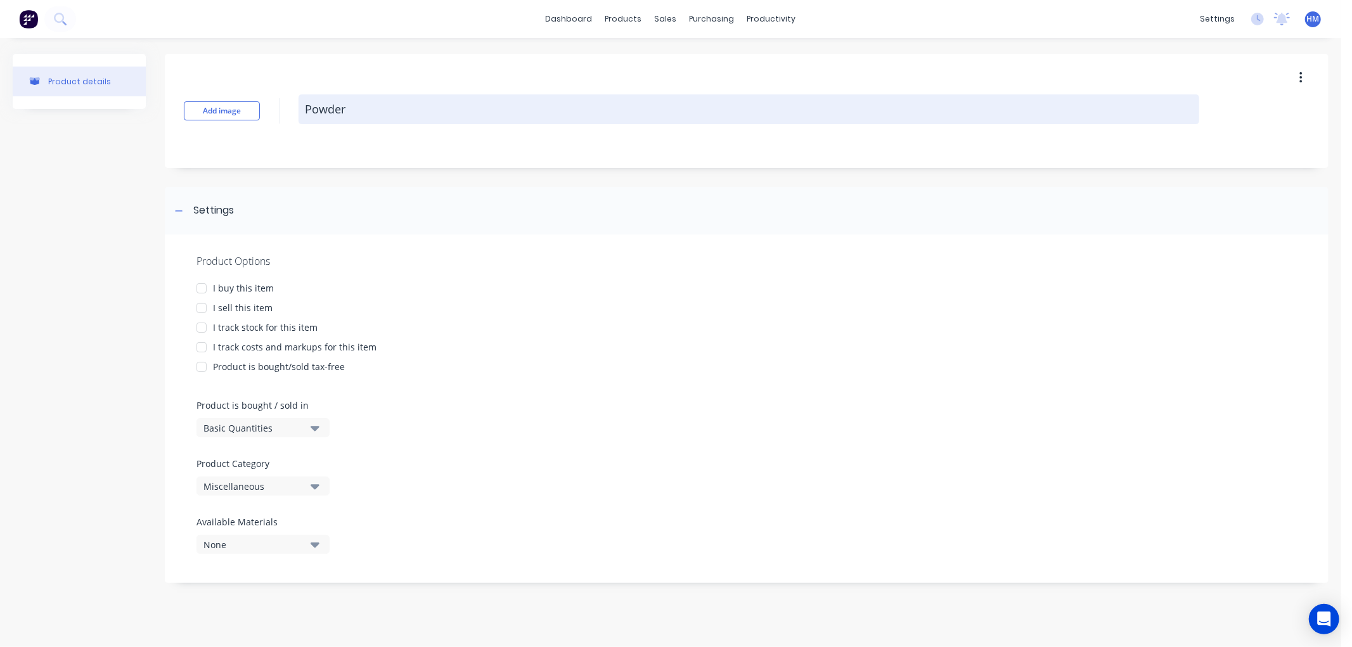
type textarea "x"
type textarea "Powder C"
type textarea "x"
type textarea "Powder Co"
type textarea "x"
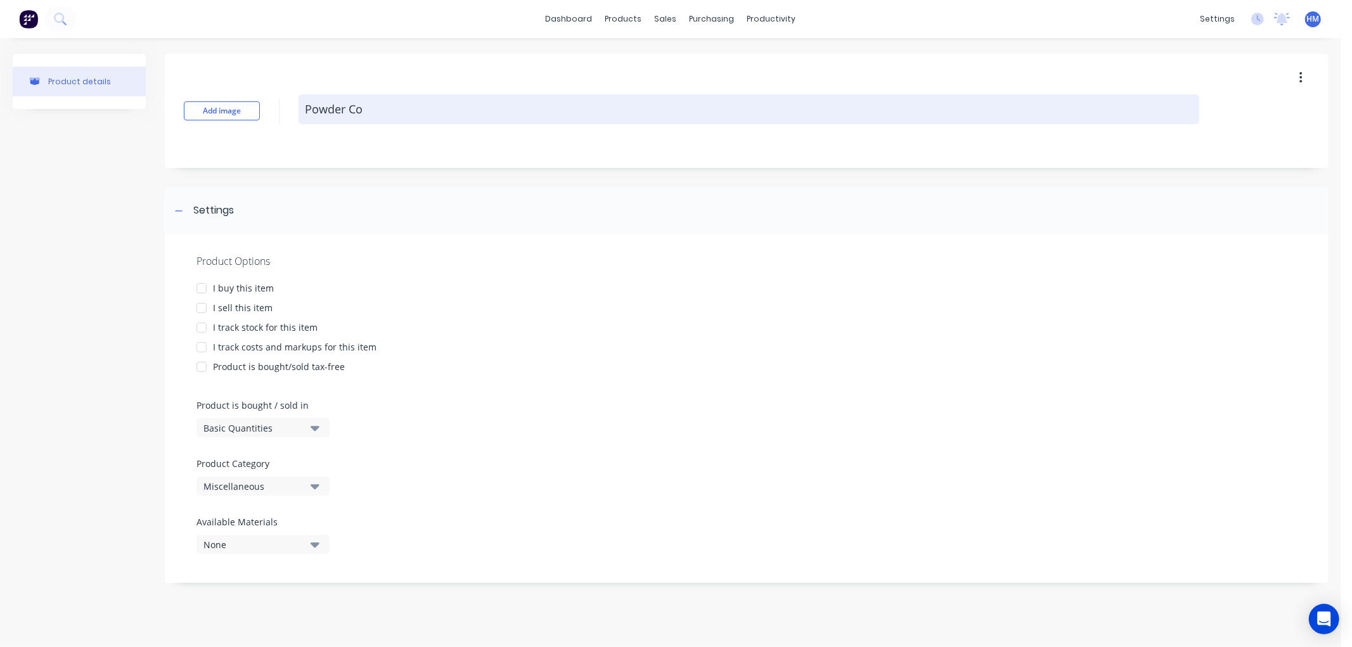
type textarea "Powder Coa"
type textarea "x"
type textarea "Powder Coat"
type textarea "x"
type textarea "Powder Coati"
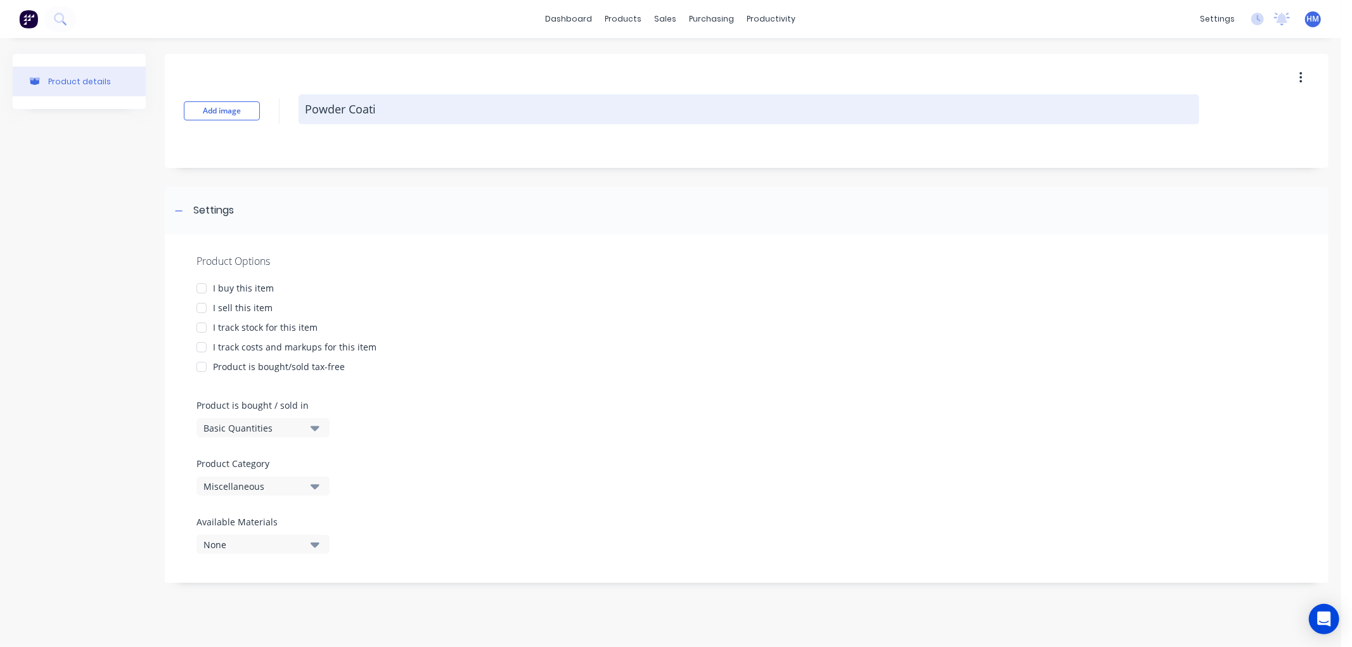
type textarea "x"
type textarea "Powder Coatin"
type textarea "x"
type textarea "Powder Coating"
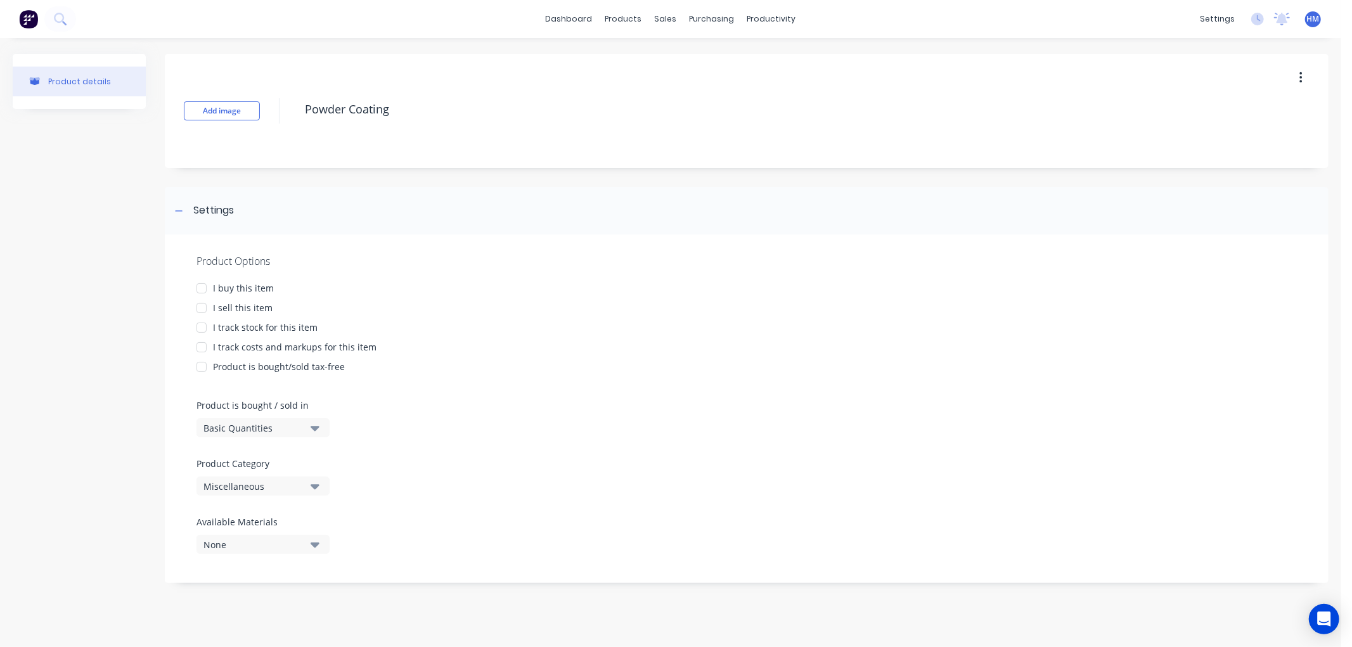
click at [202, 287] on div at bounding box center [201, 288] width 25 height 25
click at [199, 305] on div at bounding box center [201, 307] width 25 height 25
click at [200, 350] on div at bounding box center [201, 347] width 25 height 25
type textarea "x"
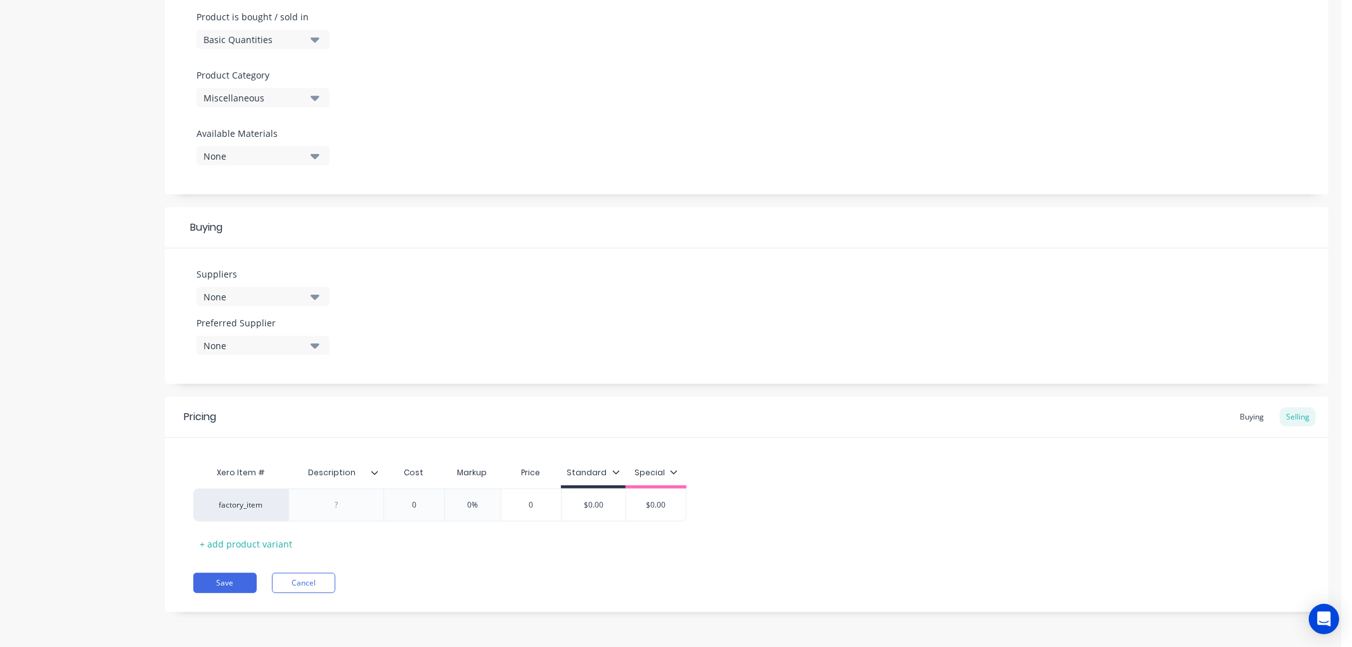
scroll to position [388, 0]
type textarea "Powder Coating"
type textarea "x"
type textarea "Powder Coating"
click at [233, 581] on button "Save" at bounding box center [224, 583] width 63 height 20
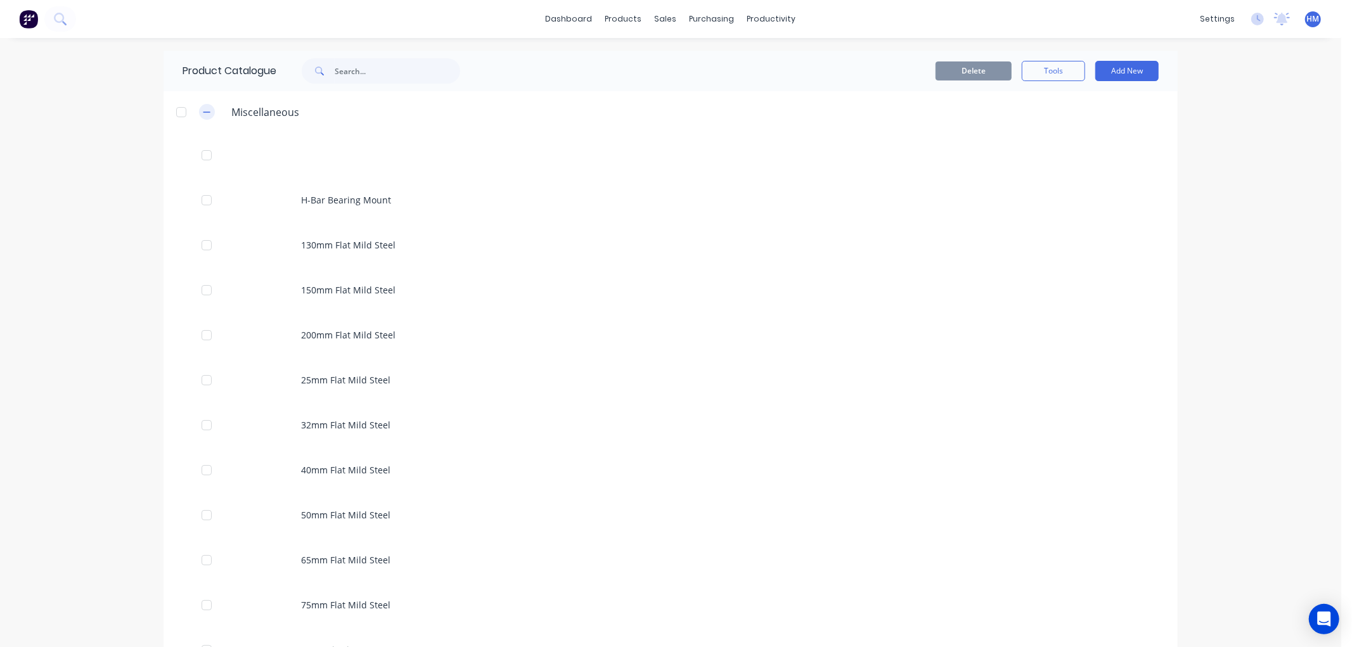
click at [199, 112] on button "button" at bounding box center [207, 112] width 16 height 16
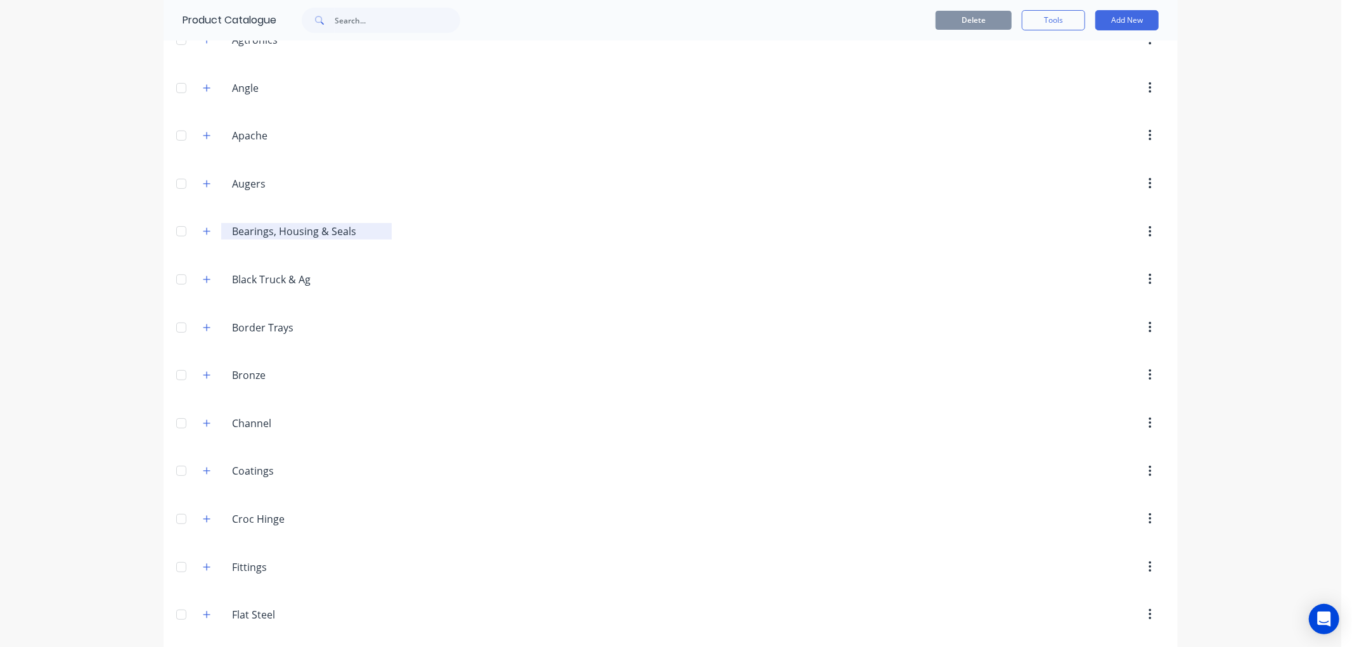
scroll to position [281, 0]
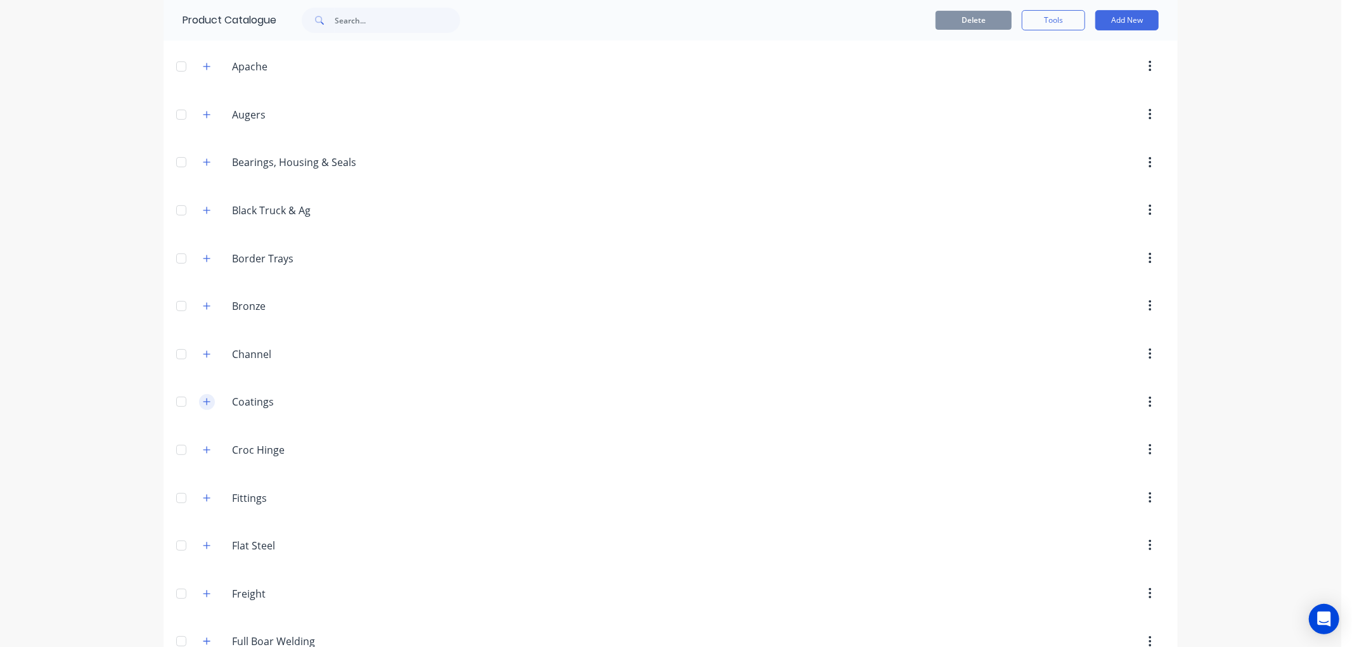
click at [199, 403] on button "button" at bounding box center [207, 402] width 16 height 16
click at [203, 401] on icon "button" at bounding box center [207, 401] width 8 height 9
click at [1116, 21] on button "Add New" at bounding box center [1126, 20] width 63 height 20
click at [1075, 72] on div "Product" at bounding box center [1098, 78] width 98 height 18
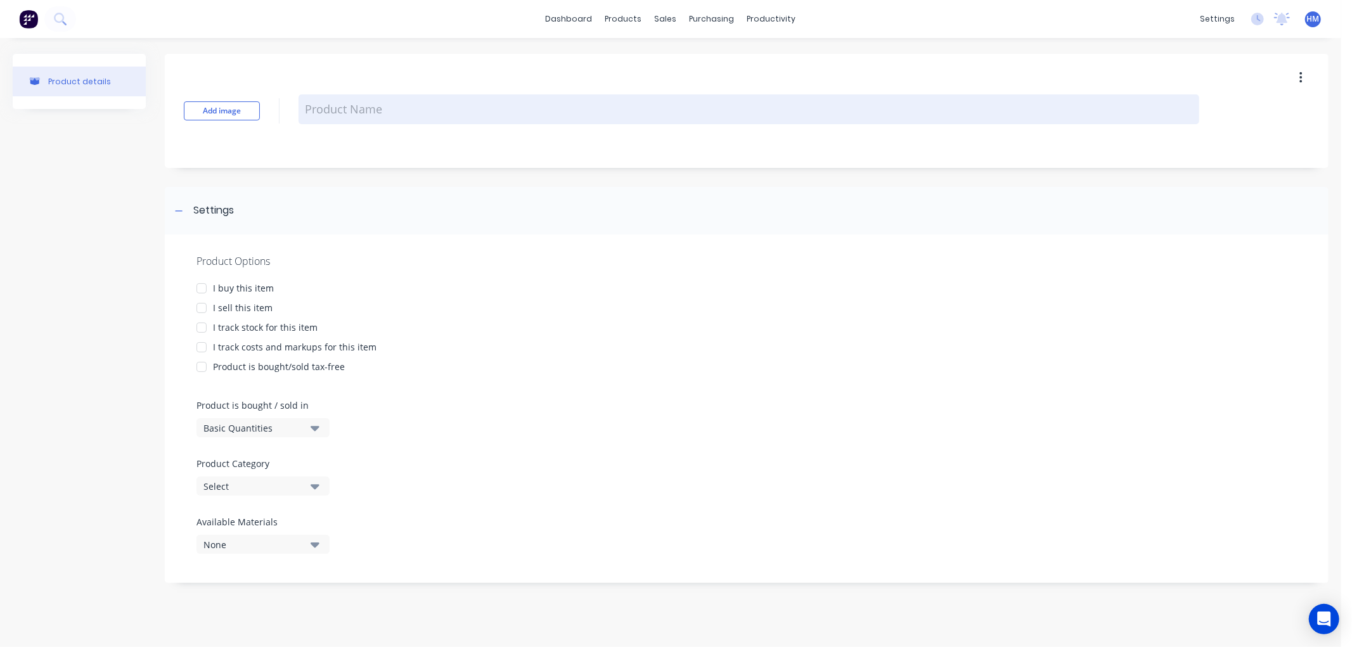
click at [378, 111] on textarea at bounding box center [748, 109] width 900 height 30
type textarea "x"
type textarea "Z"
type textarea "x"
type textarea "Zi"
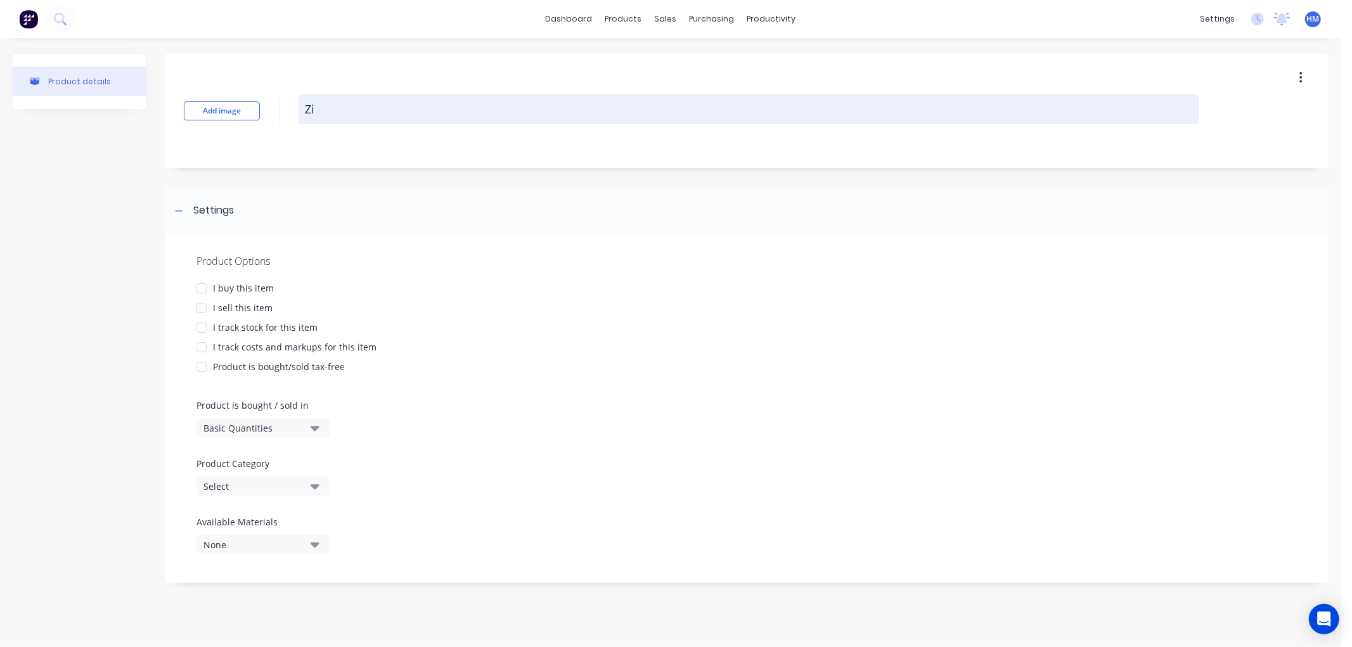
type textarea "x"
type textarea "Zin"
type textarea "x"
type textarea "Zinc"
type textarea "x"
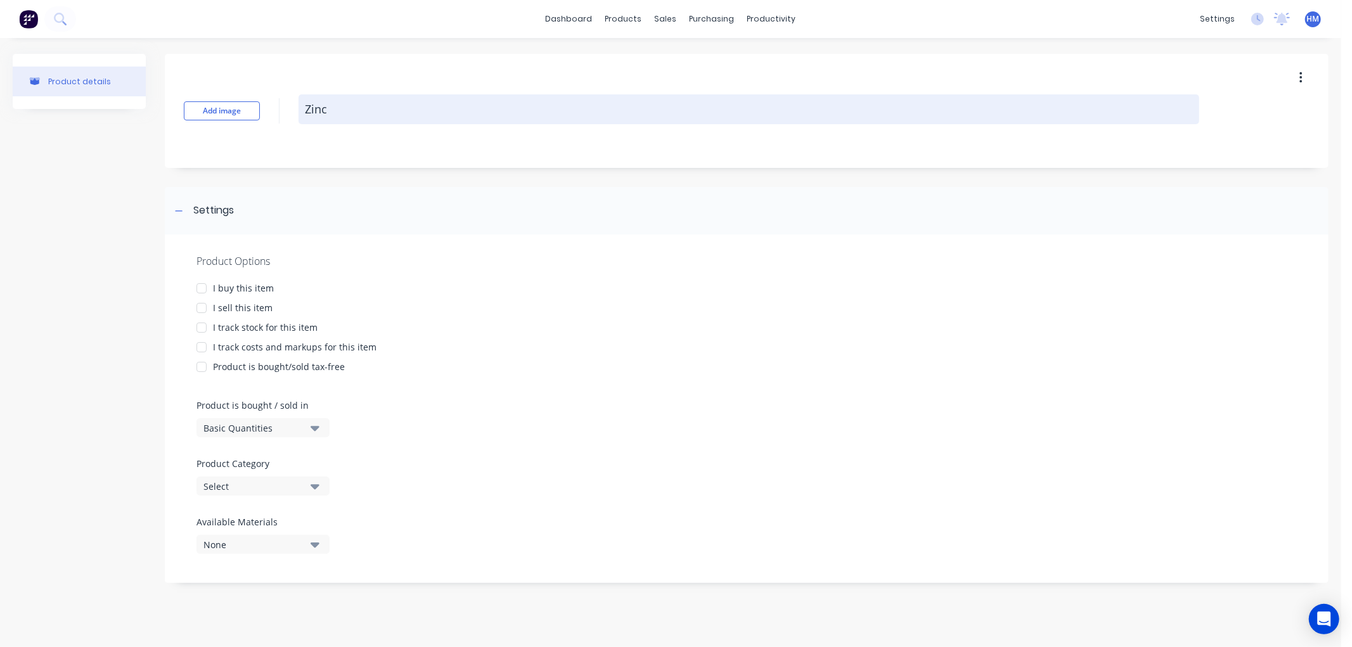
type textarea "Zinc"
type textarea "x"
type textarea "Zinc C"
type textarea "x"
type textarea "Zinc Co"
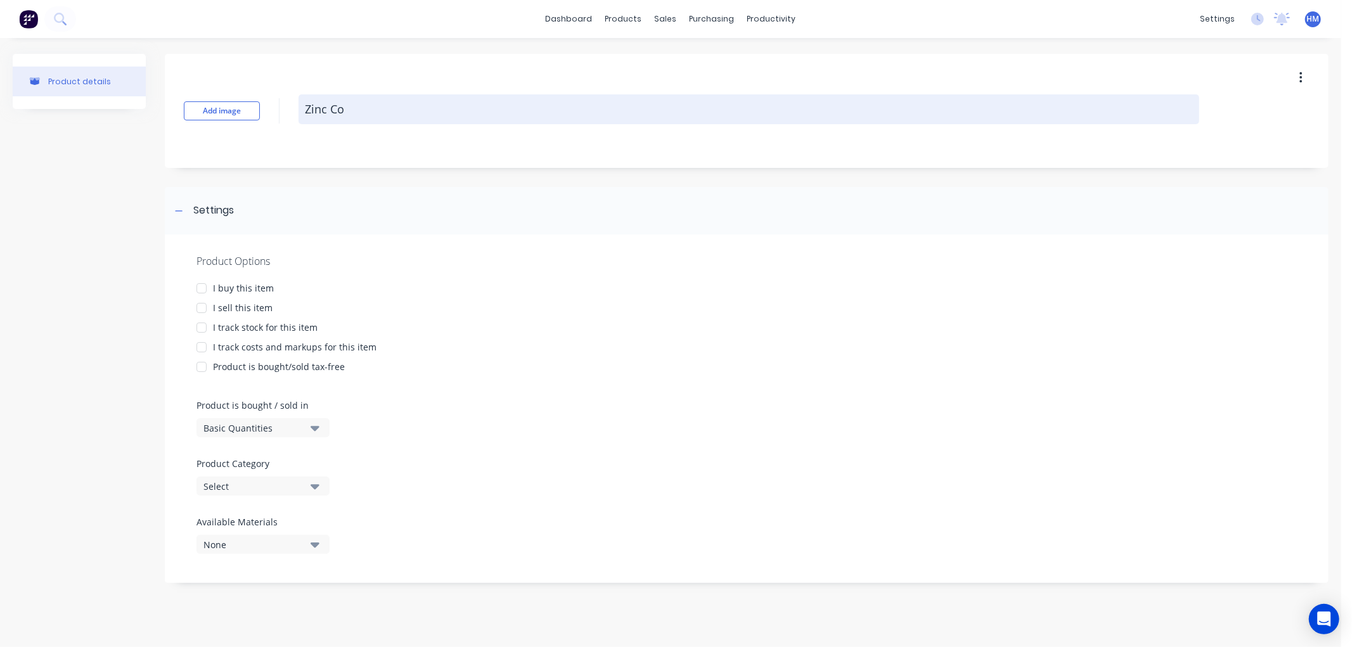
type textarea "x"
type textarea "Zinc Coa"
type textarea "x"
type textarea "Zinc Coat"
type textarea "x"
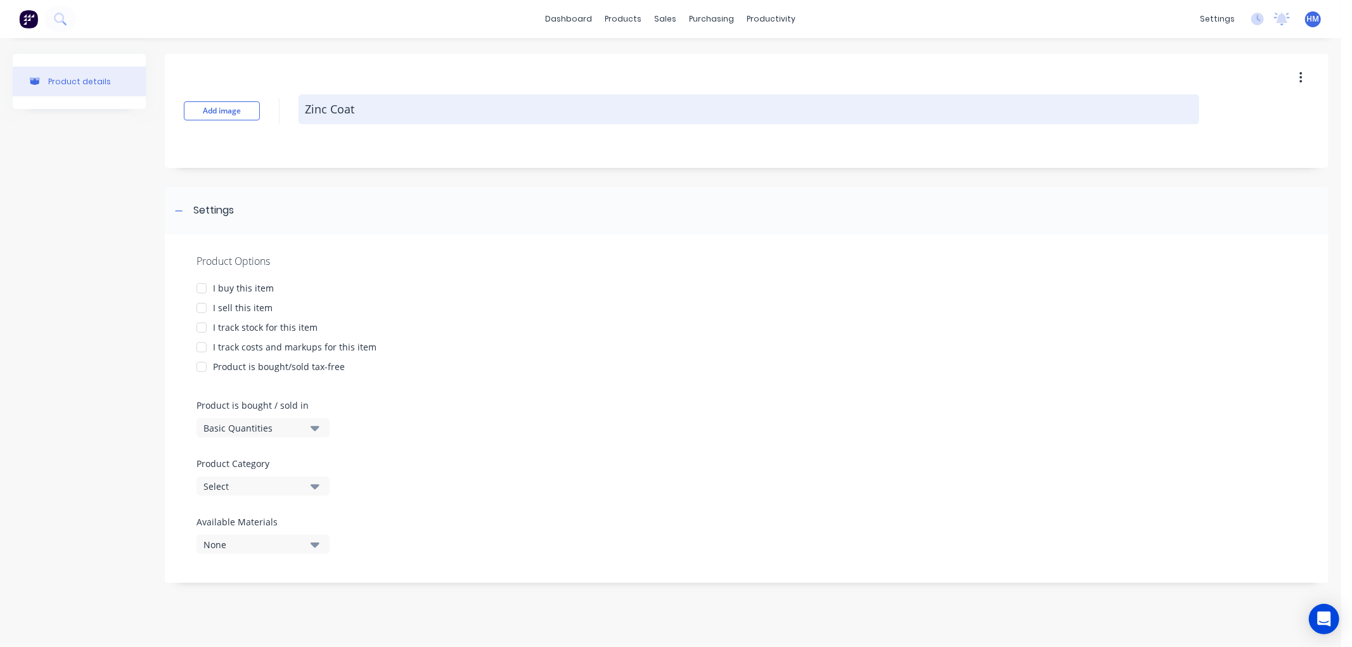
type textarea "Zinc Coati"
type textarea "x"
type textarea "Zinc Coatin"
type textarea "x"
type textarea "Zinc Coating"
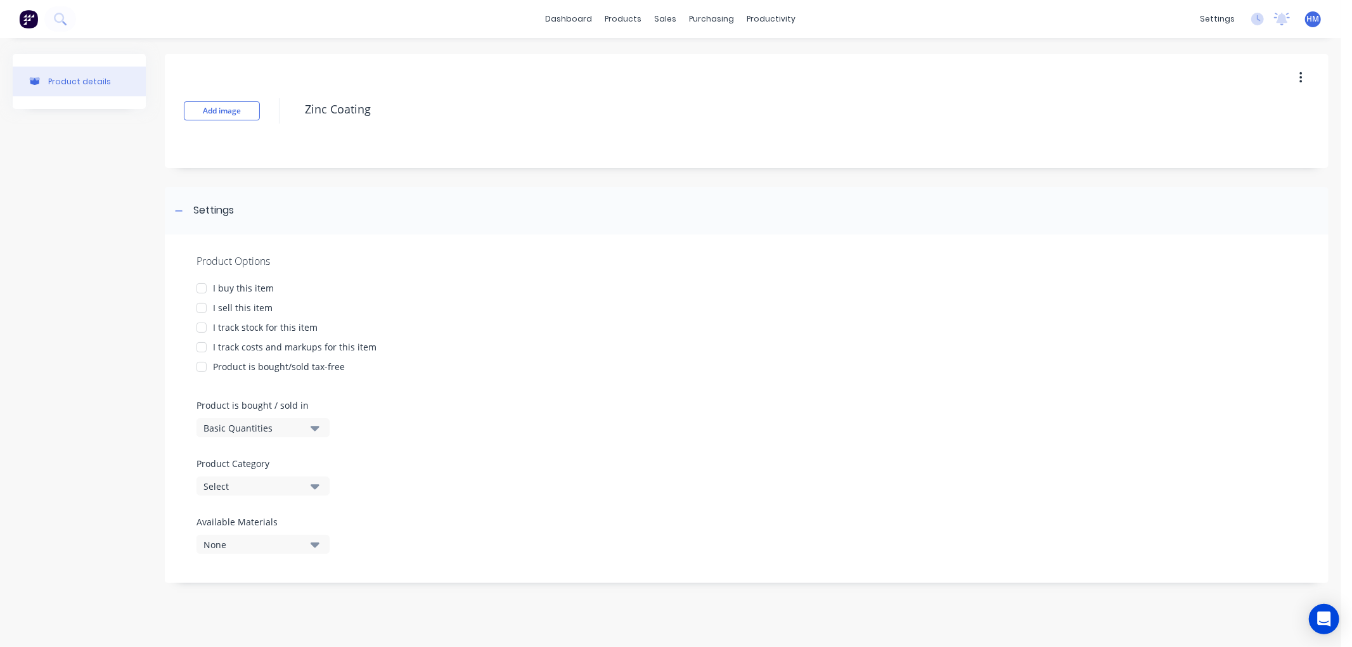
click at [203, 327] on div at bounding box center [201, 327] width 25 height 25
click at [203, 288] on div at bounding box center [201, 288] width 25 height 25
click at [202, 307] on div at bounding box center [201, 307] width 25 height 25
click at [202, 349] on div at bounding box center [201, 347] width 25 height 25
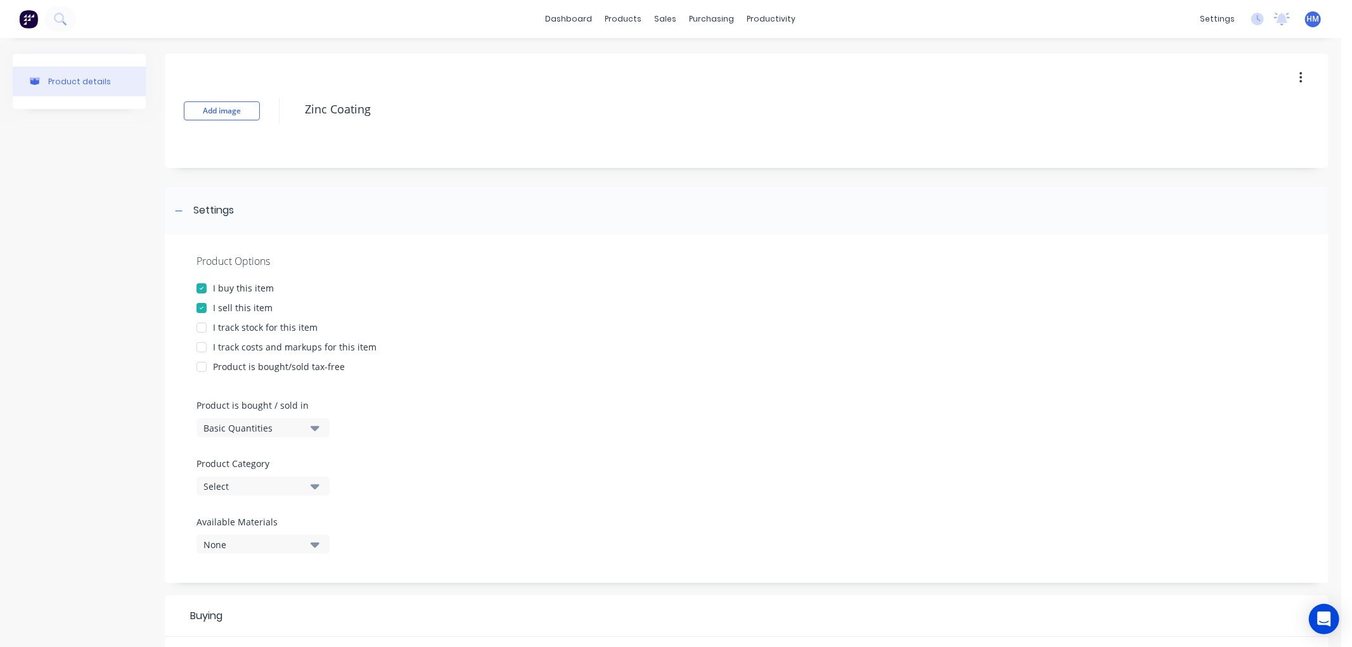
type textarea "x"
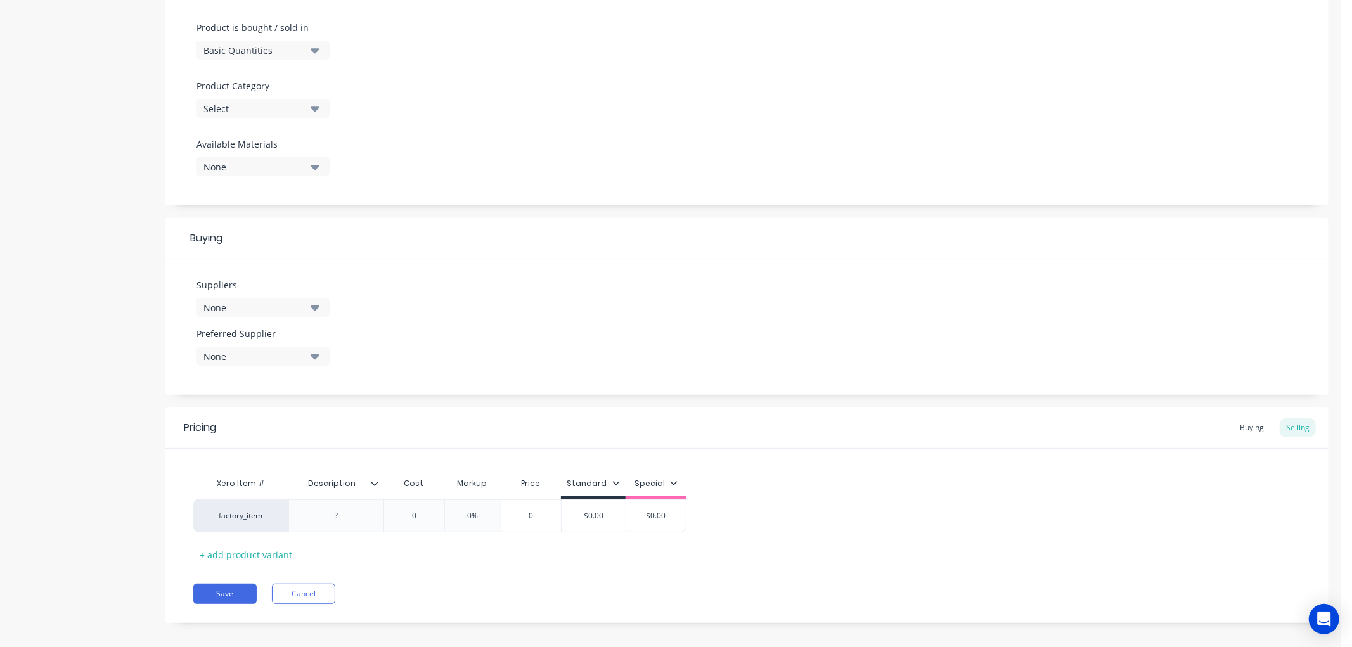
scroll to position [388, 0]
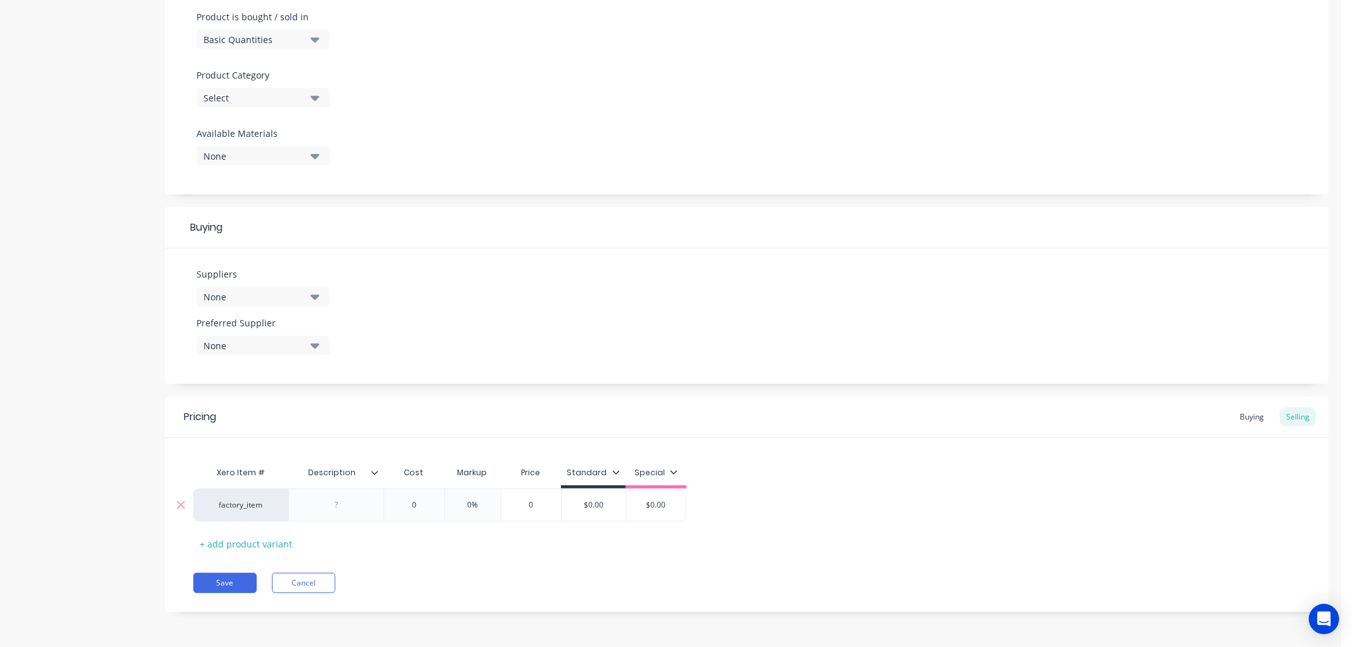
type textarea "Zinc Coating"
type textarea "x"
type textarea "Zinc Coating"
click at [345, 508] on div at bounding box center [336, 505] width 63 height 16
click at [232, 341] on div "None" at bounding box center [253, 345] width 101 height 13
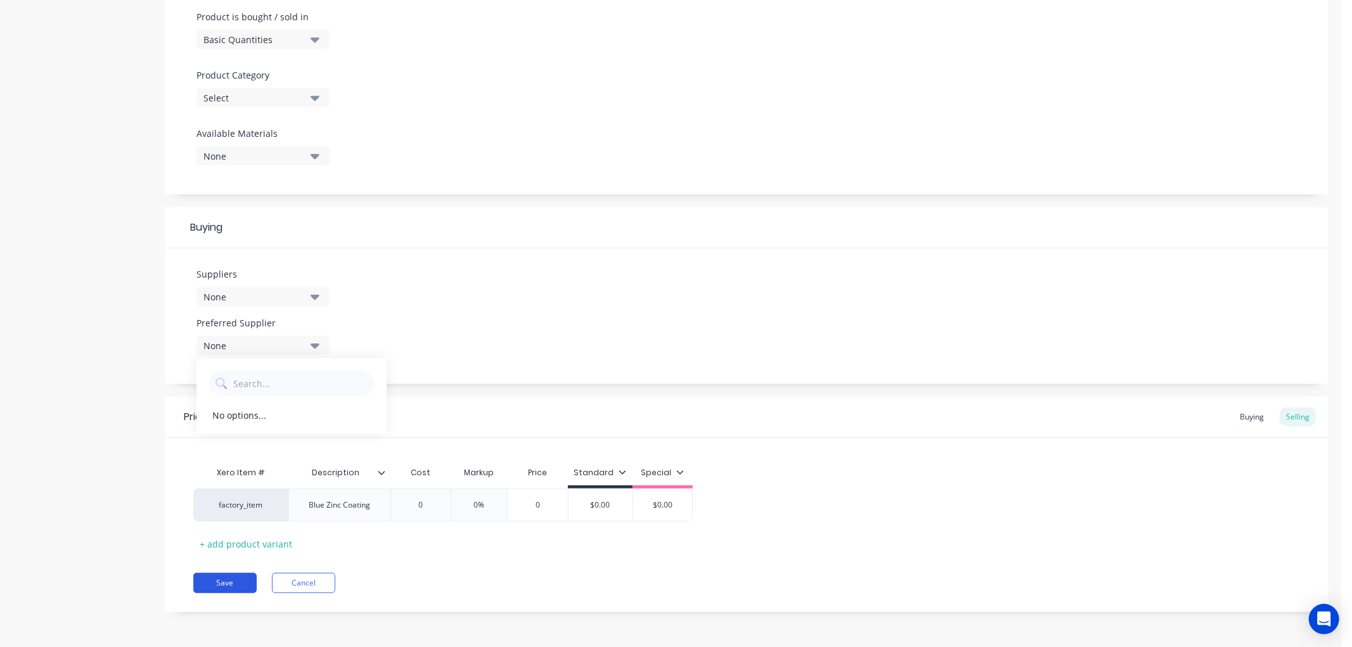
click at [219, 581] on button "Save" at bounding box center [224, 583] width 63 height 20
type textarea "x"
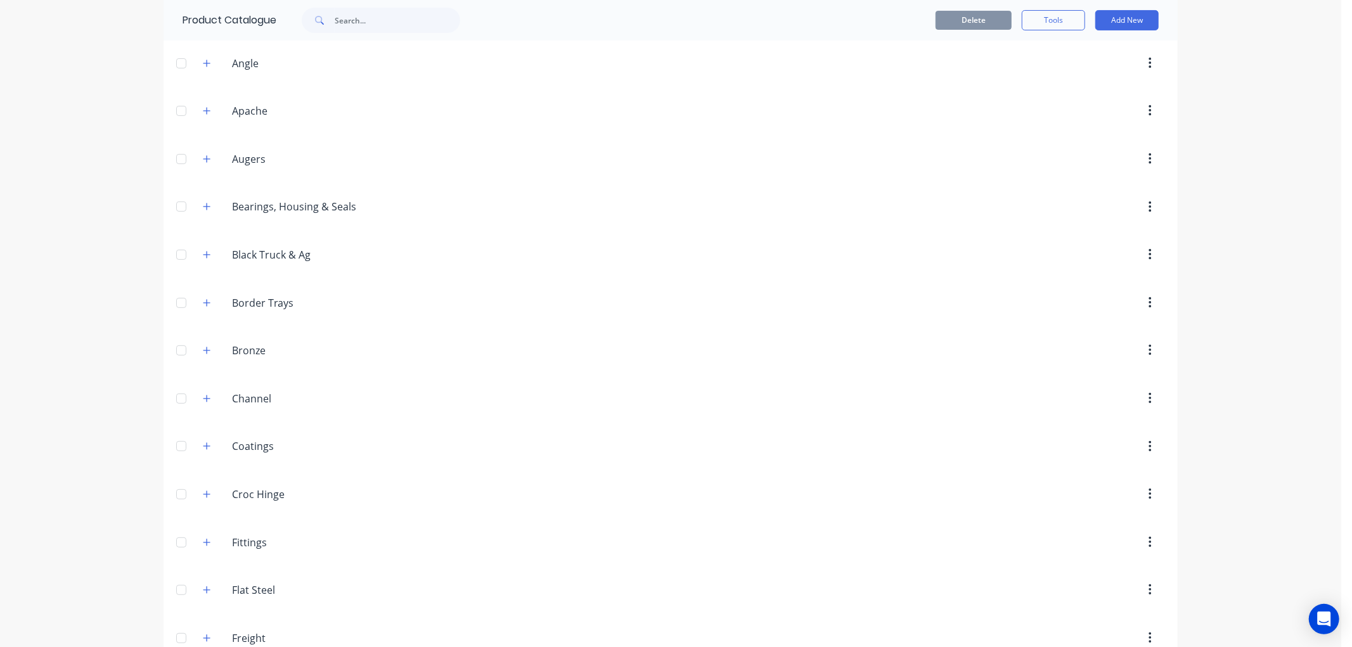
scroll to position [281, 0]
click at [205, 400] on icon "button" at bounding box center [207, 401] width 8 height 9
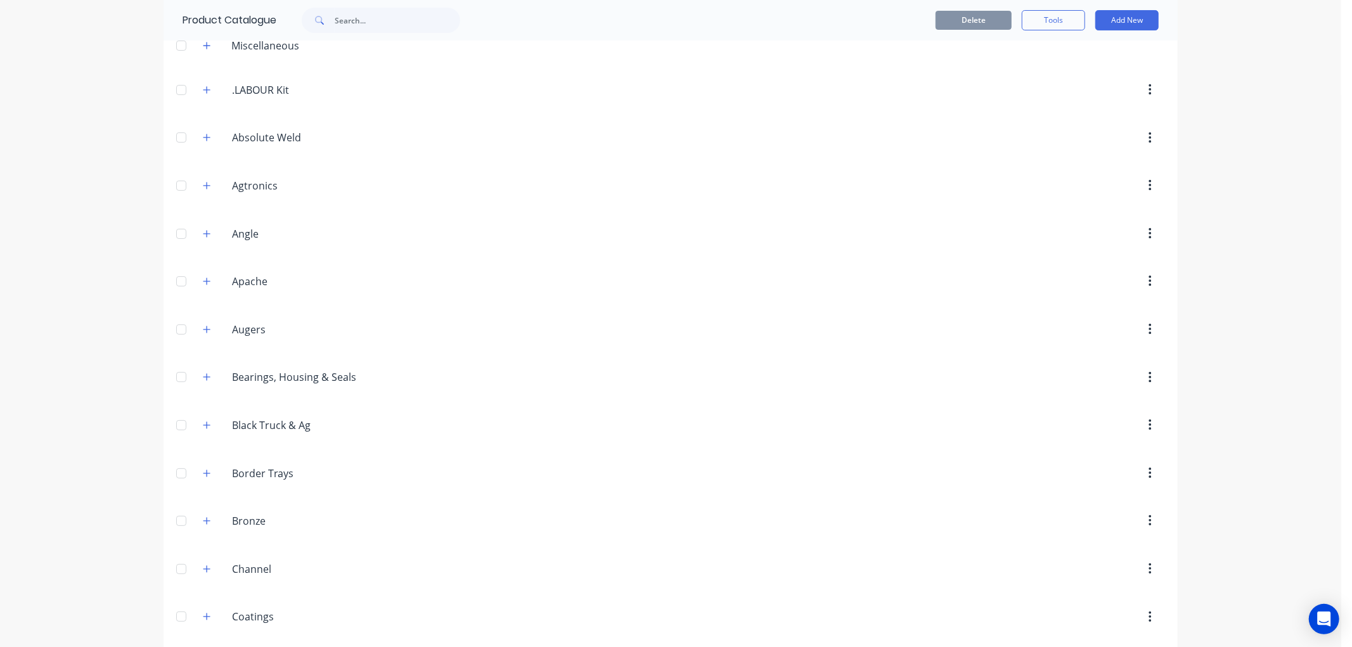
scroll to position [0, 0]
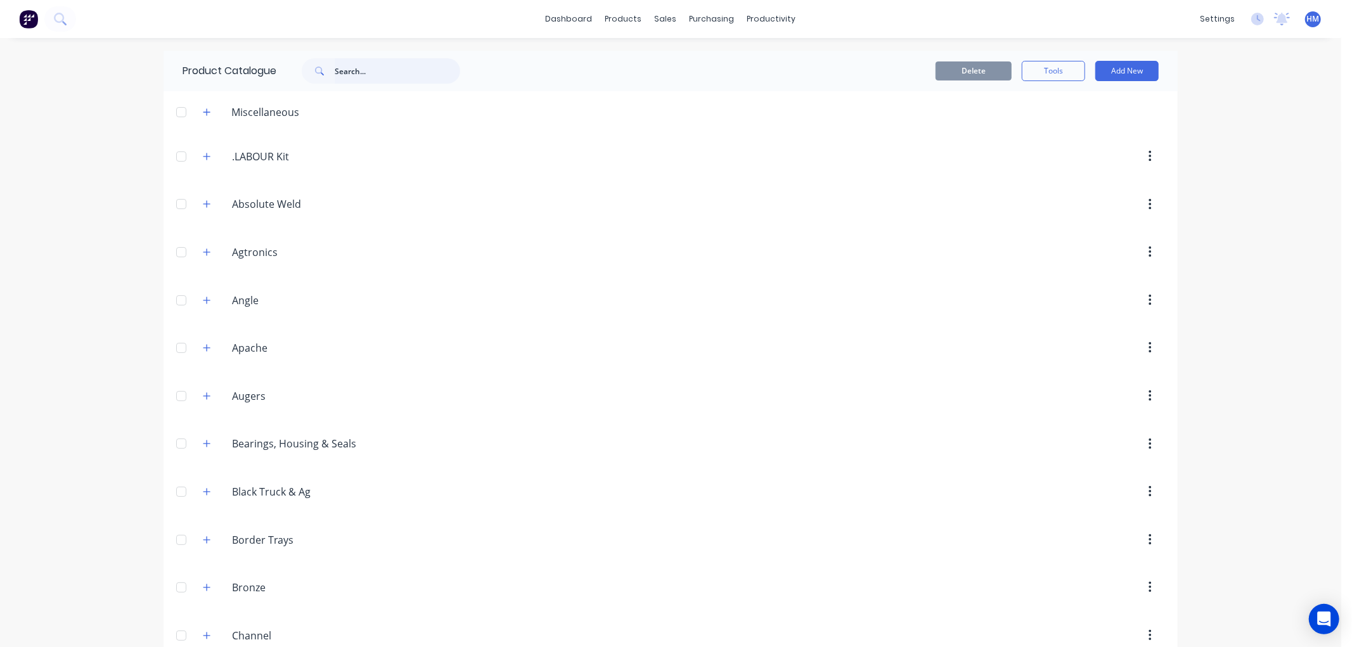
click at [338, 73] on input "text" at bounding box center [397, 70] width 125 height 25
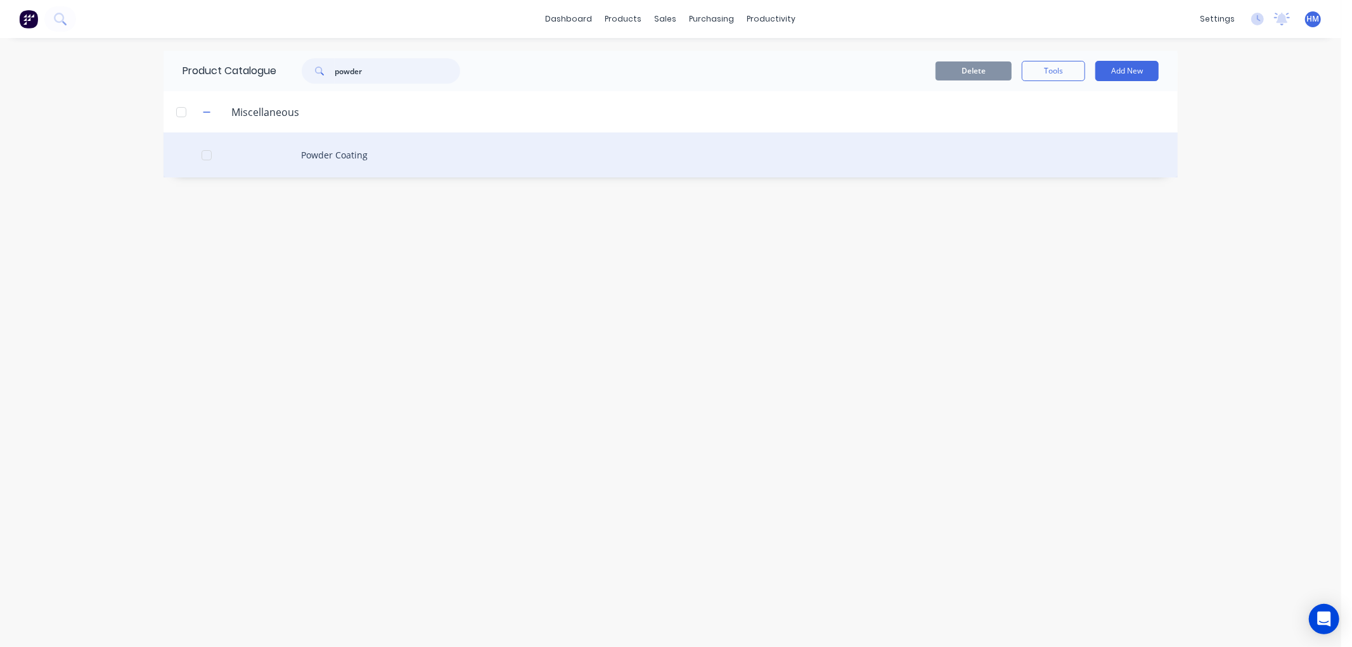
type input "powder"
click at [338, 149] on div "Powder Coating" at bounding box center [670, 154] width 1014 height 45
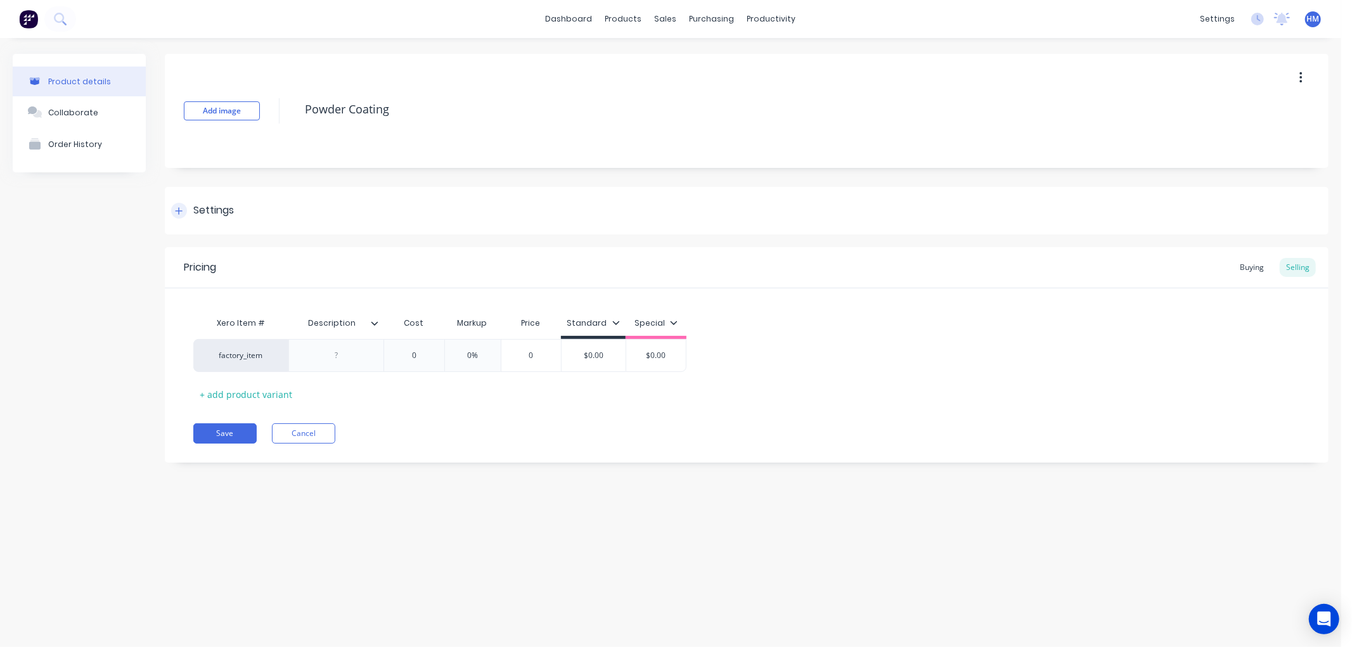
click at [183, 204] on div at bounding box center [179, 211] width 16 height 16
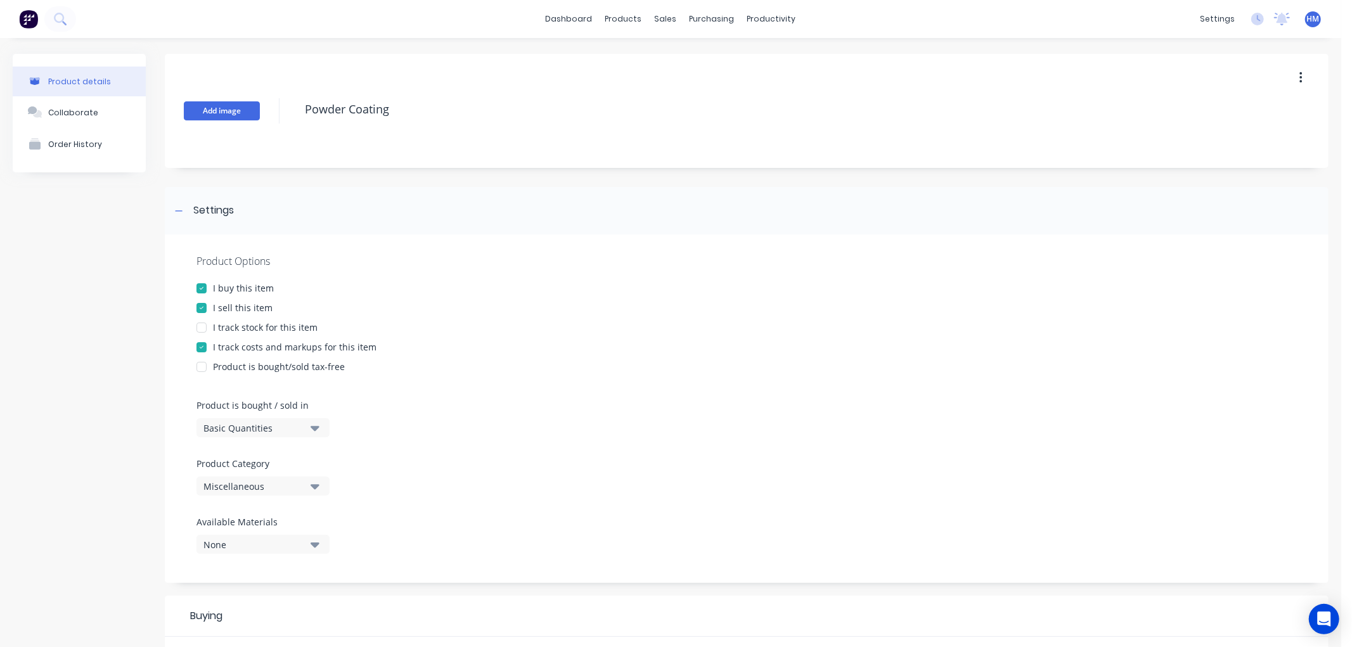
drag, startPoint x: 408, startPoint y: 113, endPoint x: 219, endPoint y: 101, distance: 189.2
click at [219, 101] on div "Add image Powder Coating" at bounding box center [746, 111] width 1163 height 114
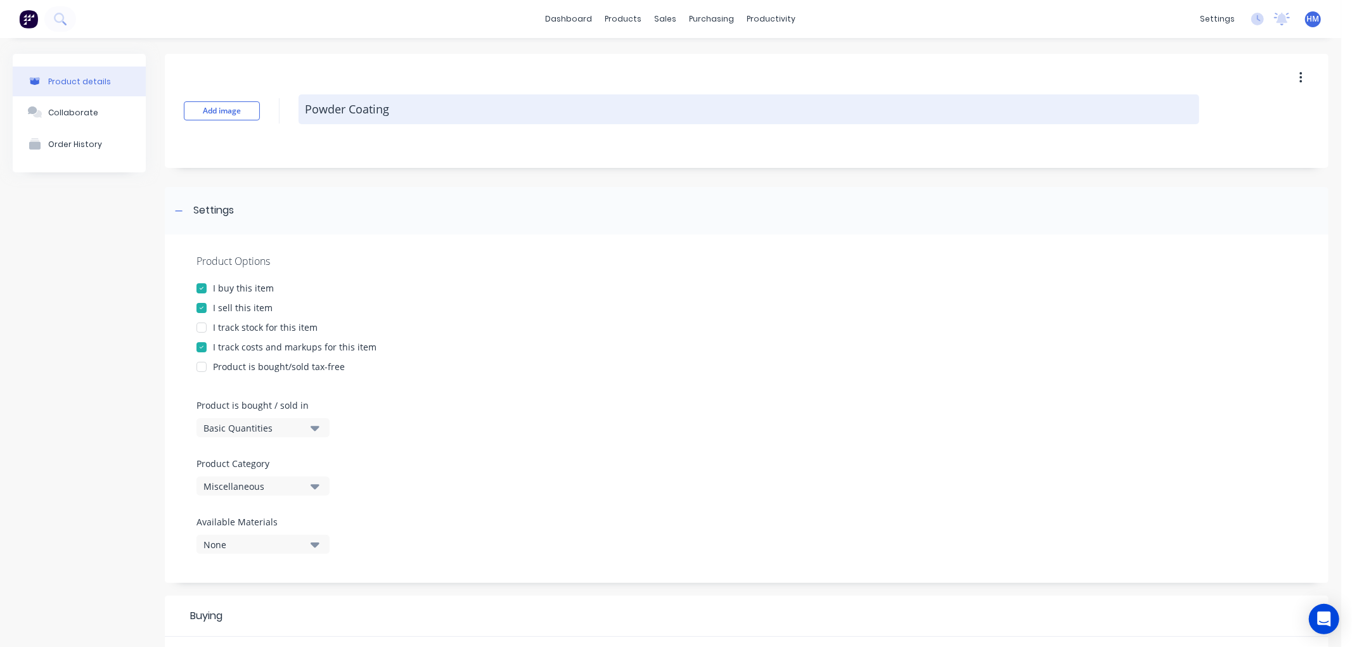
click at [401, 111] on textarea "Powder Coating" at bounding box center [748, 109] width 900 height 30
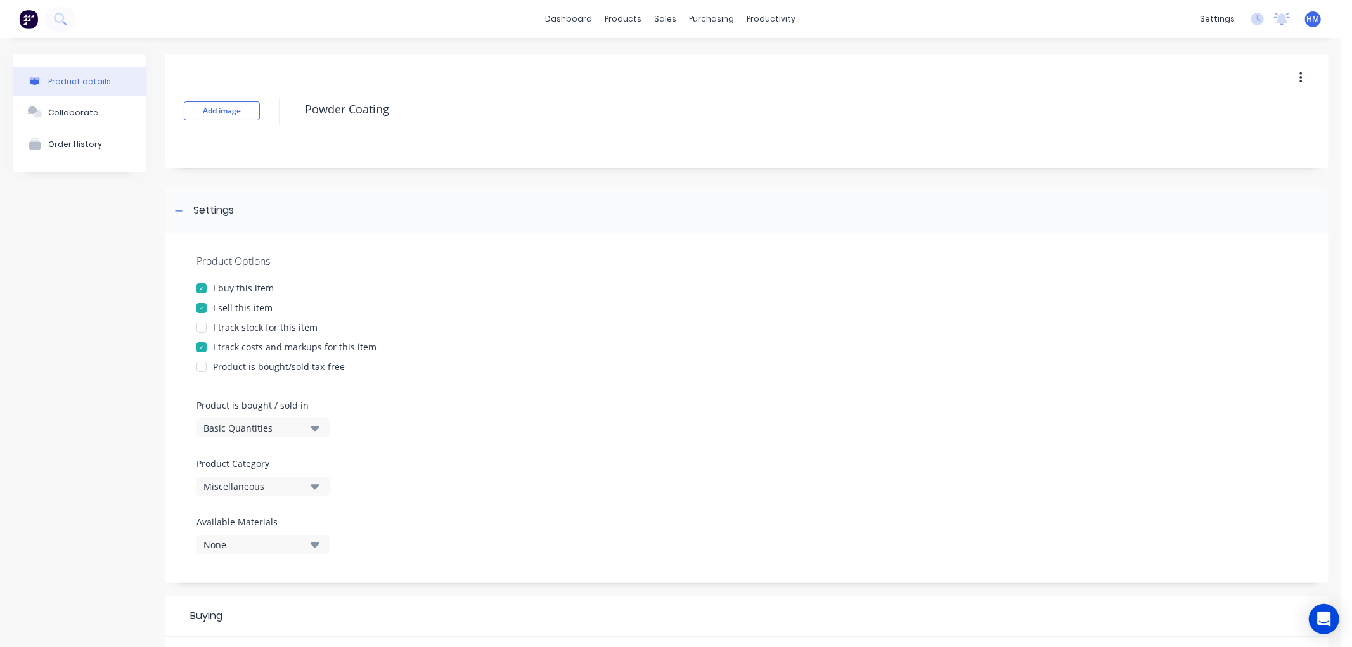
drag, startPoint x: 421, startPoint y: 110, endPoint x: 292, endPoint y: 108, distance: 129.3
click at [292, 108] on div "Add image Powder Coating" at bounding box center [746, 111] width 1163 height 114
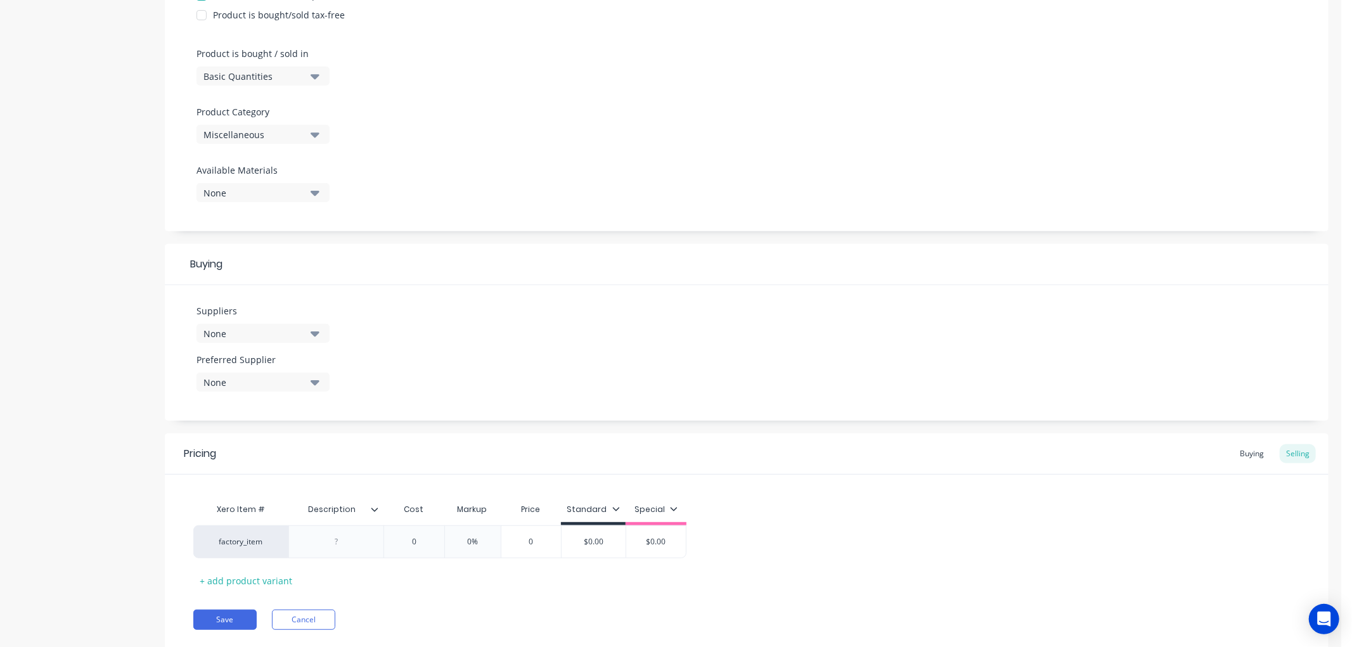
scroll to position [388, 0]
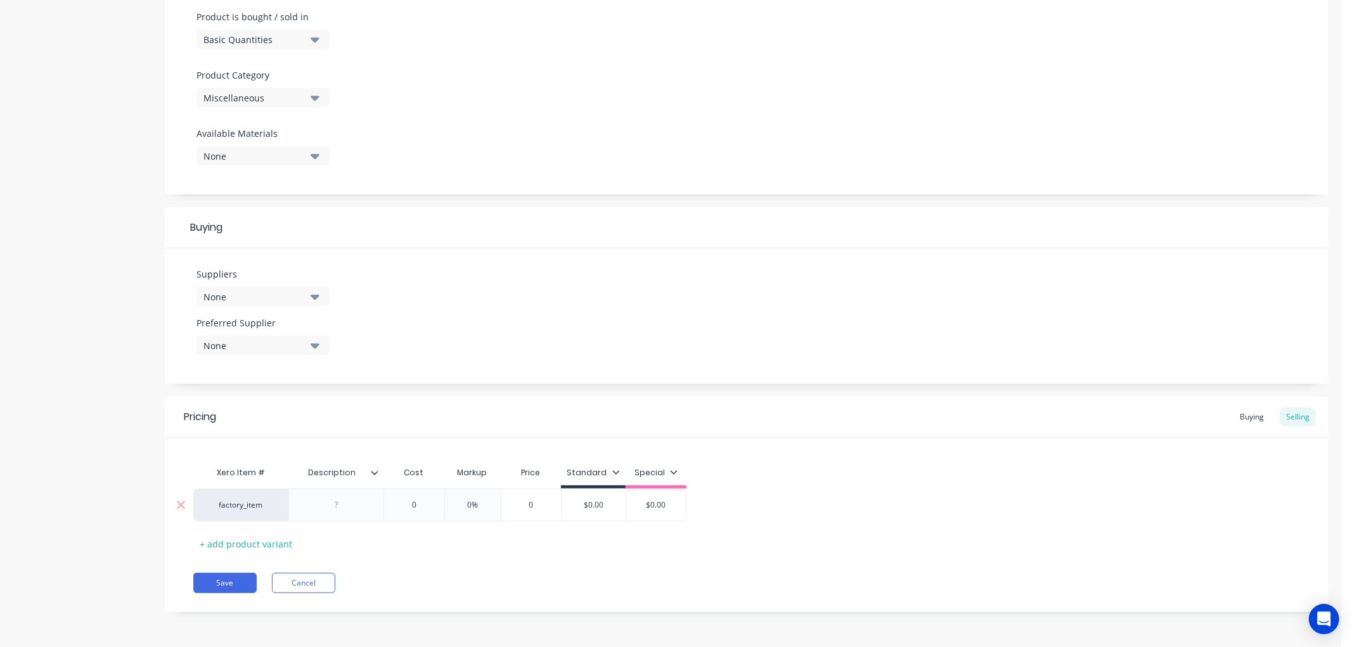
type textarea "x"
click at [354, 509] on div at bounding box center [336, 505] width 63 height 16
paste div
click at [222, 586] on button "Save" at bounding box center [224, 583] width 63 height 20
type textarea "x"
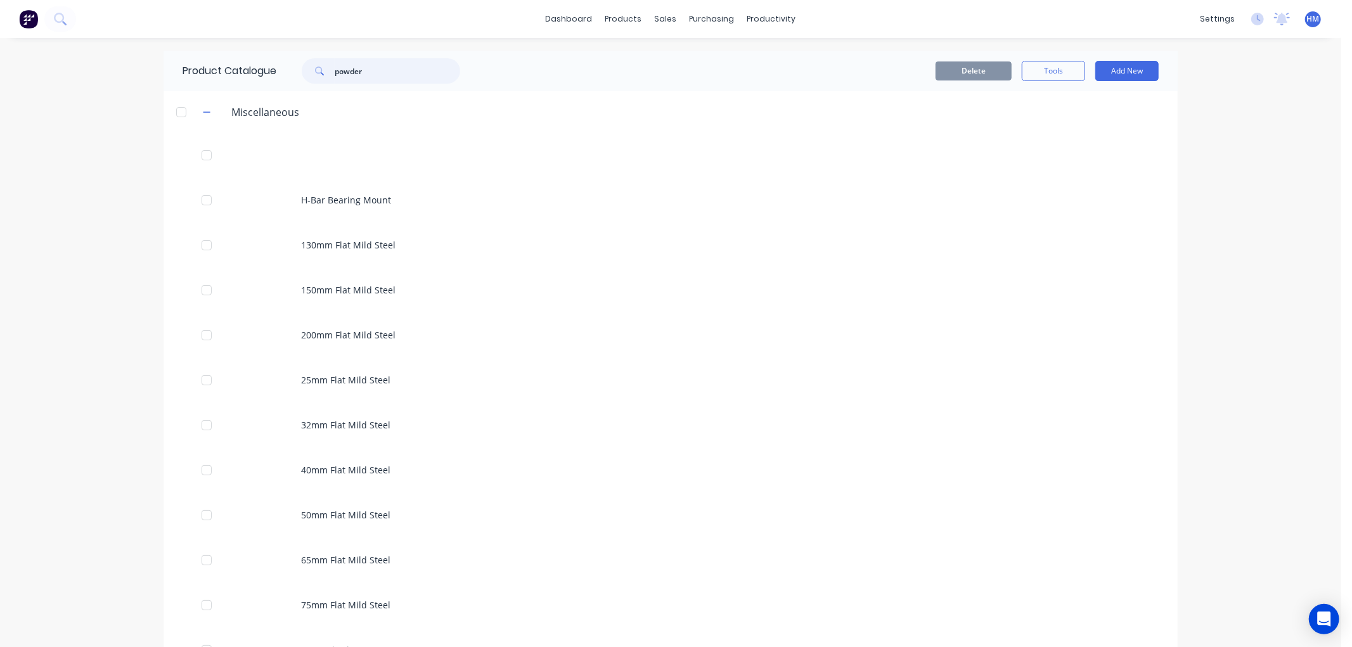
click at [382, 74] on input "powder" at bounding box center [397, 70] width 125 height 25
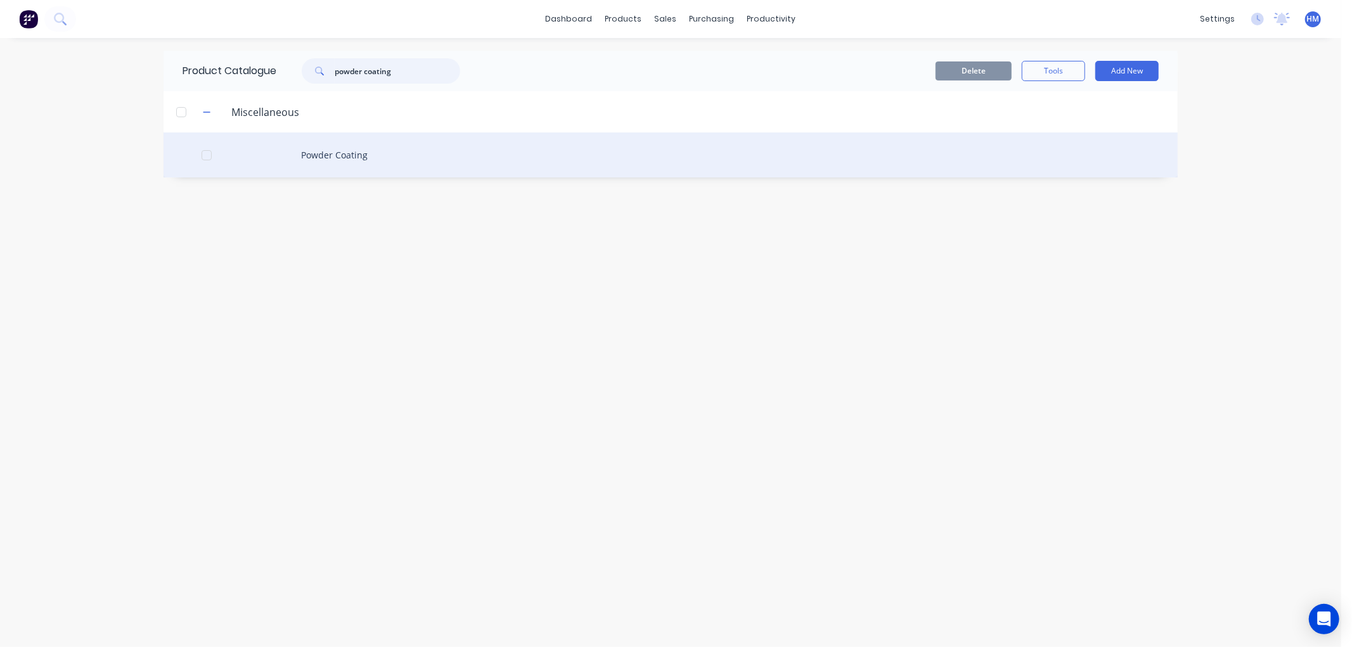
type input "powder coating"
click at [308, 150] on div "Powder Coating" at bounding box center [670, 154] width 1014 height 45
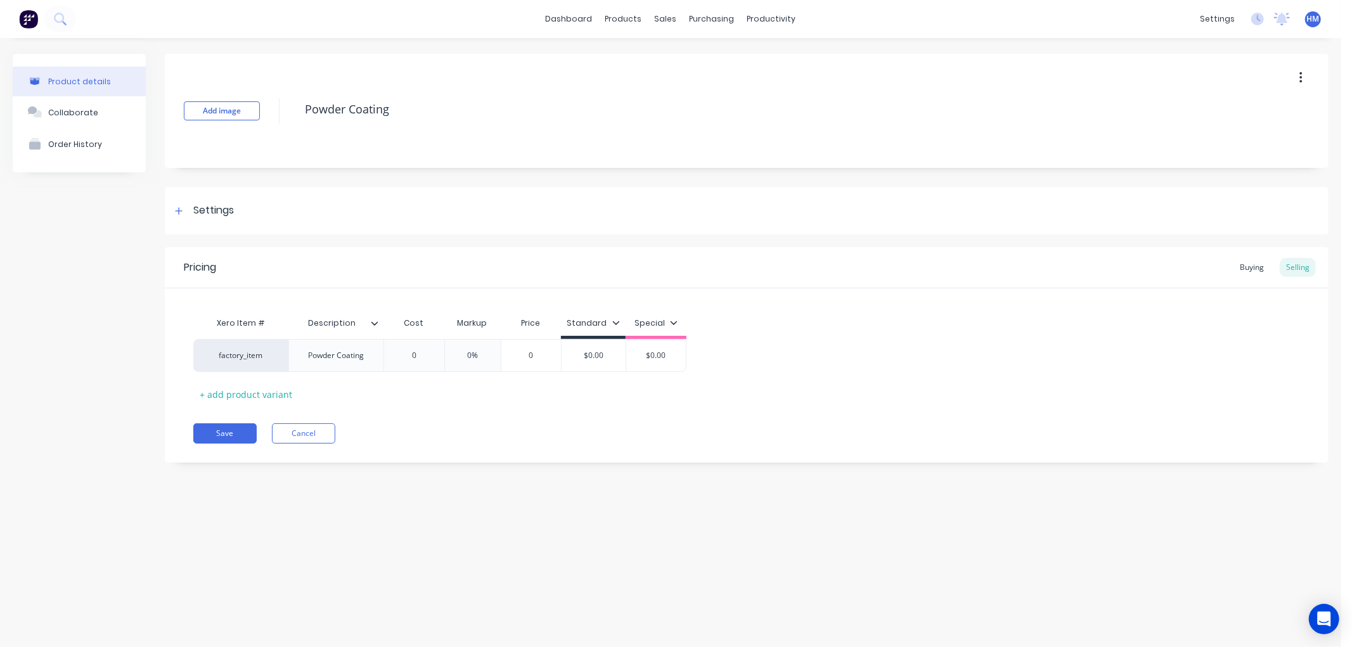
type textarea "x"
click at [195, 208] on div "Settings" at bounding box center [213, 211] width 41 height 16
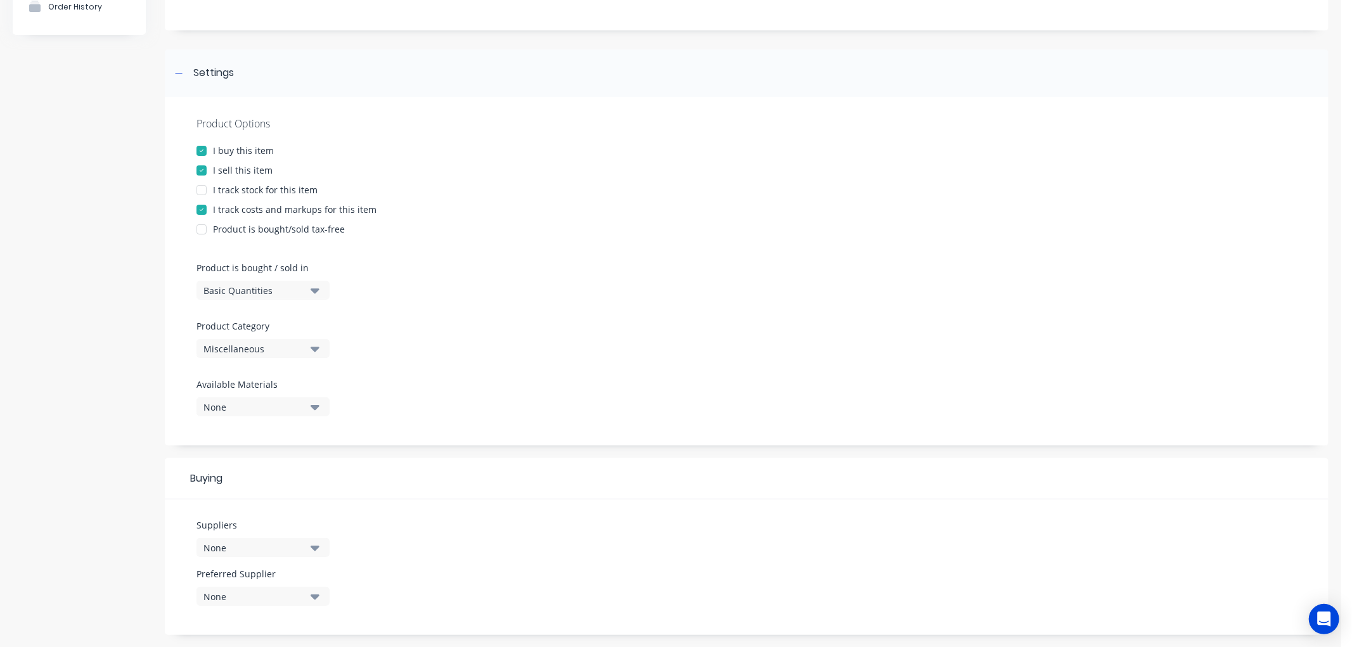
scroll to position [141, 0]
click at [246, 343] on div "Miscellaneous" at bounding box center [253, 345] width 101 height 13
click at [258, 380] on Category "text" at bounding box center [300, 383] width 134 height 25
type Category "coat"
click at [226, 420] on div "Coatings" at bounding box center [291, 414] width 190 height 25
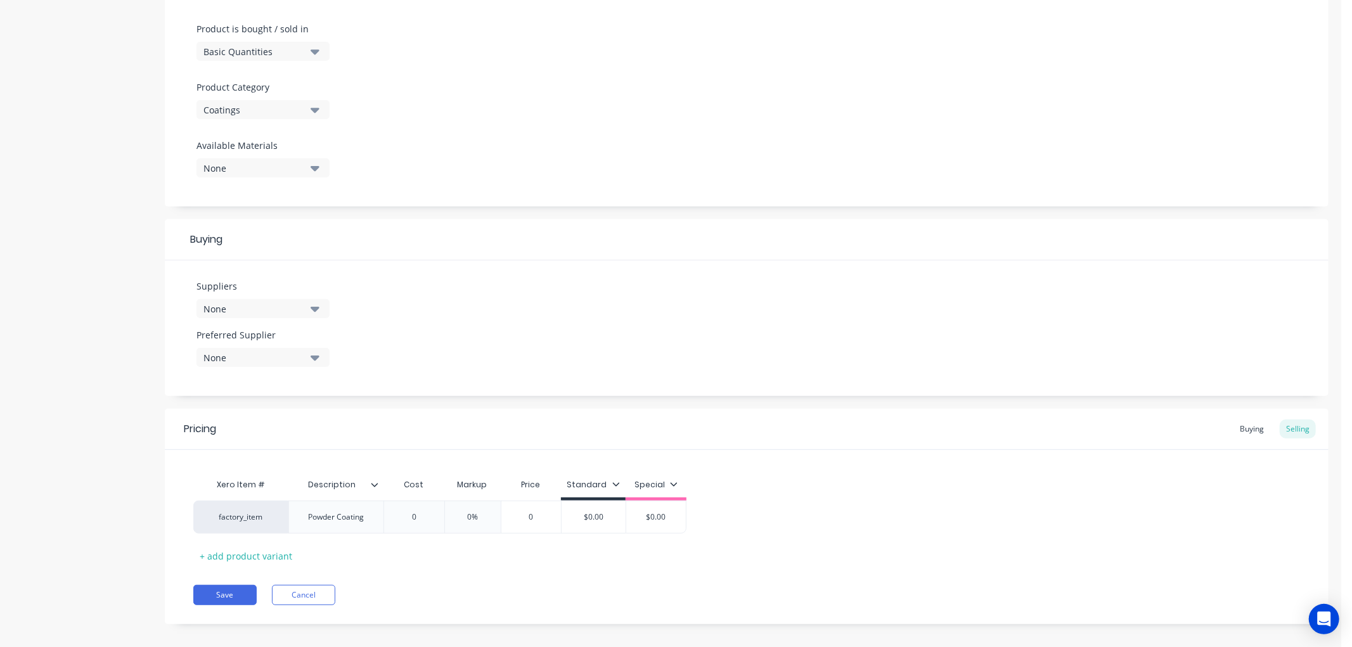
scroll to position [388, 0]
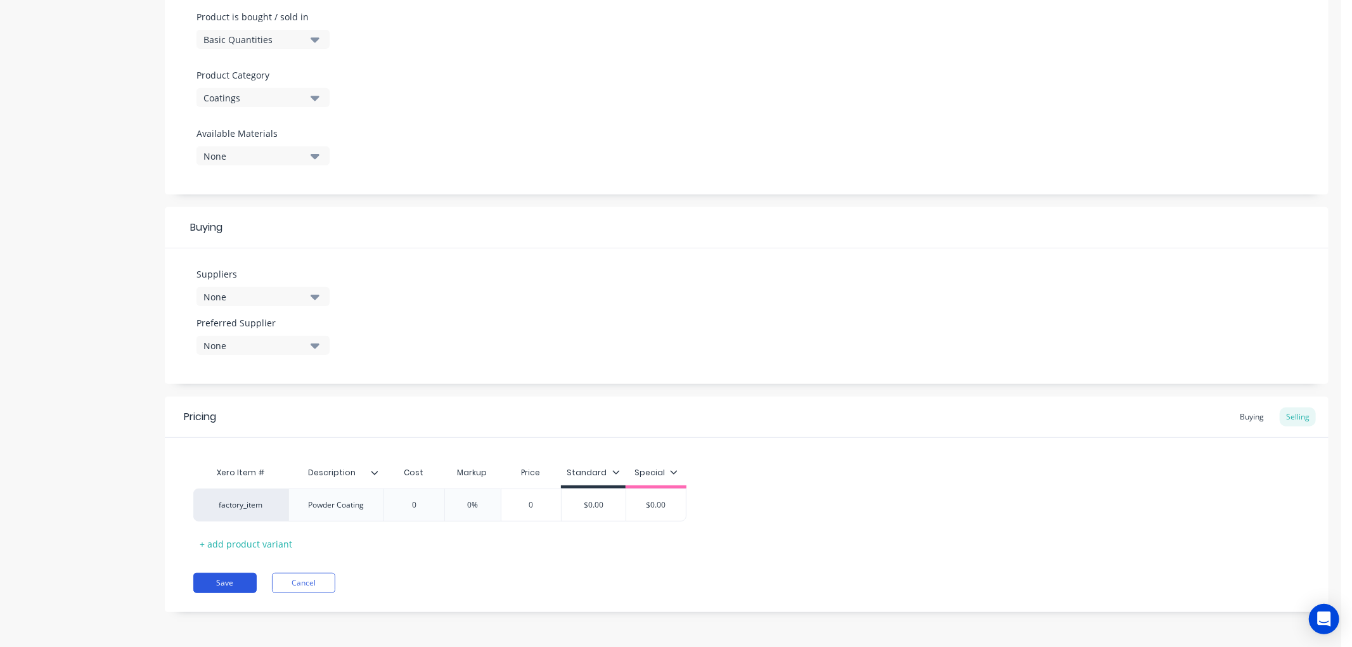
click at [219, 583] on button "Save" at bounding box center [224, 583] width 63 height 20
type textarea "x"
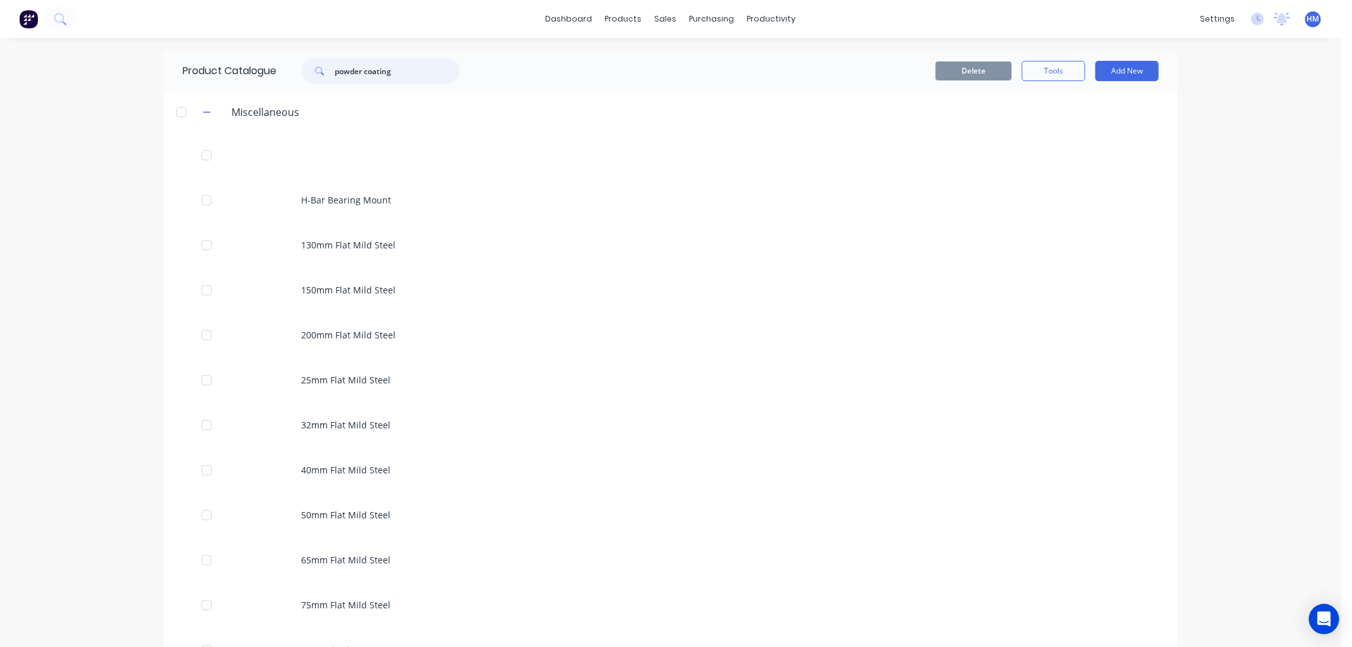
drag, startPoint x: 401, startPoint y: 70, endPoint x: 190, endPoint y: 70, distance: 211.0
click at [190, 70] on div "Product Catalogue powder coating" at bounding box center [327, 71] width 328 height 41
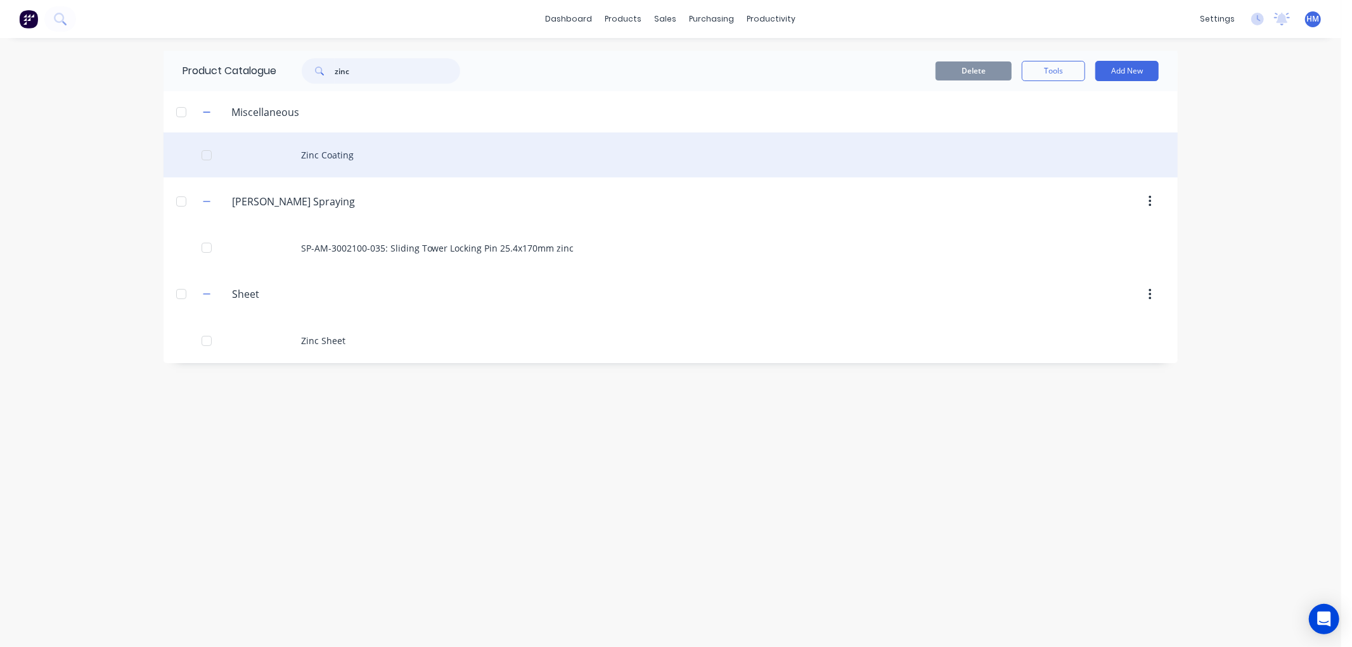
type input "zinc"
click at [338, 154] on div "Zinc Coating" at bounding box center [670, 154] width 1014 height 45
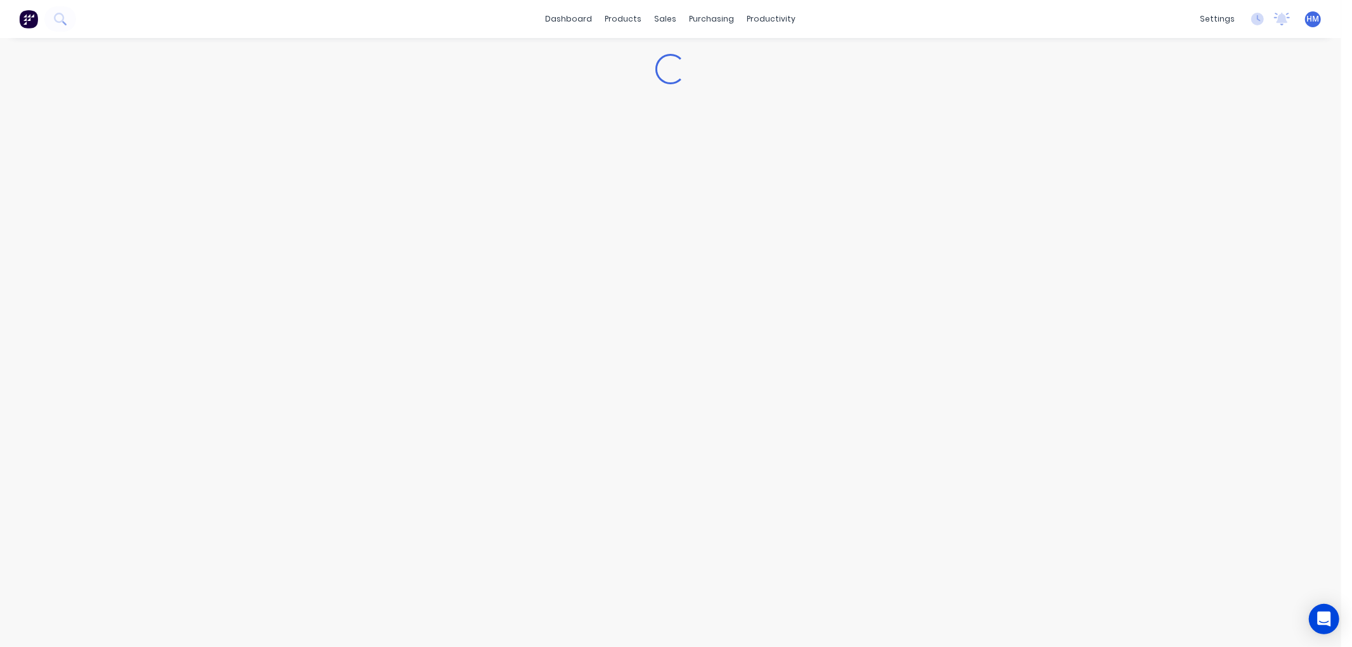
type textarea "x"
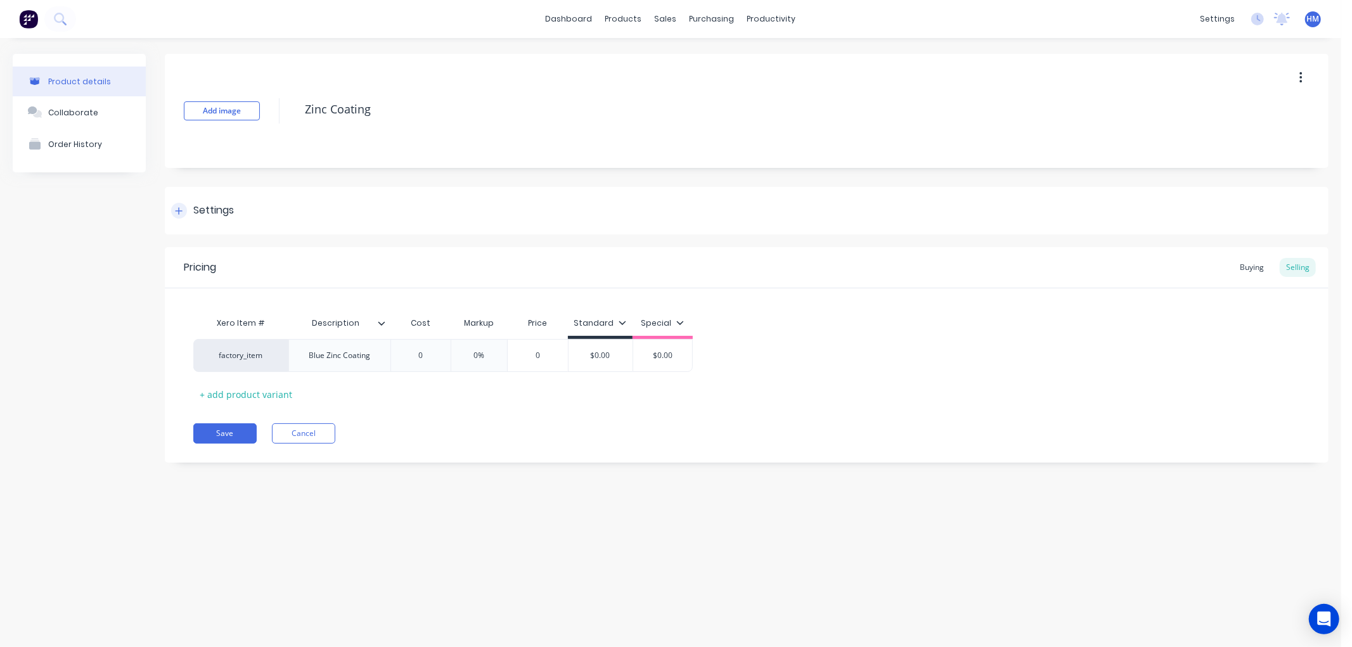
click at [200, 206] on div "Settings" at bounding box center [213, 211] width 41 height 16
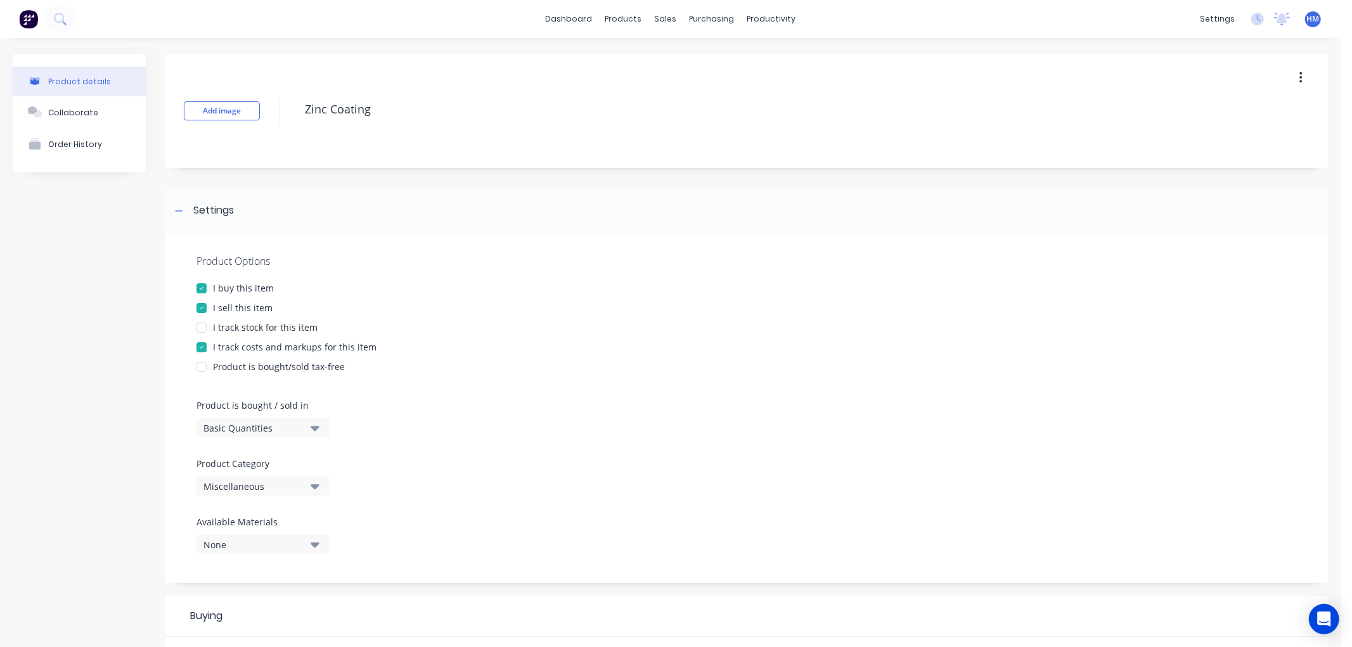
scroll to position [70, 0]
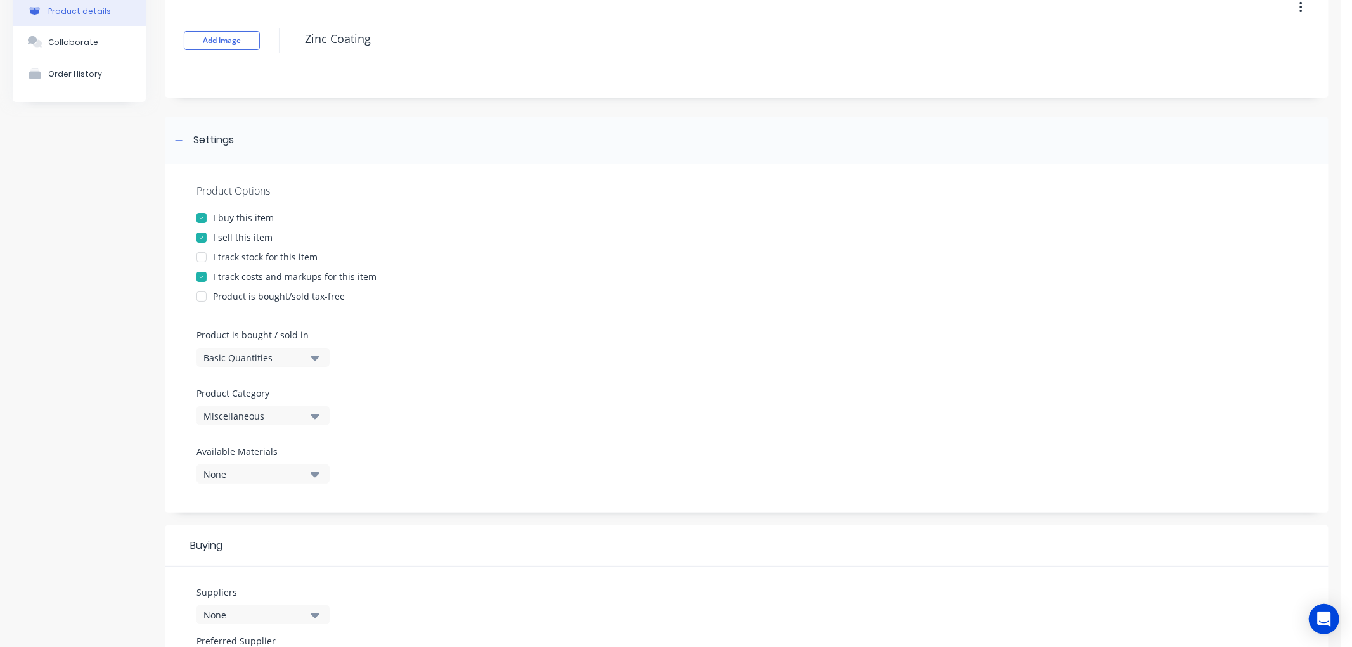
click at [262, 413] on div "Miscellaneous" at bounding box center [253, 415] width 101 height 13
click at [254, 457] on Category "text" at bounding box center [300, 453] width 134 height 25
type Category "coatin"
click at [232, 483] on div "Coatings" at bounding box center [291, 485] width 190 height 25
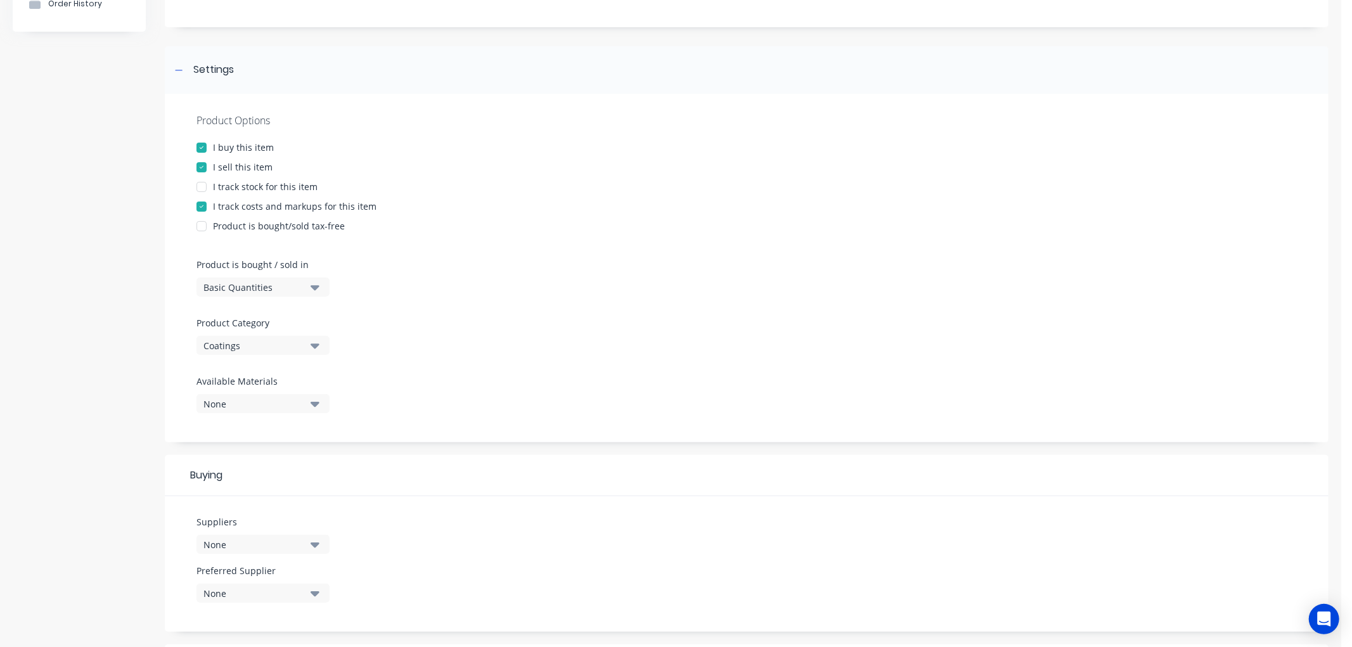
scroll to position [388, 0]
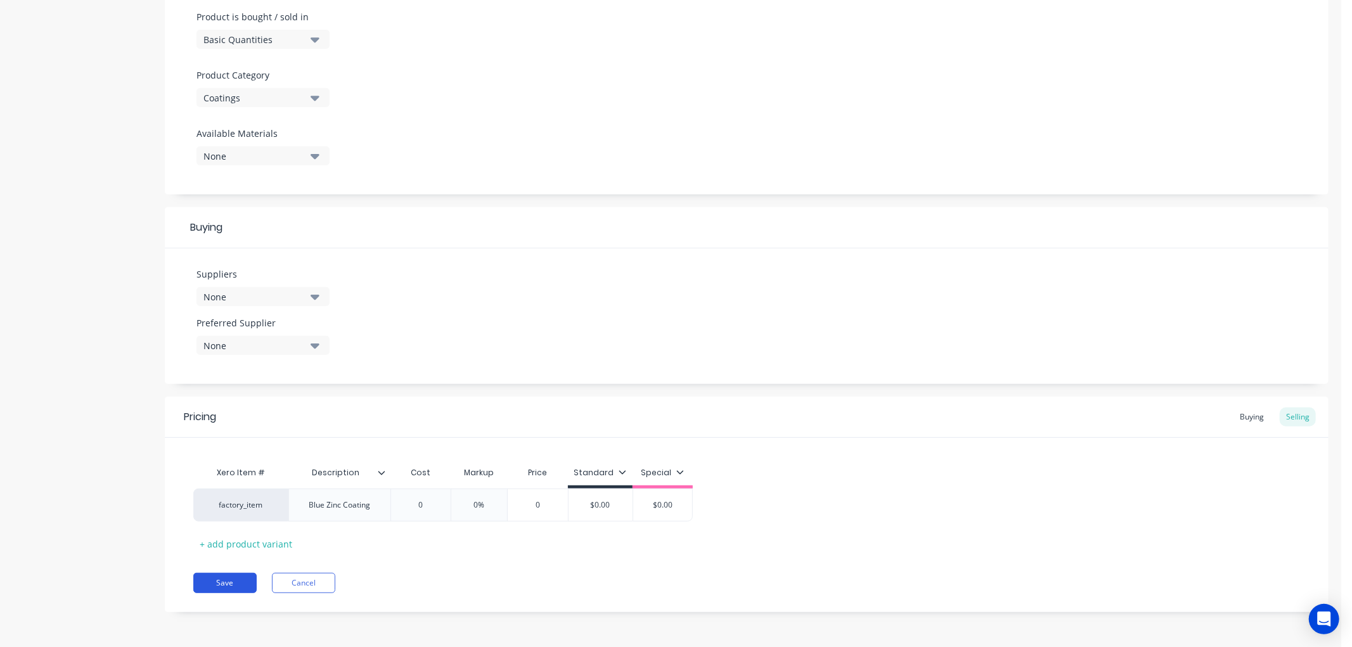
click at [210, 578] on button "Save" at bounding box center [224, 583] width 63 height 20
type textarea "x"
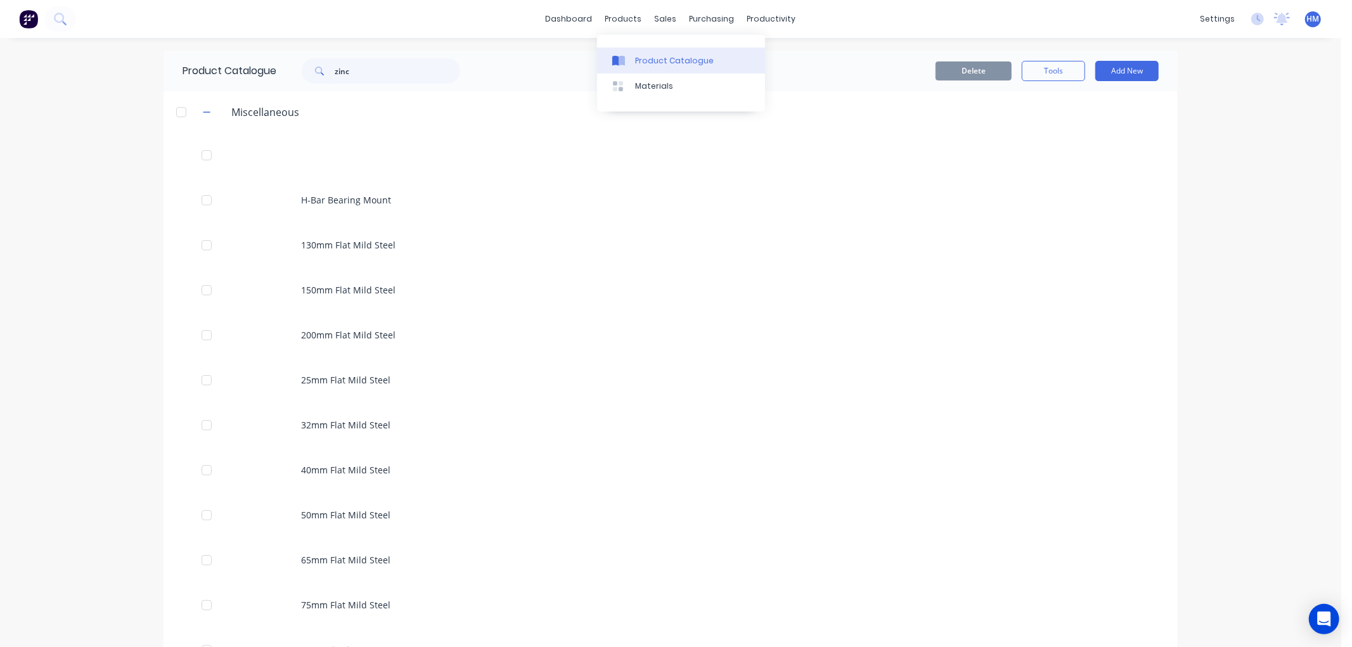
click at [662, 61] on div "Product Catalogue" at bounding box center [674, 60] width 79 height 11
click at [203, 115] on icon "button" at bounding box center [207, 112] width 8 height 9
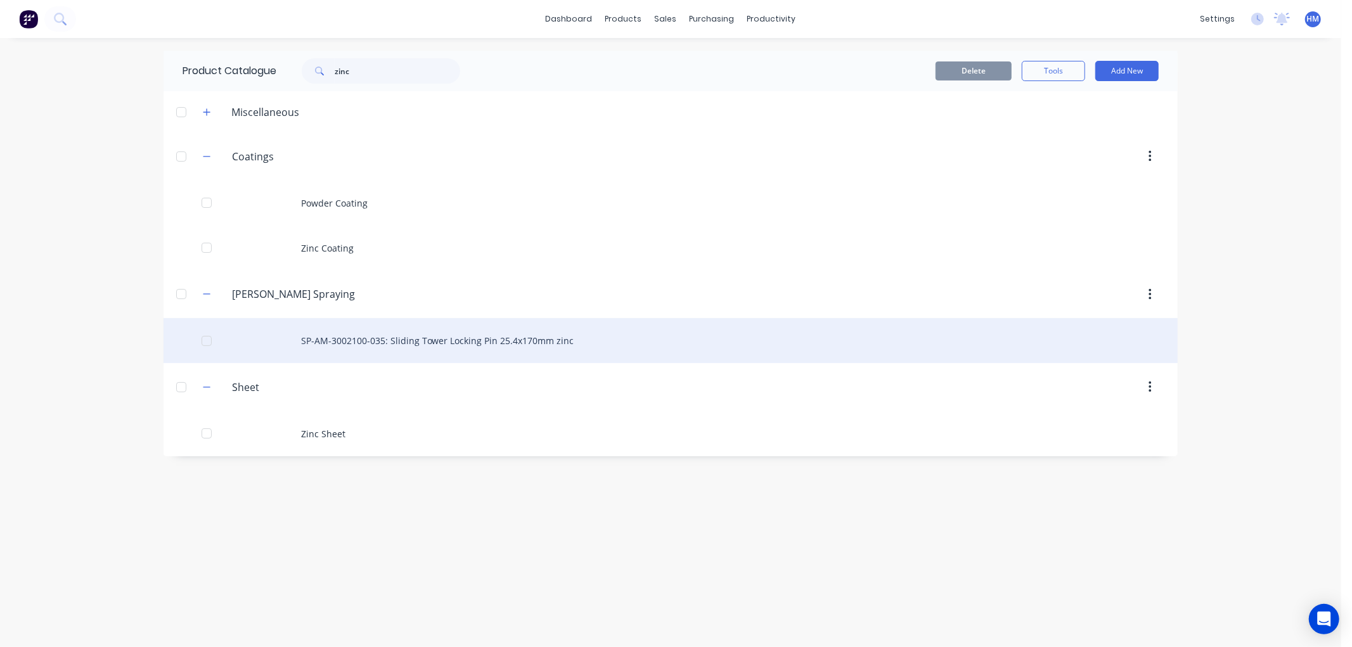
click at [433, 345] on div "SP-AM-3002100-035: Sliding Tower Locking Pin 25.4x170mm zinc" at bounding box center [670, 340] width 1014 height 45
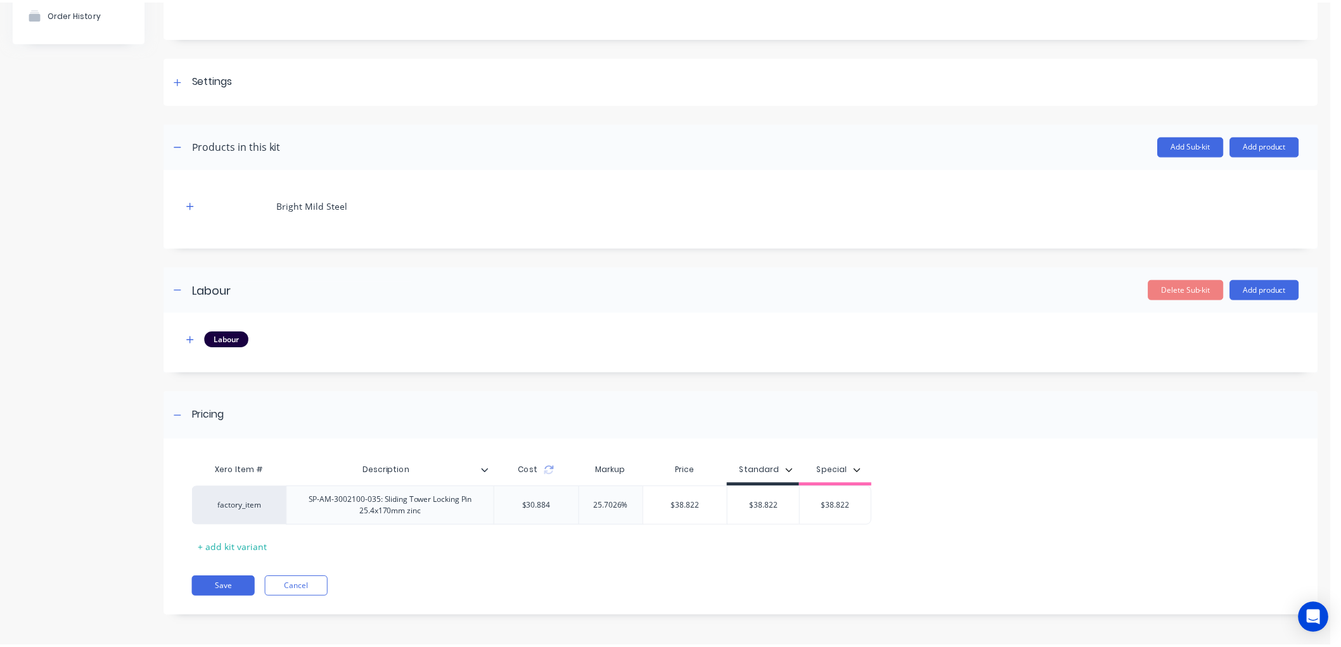
scroll to position [129, 0]
click at [1240, 148] on button "Add product" at bounding box center [1275, 144] width 70 height 20
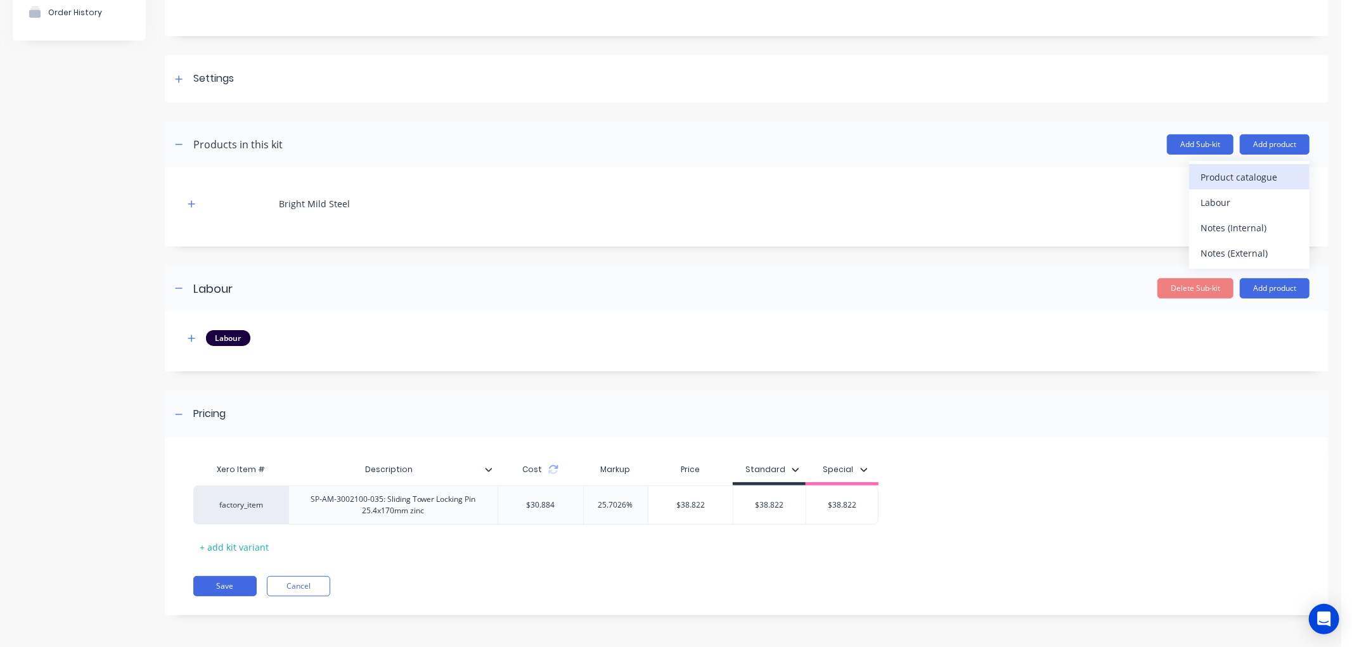
click at [1230, 170] on div "Product catalogue" at bounding box center [1249, 177] width 98 height 18
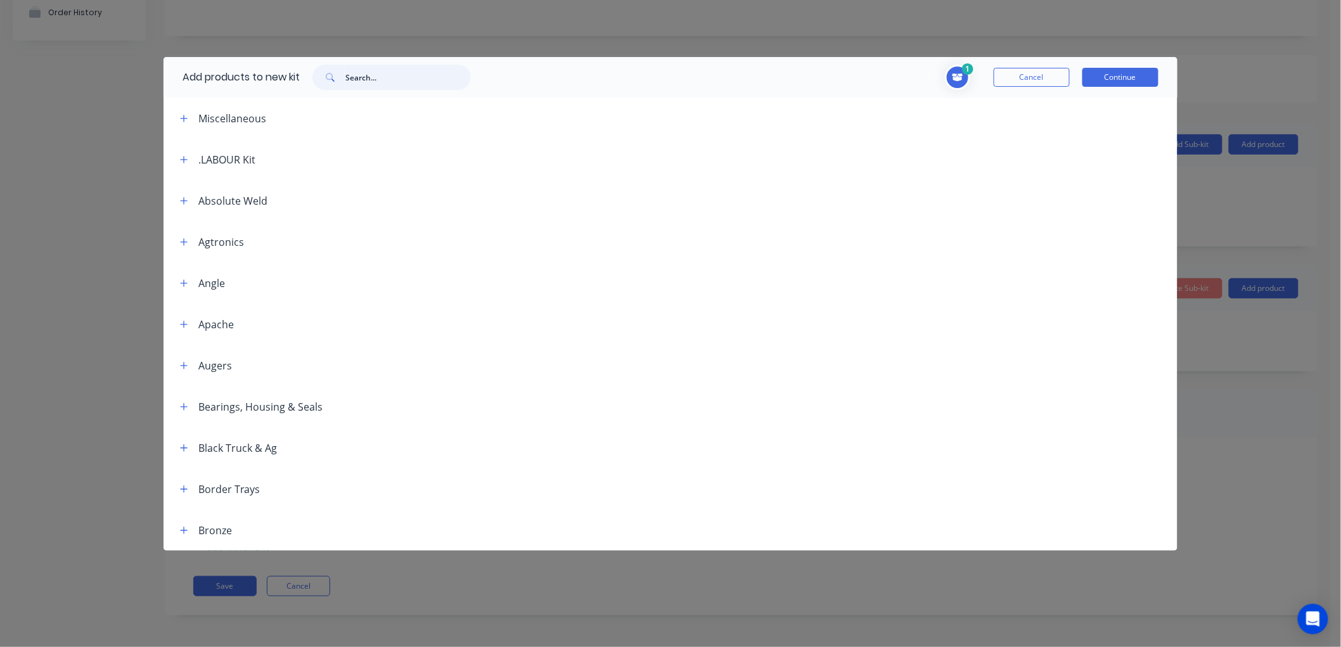
click at [394, 82] on input "text" at bounding box center [407, 77] width 125 height 25
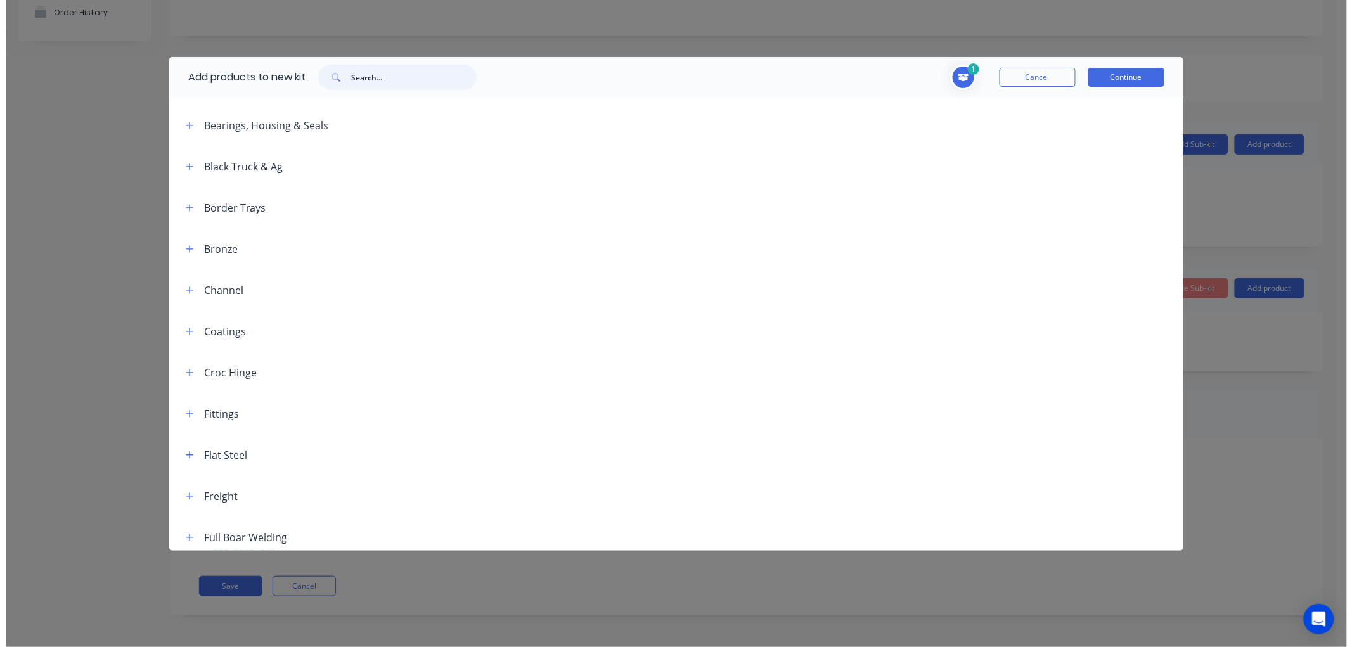
scroll to position [352, 0]
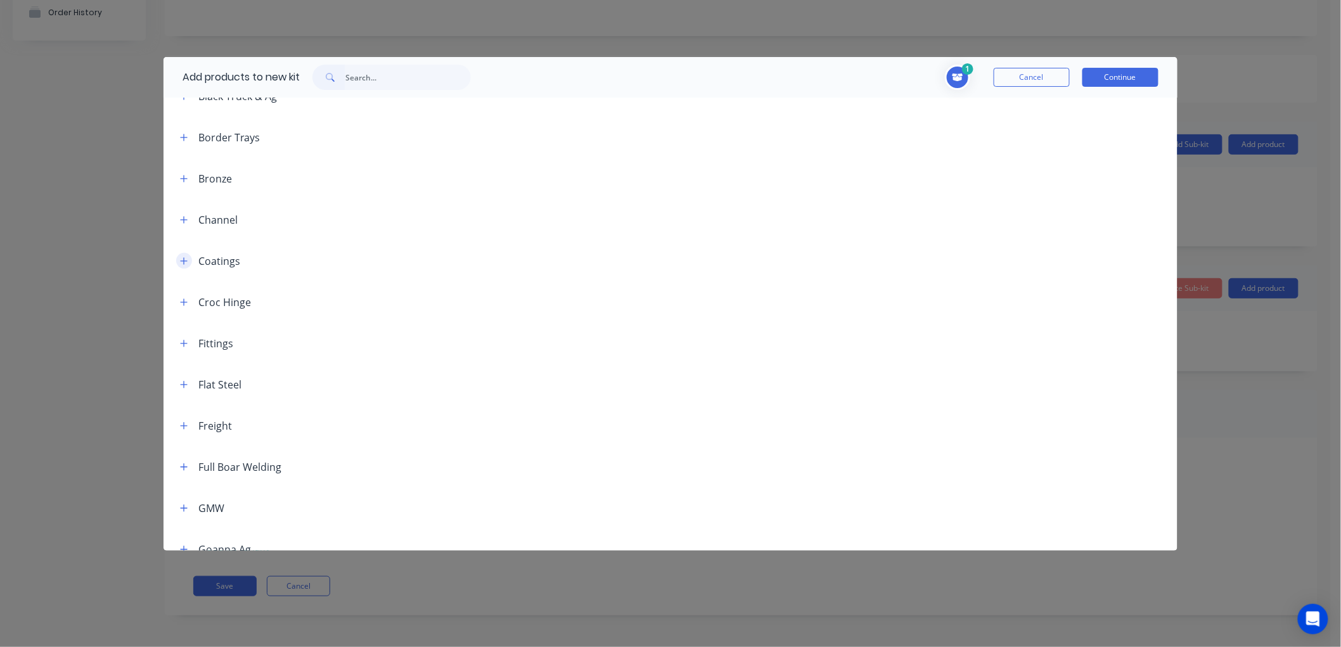
click at [186, 258] on icon "button" at bounding box center [184, 261] width 8 height 9
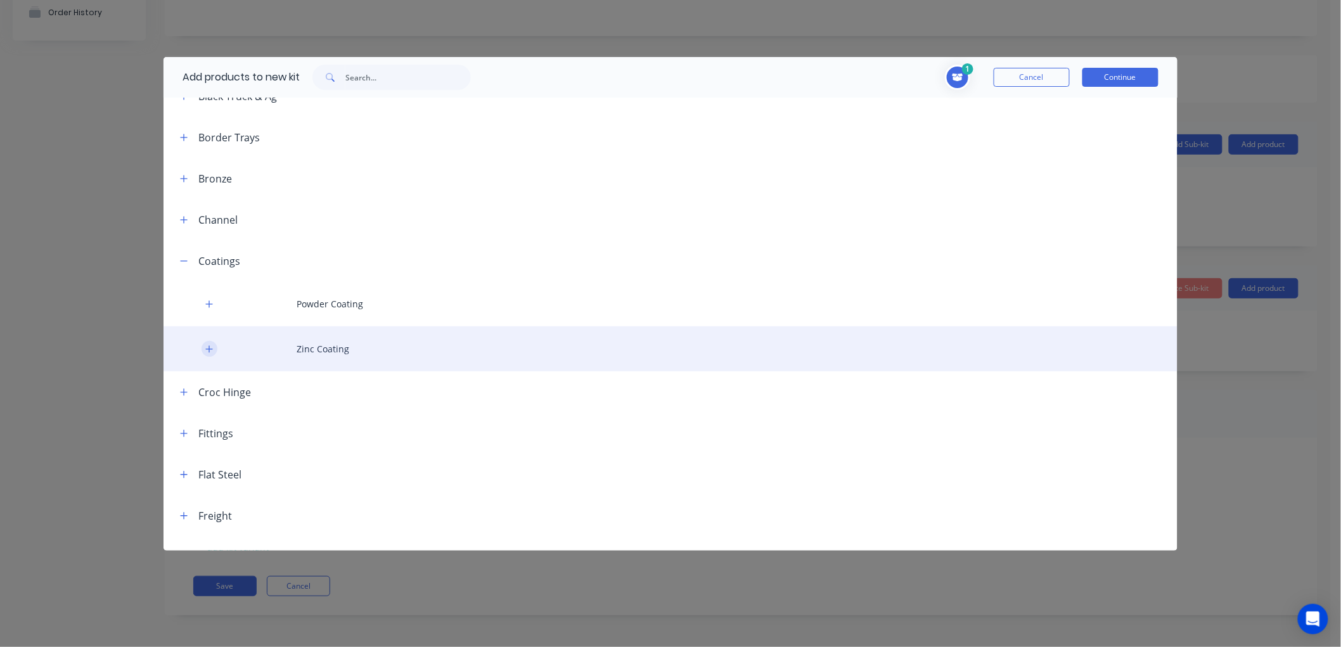
click at [208, 341] on button "button" at bounding box center [210, 349] width 16 height 16
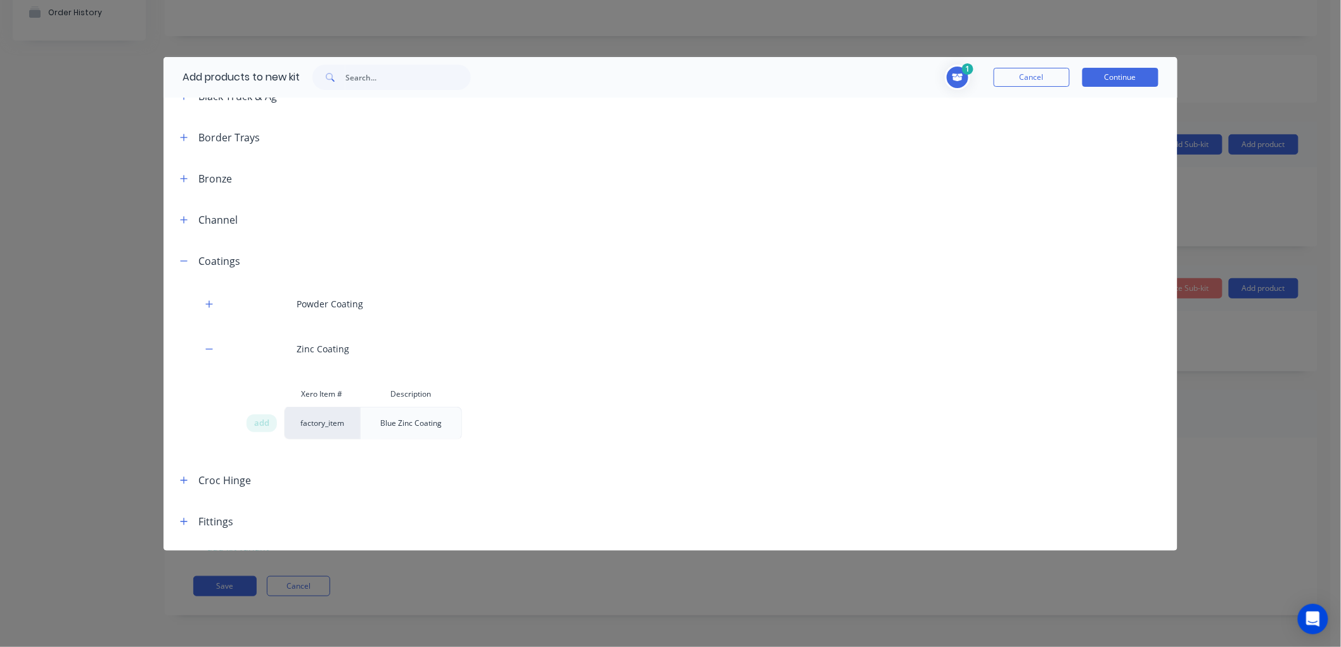
click at [406, 425] on div "Blue Zinc Coating" at bounding box center [411, 423] width 82 height 32
click at [266, 426] on span "add" at bounding box center [261, 423] width 15 height 13
click at [1116, 74] on button "Continue" at bounding box center [1120, 77] width 76 height 19
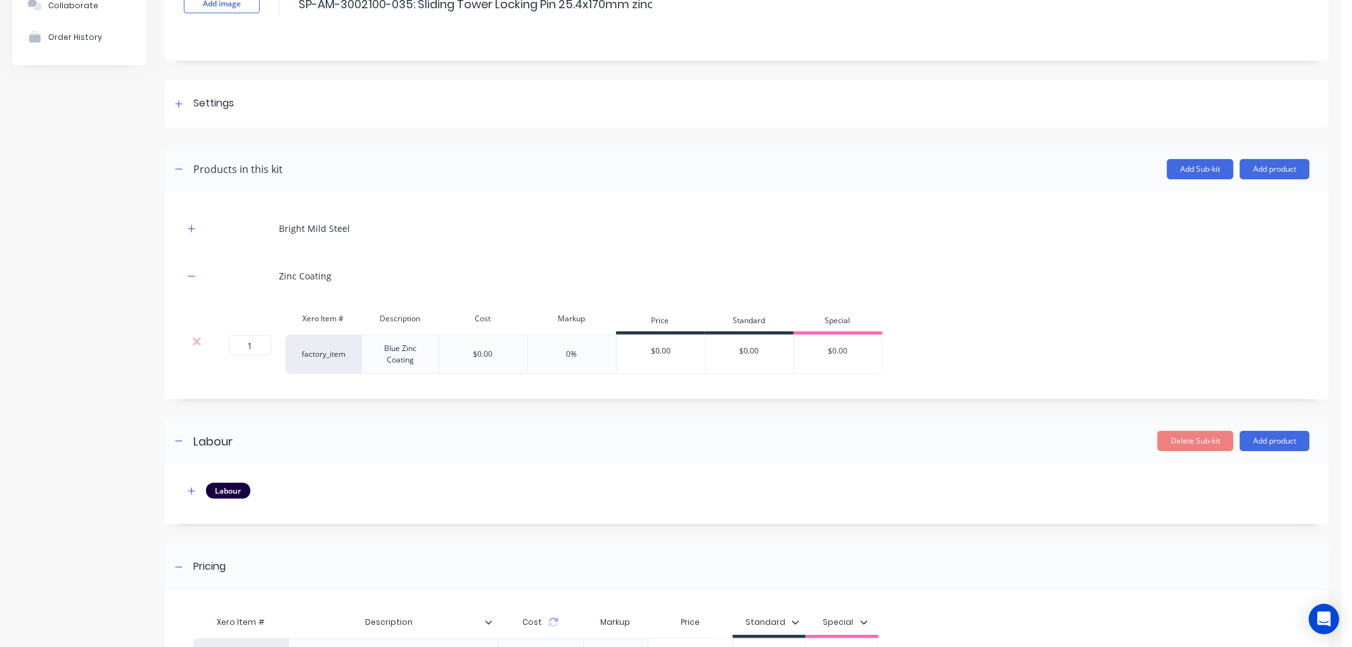
scroll to position [0, 0]
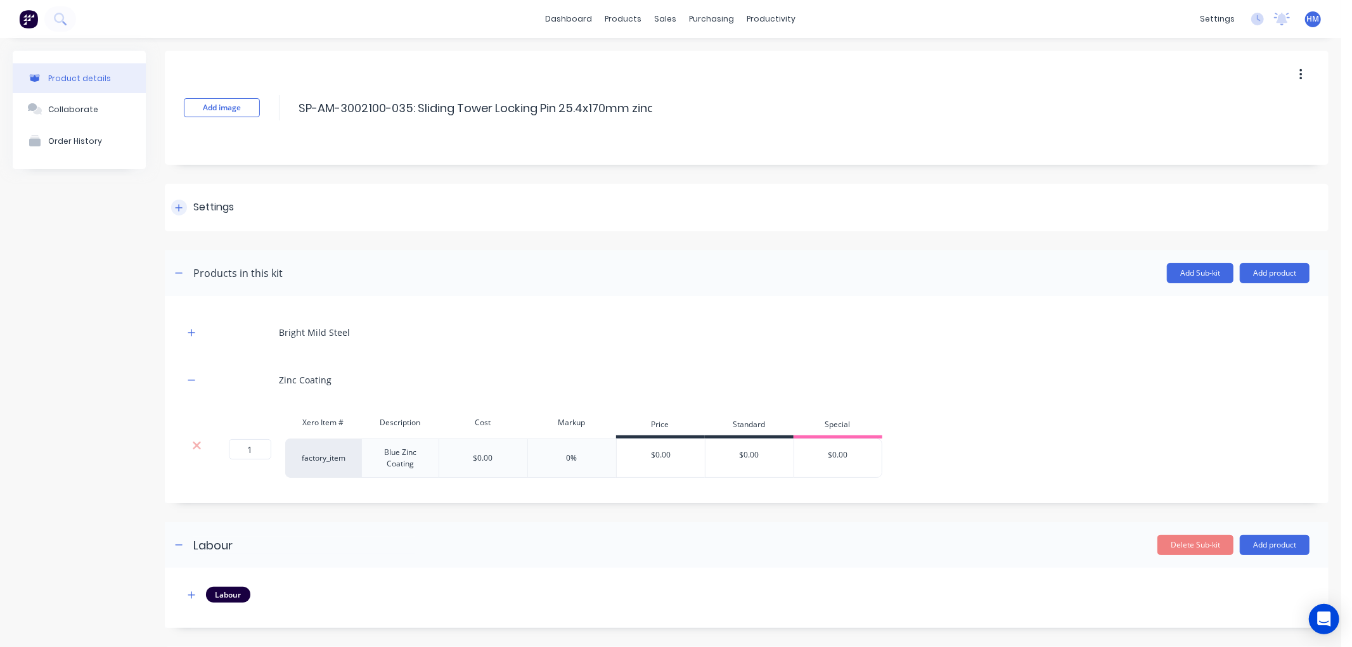
click at [172, 203] on div at bounding box center [179, 208] width 16 height 16
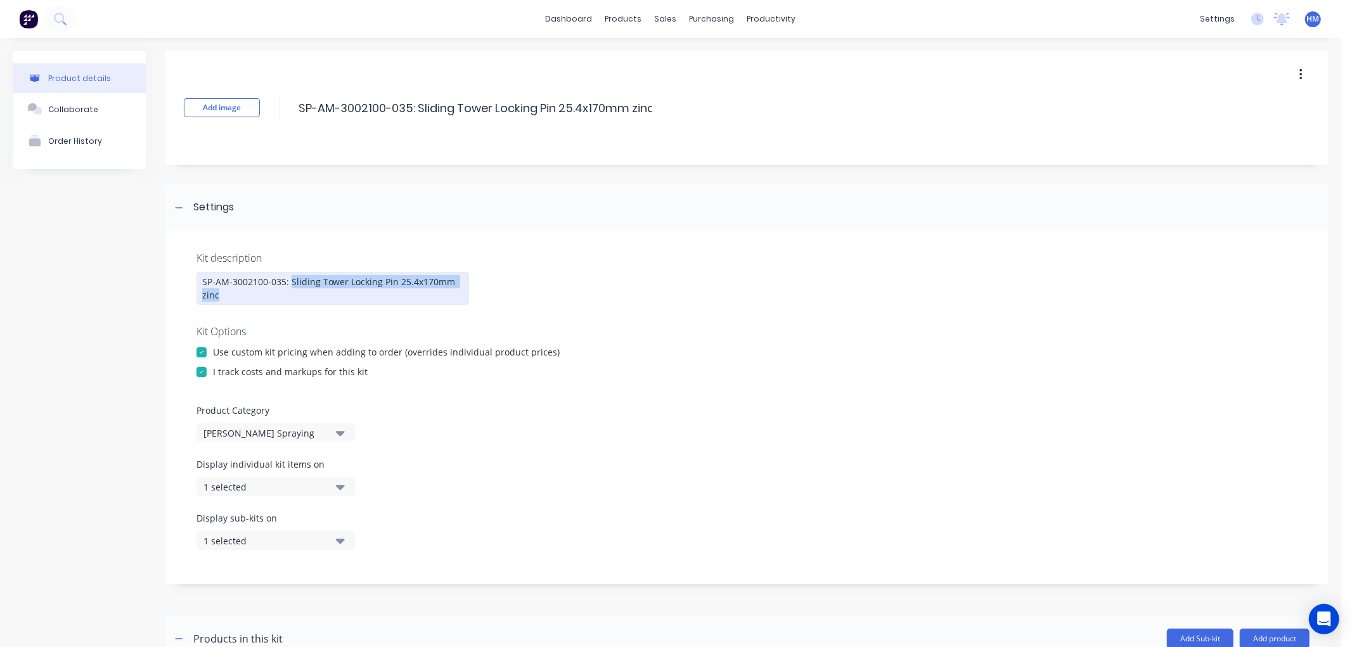
drag, startPoint x: 231, startPoint y: 295, endPoint x: 291, endPoint y: 276, distance: 63.1
click at [291, 276] on div "SP-AM-3002100-035: Sliding Tower Locking Pin 25.4x170mm zinc" at bounding box center [332, 288] width 272 height 33
click at [565, 263] on div "Kit description" at bounding box center [746, 257] width 1100 height 15
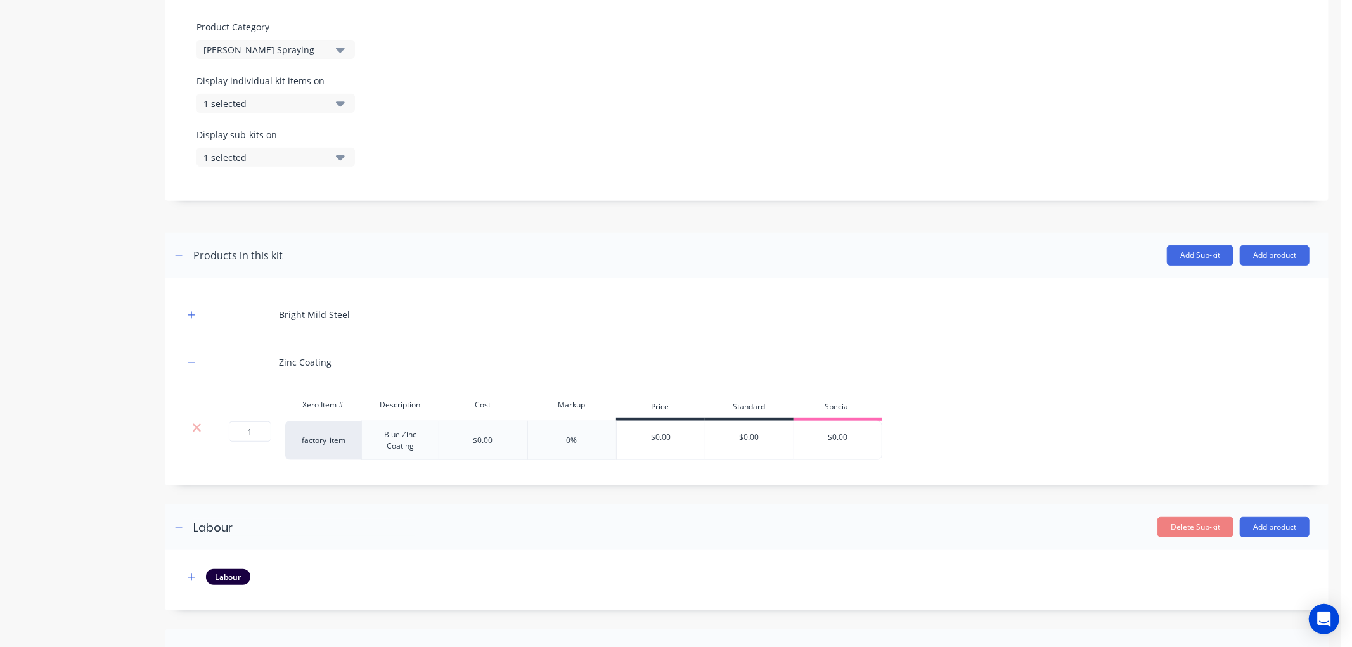
scroll to position [623, 0]
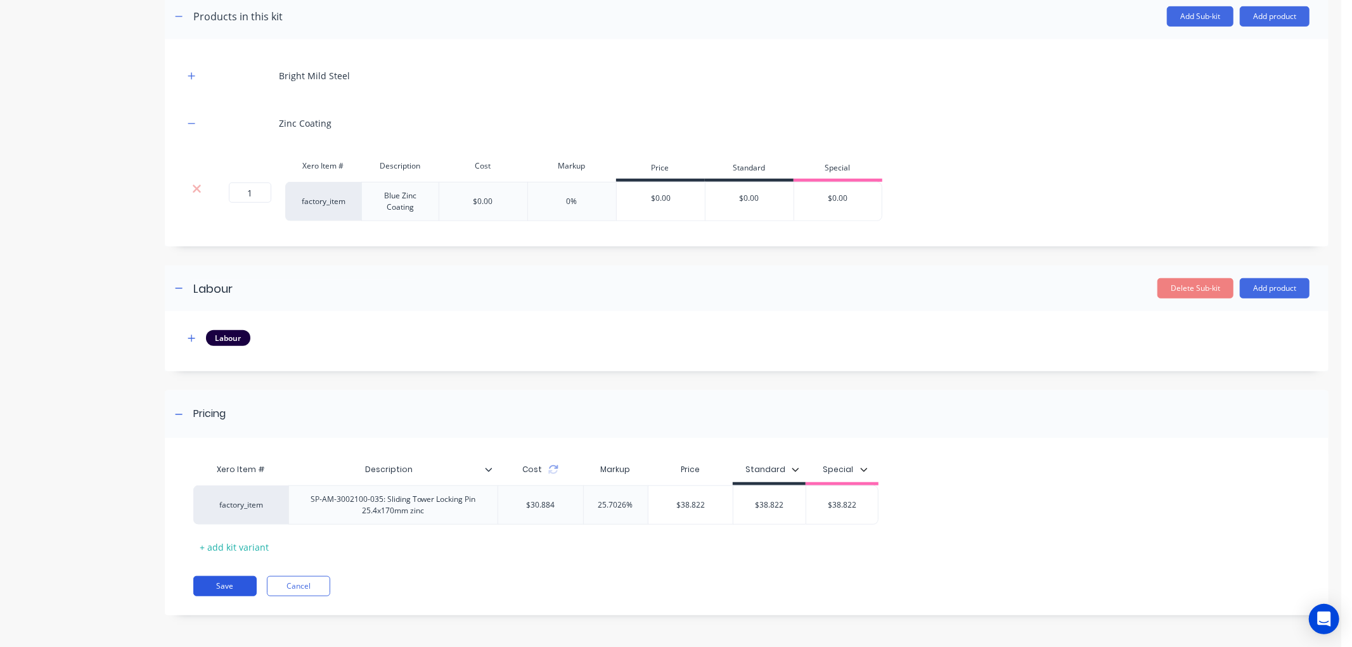
click at [219, 588] on button "Save" at bounding box center [224, 586] width 63 height 20
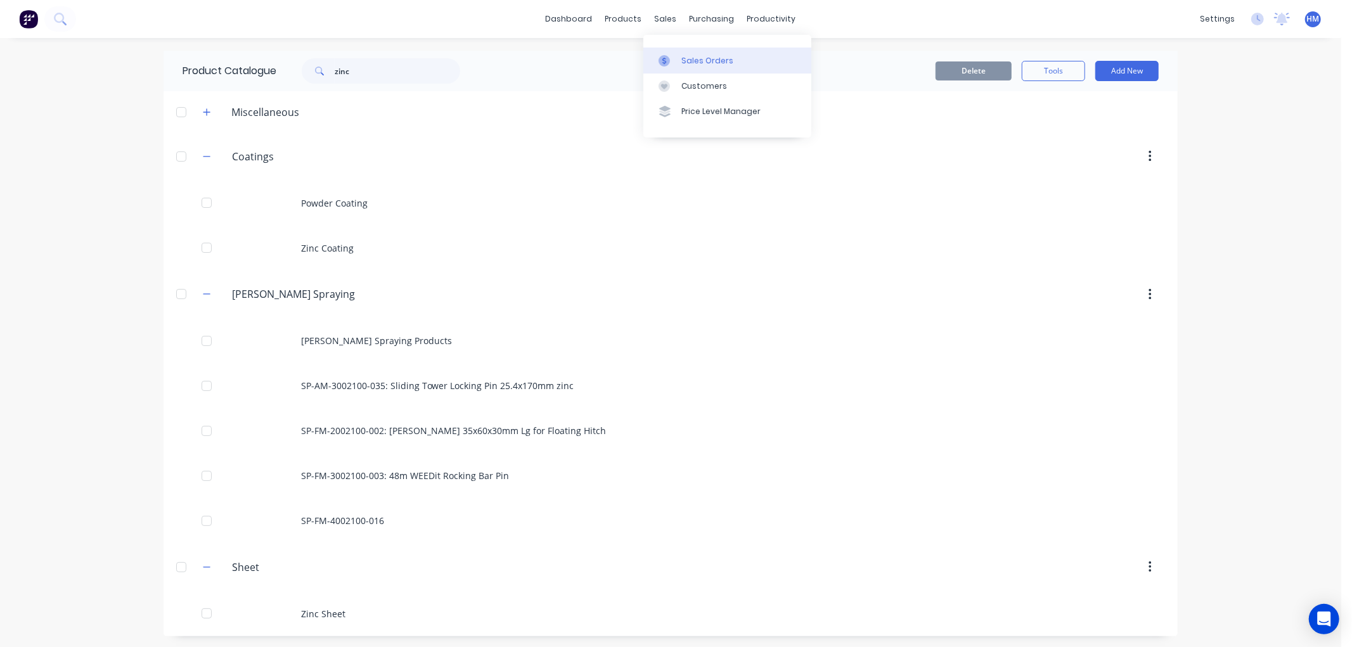
click at [693, 60] on div "Sales Orders" at bounding box center [707, 60] width 52 height 11
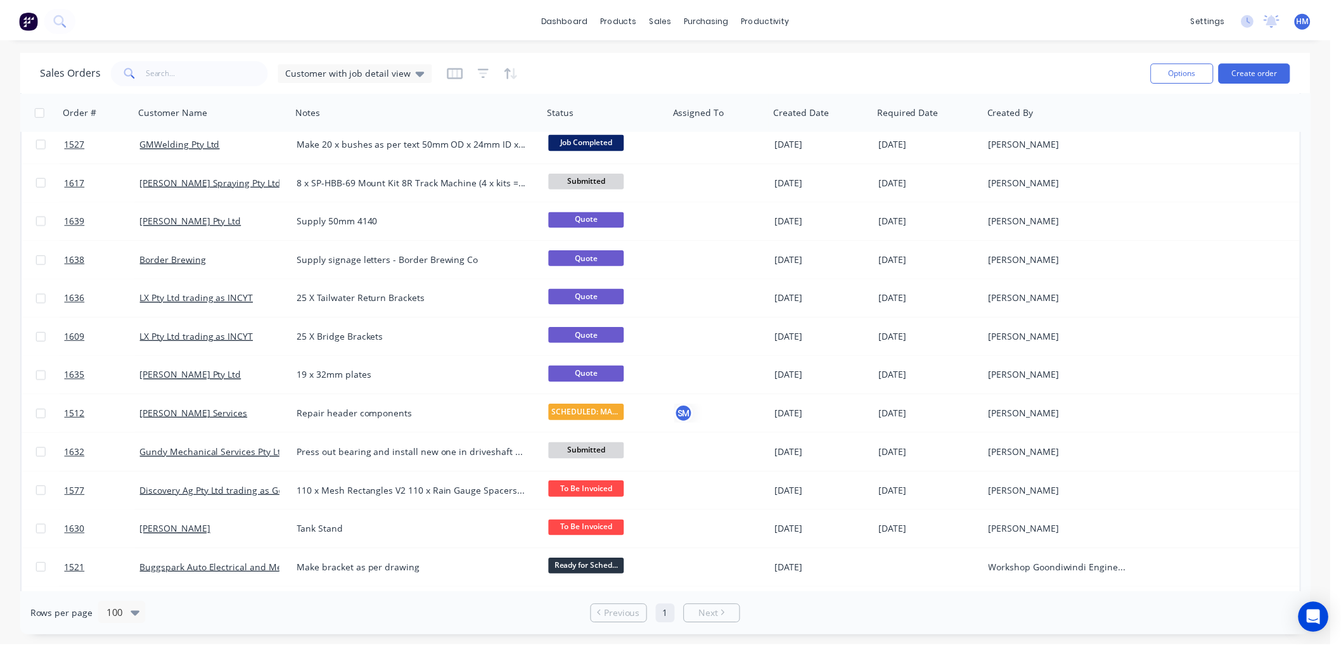
scroll to position [915, 0]
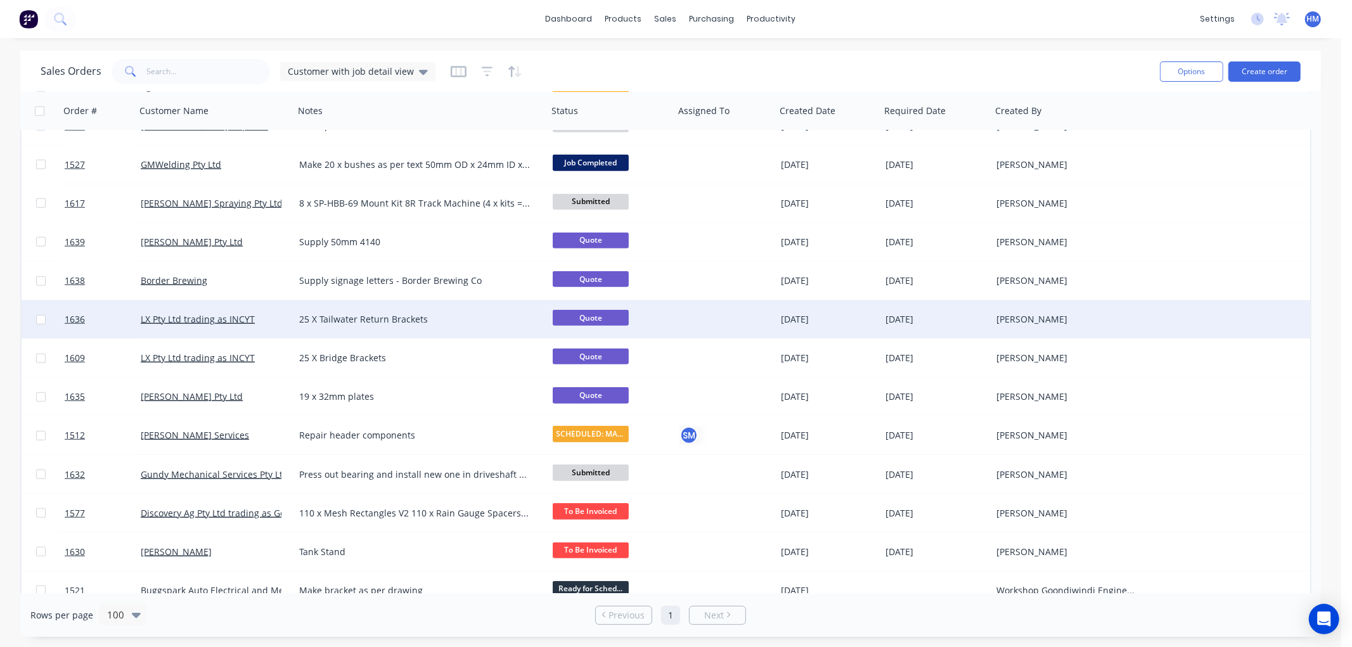
click at [267, 314] on div "LX Pty Ltd trading as INCYT" at bounding box center [211, 319] width 141 height 13
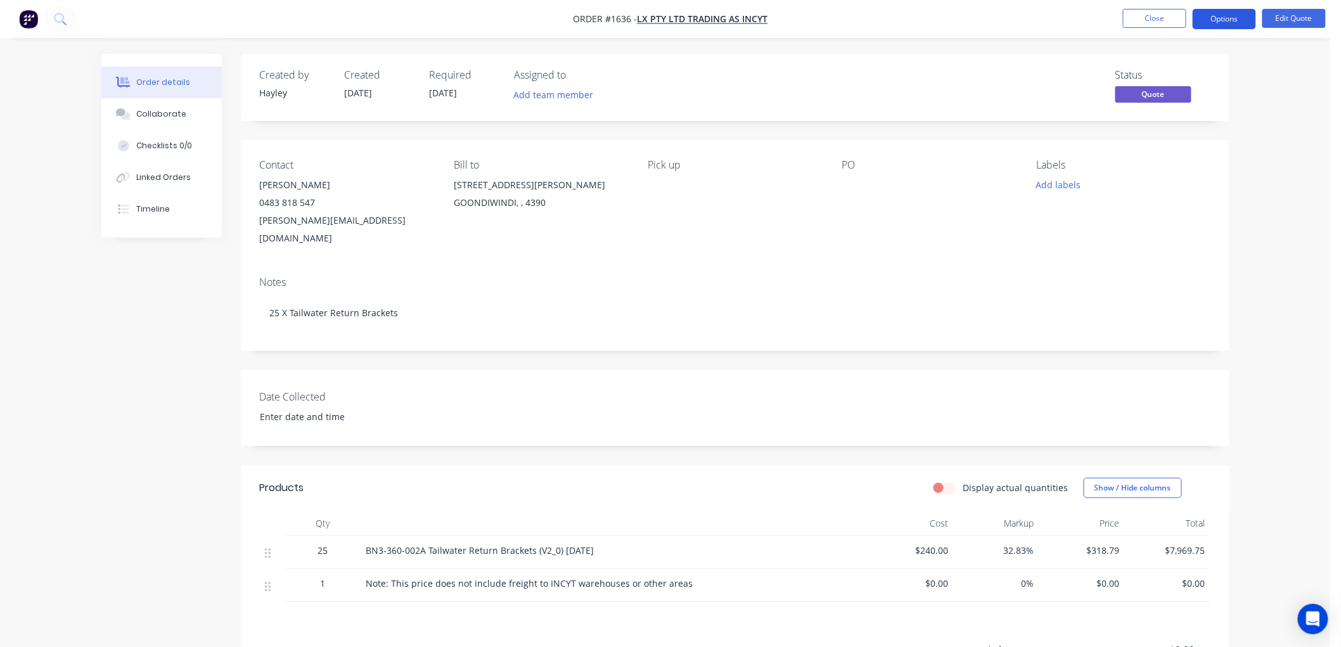
click at [1215, 16] on button "Options" at bounding box center [1224, 19] width 63 height 20
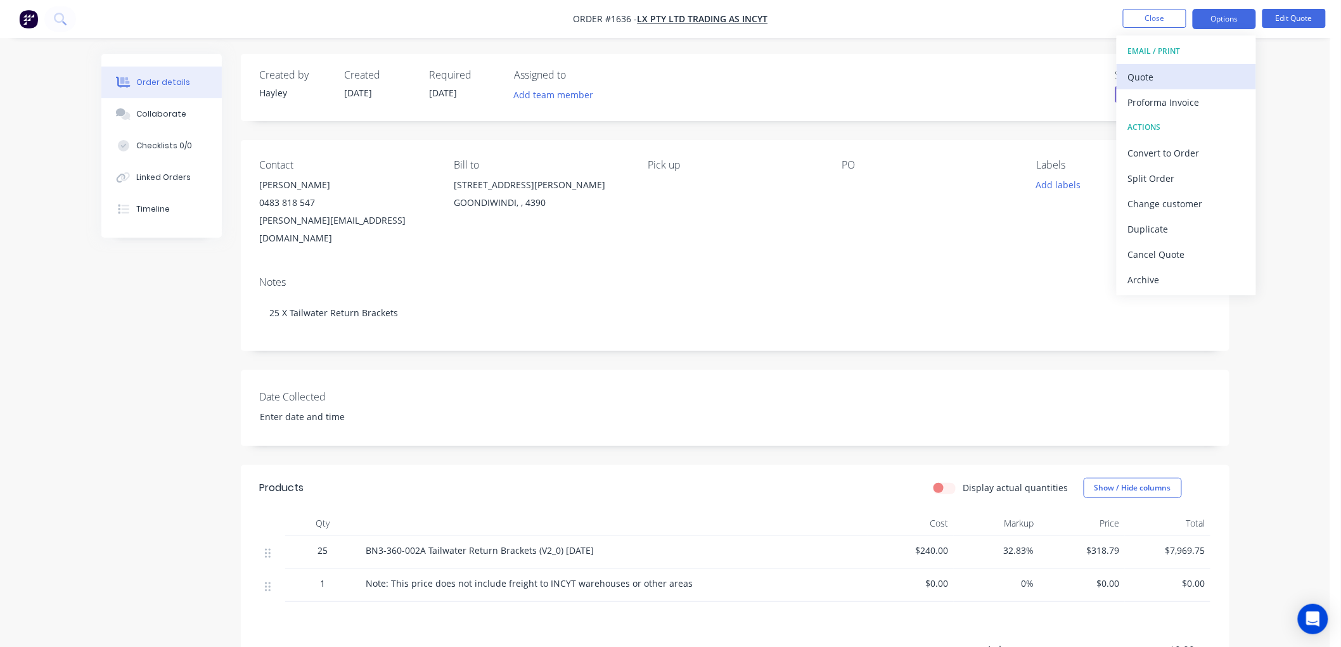
click at [1150, 79] on div "Quote" at bounding box center [1186, 77] width 117 height 18
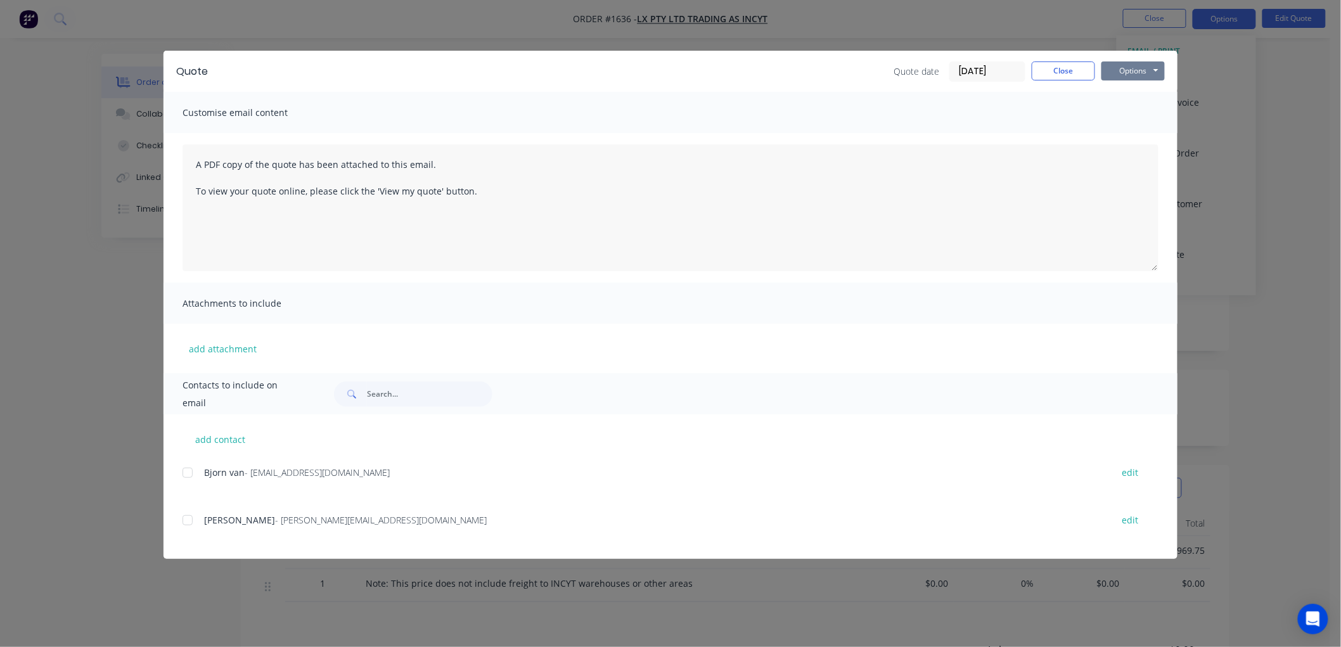
click at [1123, 67] on button "Options" at bounding box center [1132, 70] width 63 height 19
click at [184, 520] on div at bounding box center [187, 520] width 25 height 25
drag, startPoint x: 1131, startPoint y: 67, endPoint x: 1144, endPoint y: 82, distance: 20.7
click at [1132, 67] on button "Options" at bounding box center [1132, 70] width 63 height 19
click at [1142, 134] on button "Email" at bounding box center [1141, 135] width 81 height 21
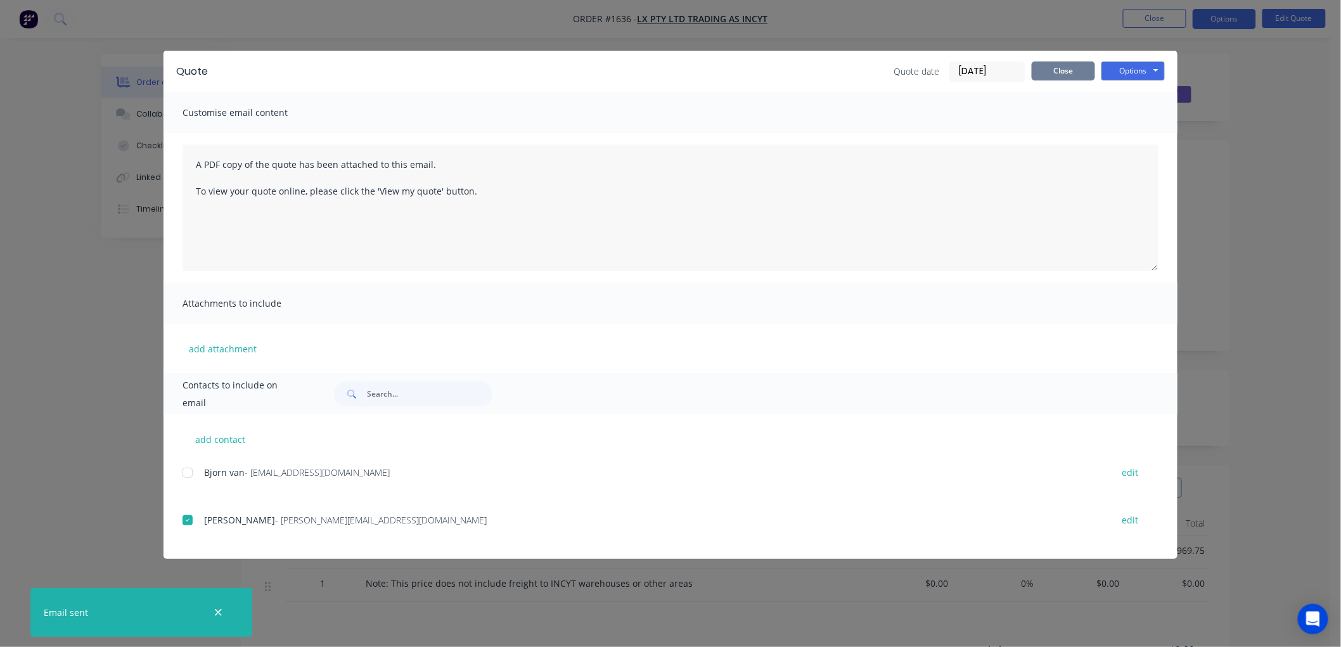
click at [1061, 74] on button "Close" at bounding box center [1063, 70] width 63 height 19
